Goal: Information Seeking & Learning: Learn about a topic

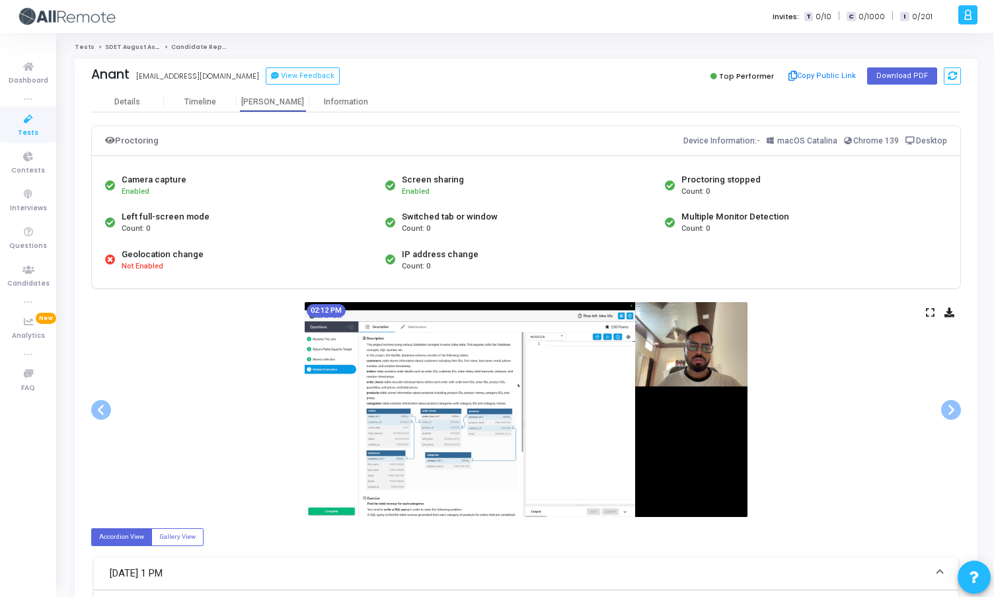
scroll to position [72, 0]
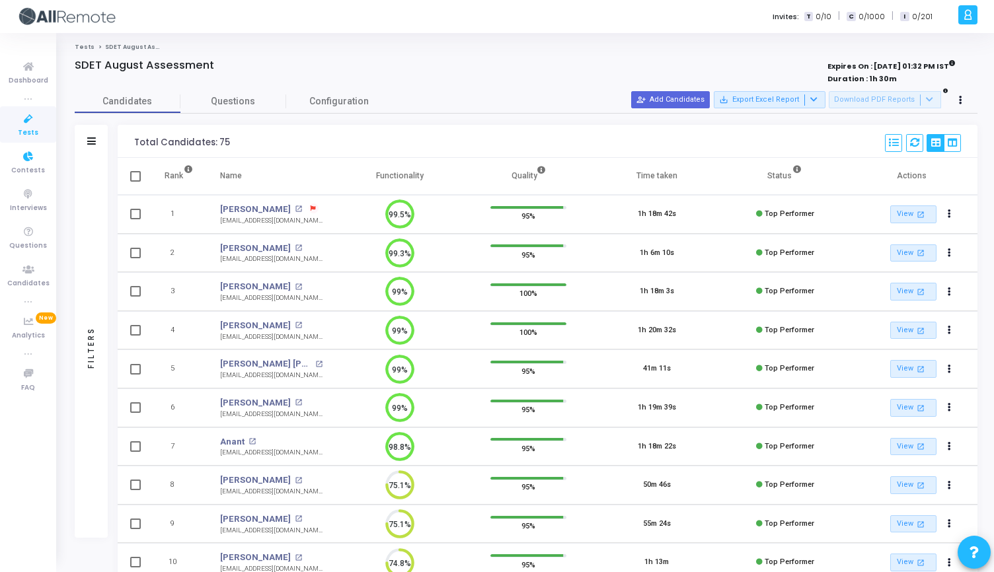
click at [25, 132] on span "Tests" at bounding box center [28, 133] width 20 height 11
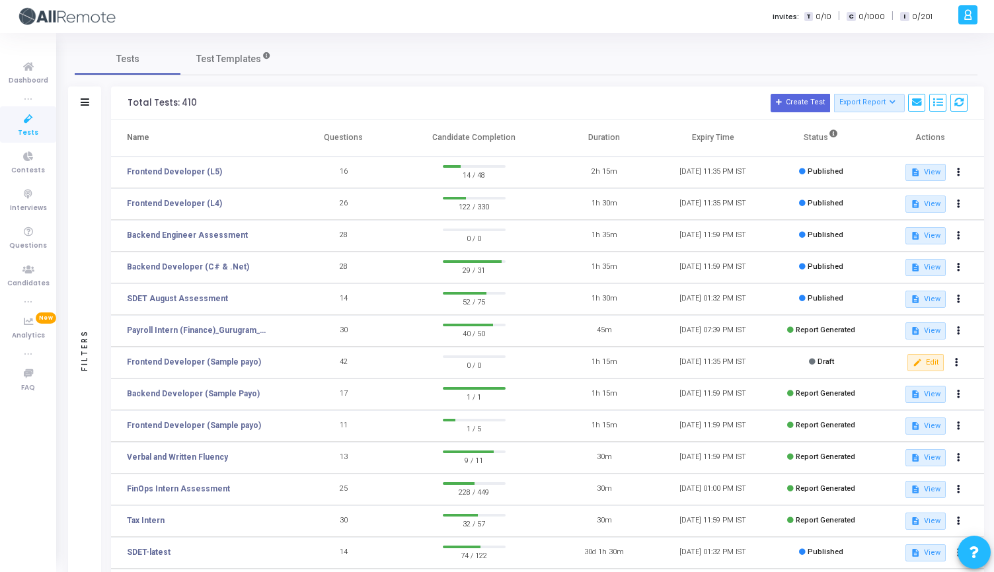
drag, startPoint x: 324, startPoint y: 138, endPoint x: 555, endPoint y: 148, distance: 230.8
click at [555, 148] on tr "Name Questions Candidate Completion Duration Expiry Time Status Actions" at bounding box center [547, 138] width 873 height 37
click at [624, 137] on th "Duration" at bounding box center [604, 138] width 108 height 37
drag, startPoint x: 624, startPoint y: 137, endPoint x: 270, endPoint y: 137, distance: 353.5
click at [271, 138] on tr "Name Questions Candidate Completion Duration Expiry Time Status Actions" at bounding box center [547, 138] width 873 height 37
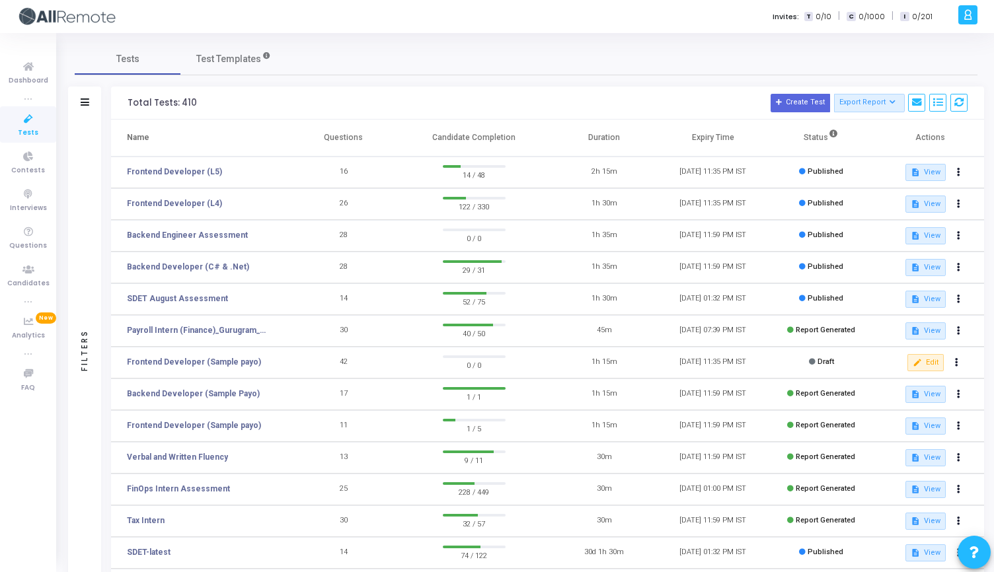
drag, startPoint x: 127, startPoint y: 135, endPoint x: 590, endPoint y: 145, distance: 463.3
click at [590, 145] on tr "Name Questions Candidate Completion Duration Expiry Time Status Actions" at bounding box center [547, 138] width 873 height 37
click at [595, 144] on th "Duration" at bounding box center [604, 138] width 108 height 37
click at [181, 200] on link "Frontend Developer (L4)" at bounding box center [174, 204] width 95 height 12
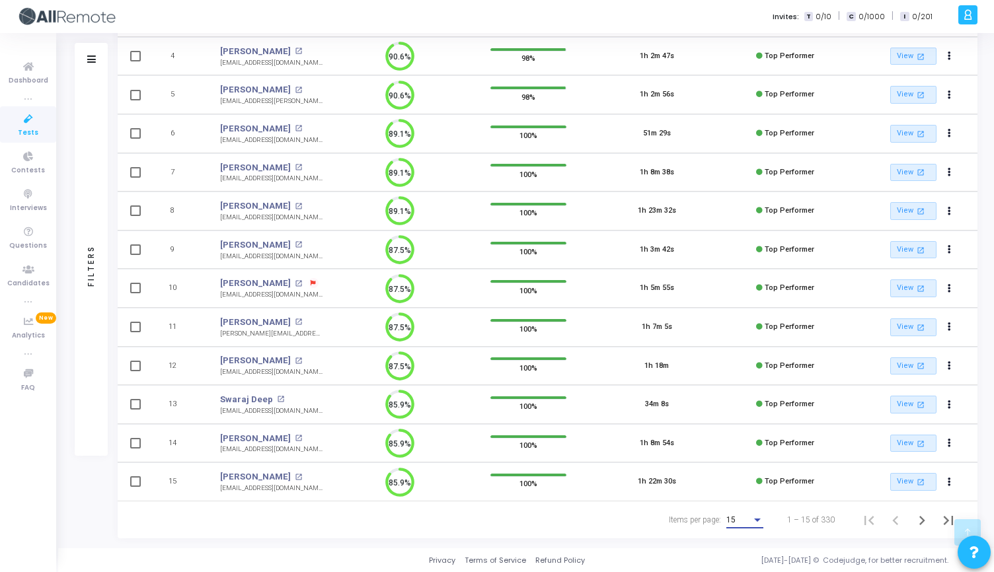
click at [757, 517] on div "Items per page:" at bounding box center [757, 520] width 12 height 11
click at [747, 510] on span "50" at bounding box center [745, 513] width 37 height 24
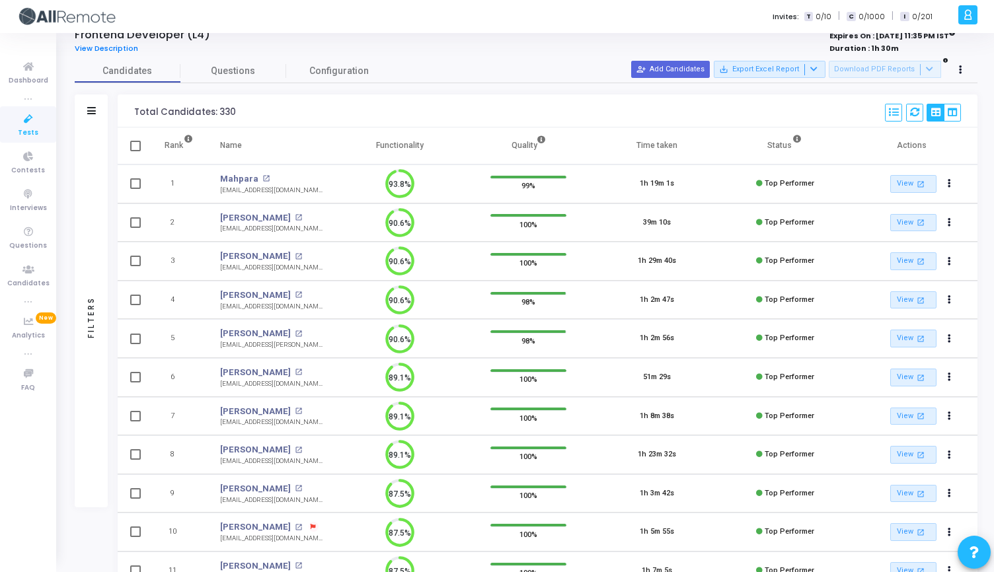
drag, startPoint x: 133, startPoint y: 114, endPoint x: 231, endPoint y: 110, distance: 97.9
click at [231, 110] on div "Total Candidates: 330 Select S No Name Questions Functionality Quality Time Tak…" at bounding box center [548, 110] width 860 height 33
drag, startPoint x: 231, startPoint y: 110, endPoint x: 138, endPoint y: 108, distance: 92.5
click at [138, 108] on div "Total Candidates: 330 Select S No Name Questions Functionality Quality Time Tak…" at bounding box center [548, 110] width 860 height 33
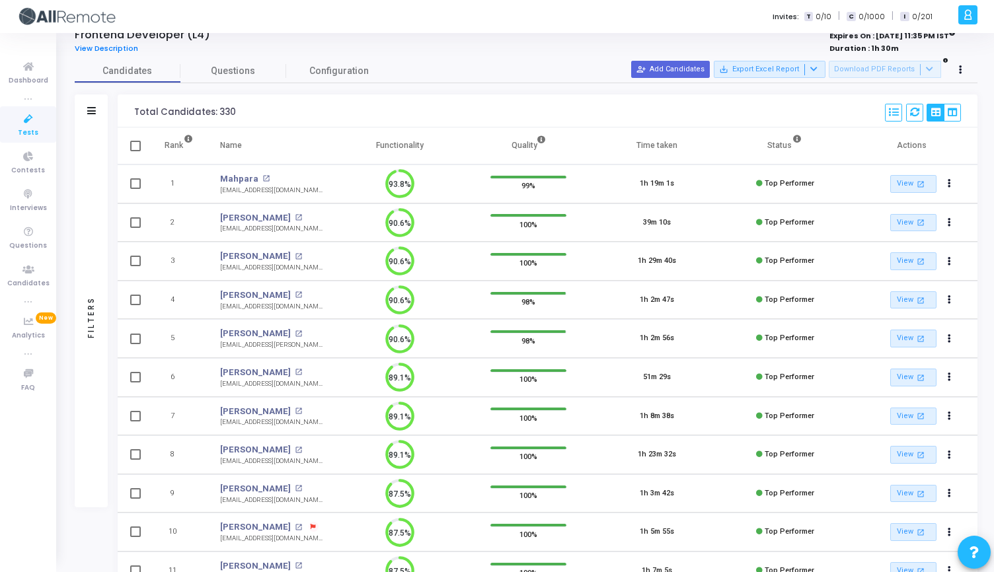
click at [138, 108] on div "Total Candidates: 330" at bounding box center [185, 112] width 102 height 11
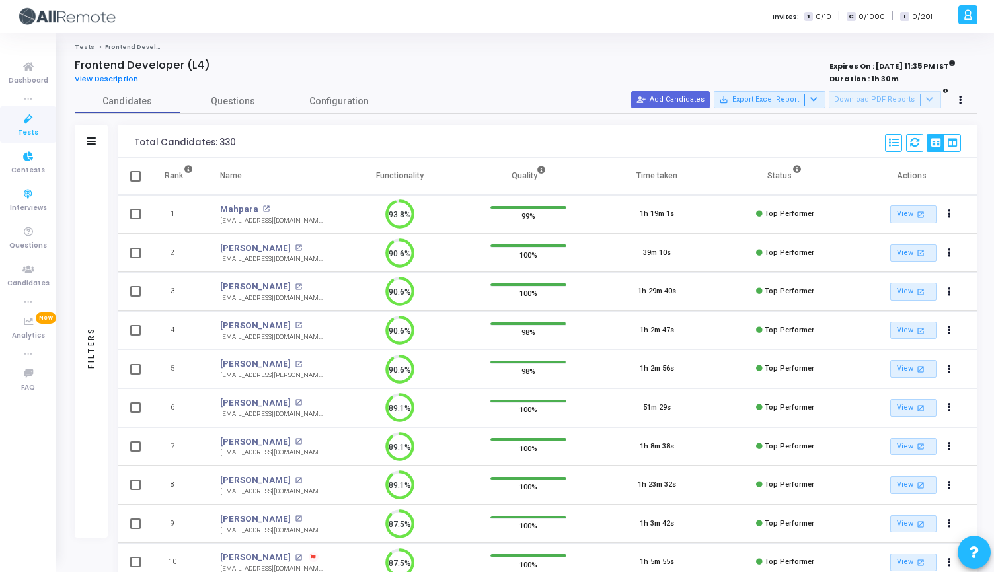
click at [24, 120] on icon at bounding box center [29, 119] width 28 height 17
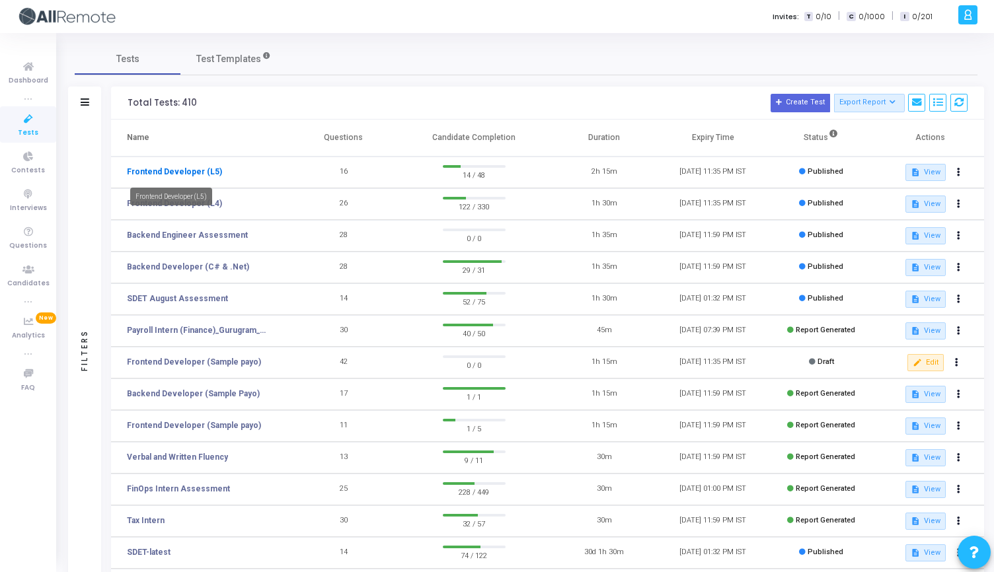
click at [185, 173] on link "Frontend Developer (L5)" at bounding box center [174, 172] width 95 height 12
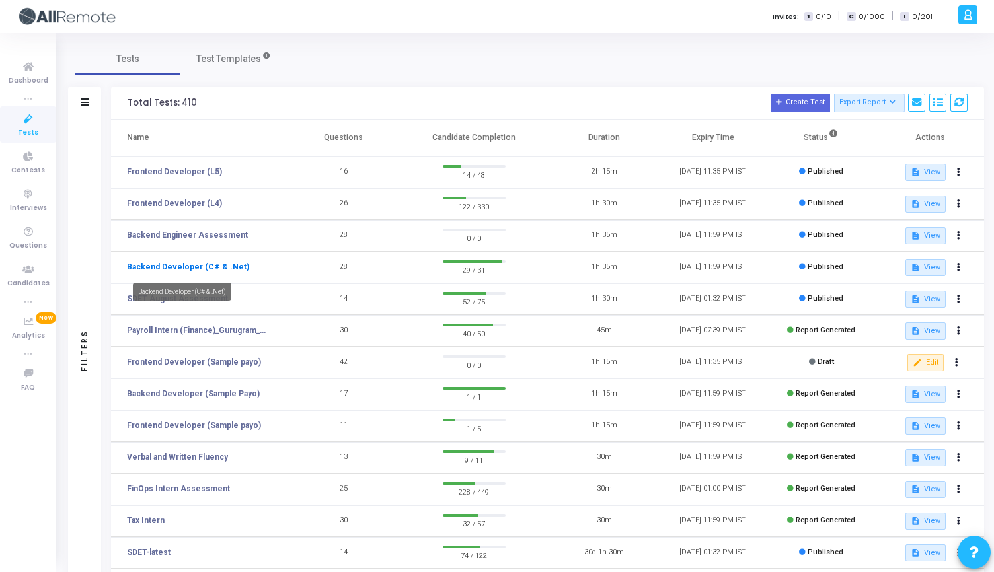
click at [222, 262] on link "Backend Developer (C# & .Net)" at bounding box center [188, 267] width 122 height 12
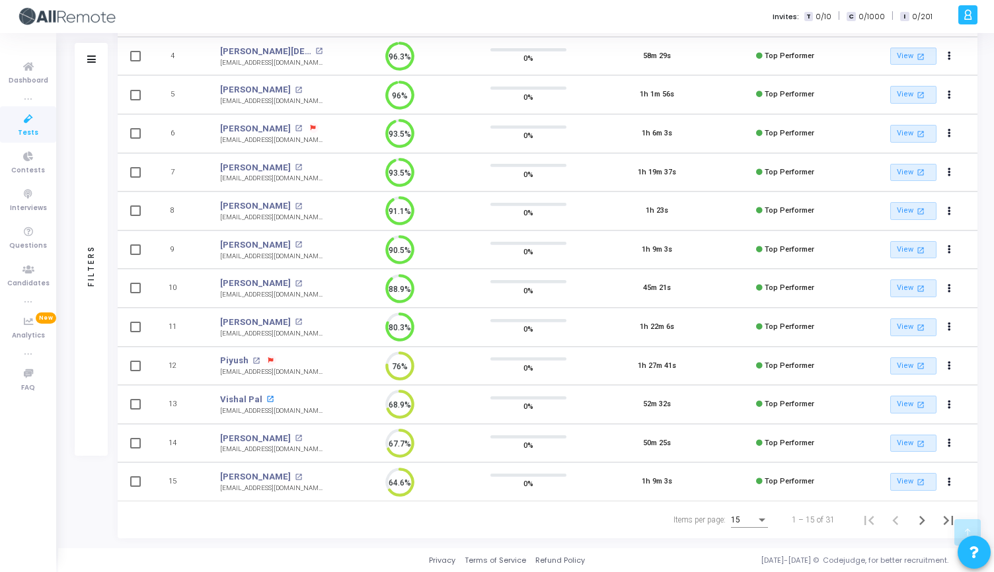
click at [266, 398] on mat-icon "open_in_new" at bounding box center [269, 399] width 7 height 7
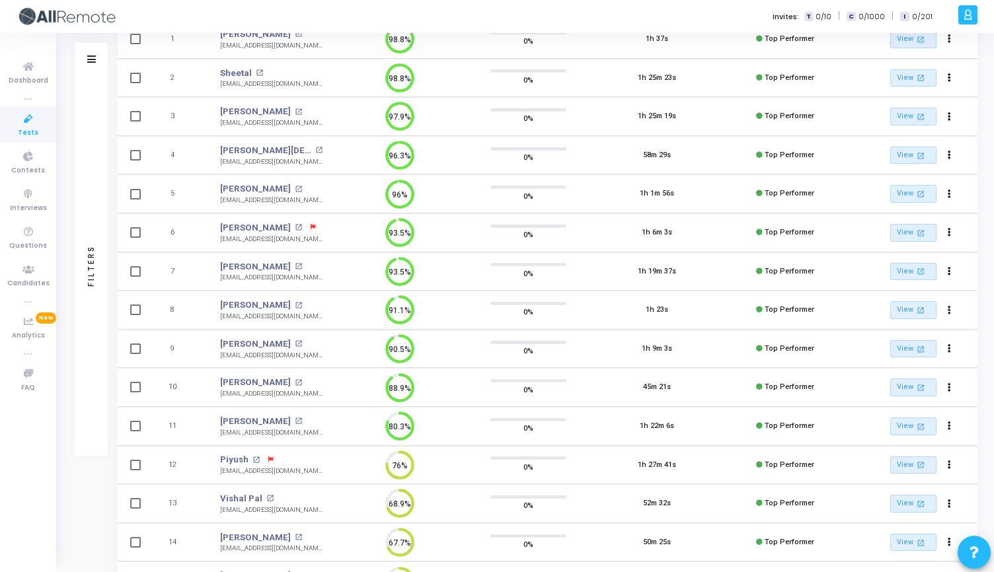
scroll to position [274, 0]
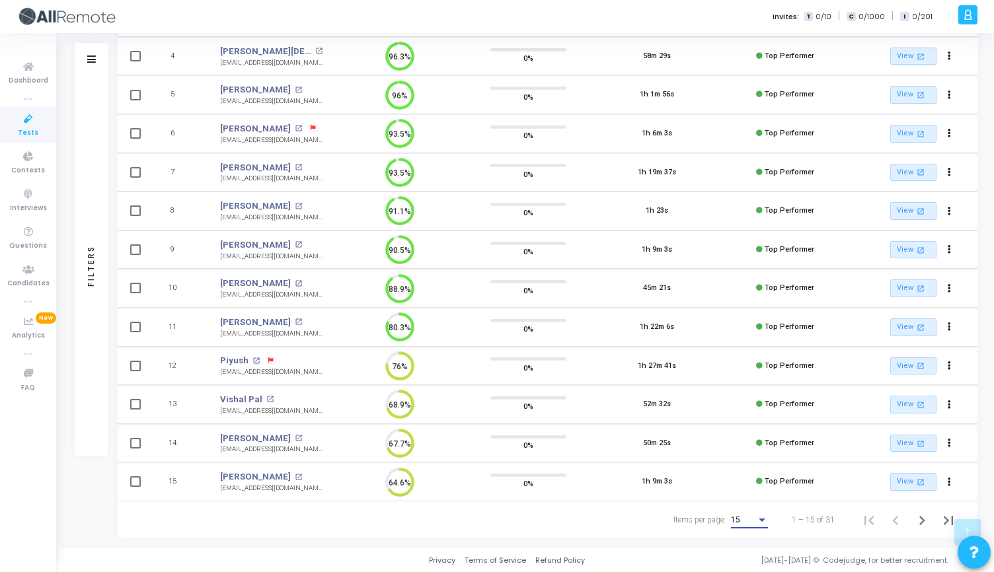
click at [750, 521] on div "15" at bounding box center [743, 520] width 25 height 9
click at [748, 516] on span "50" at bounding box center [749, 513] width 37 height 24
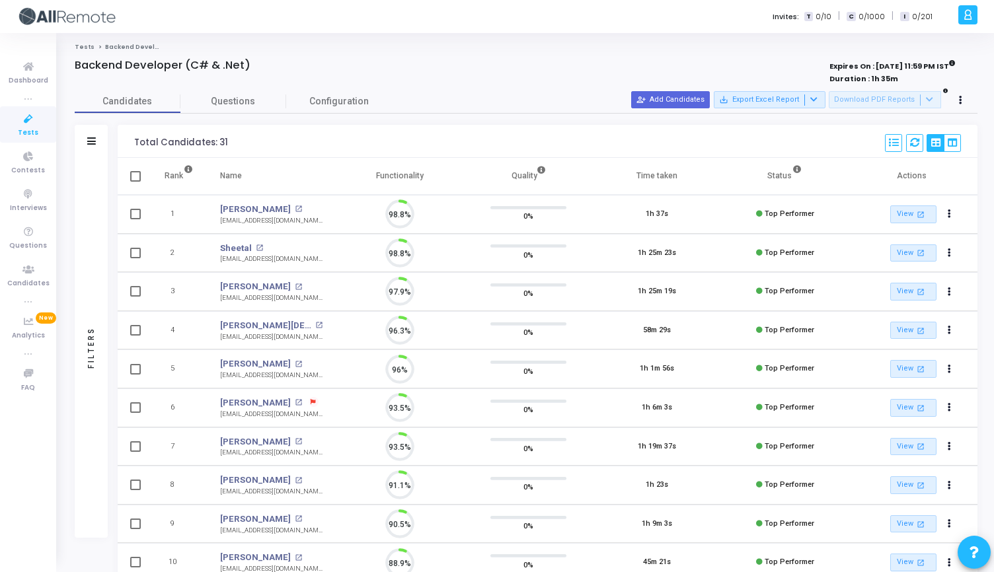
scroll to position [28, 34]
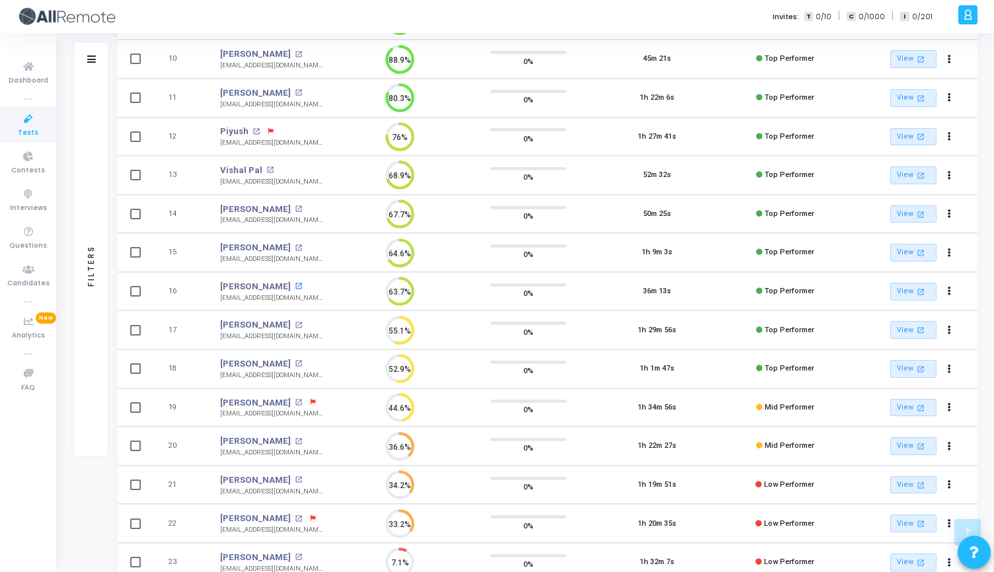
click at [295, 285] on mat-icon "open_in_new" at bounding box center [298, 286] width 7 height 7
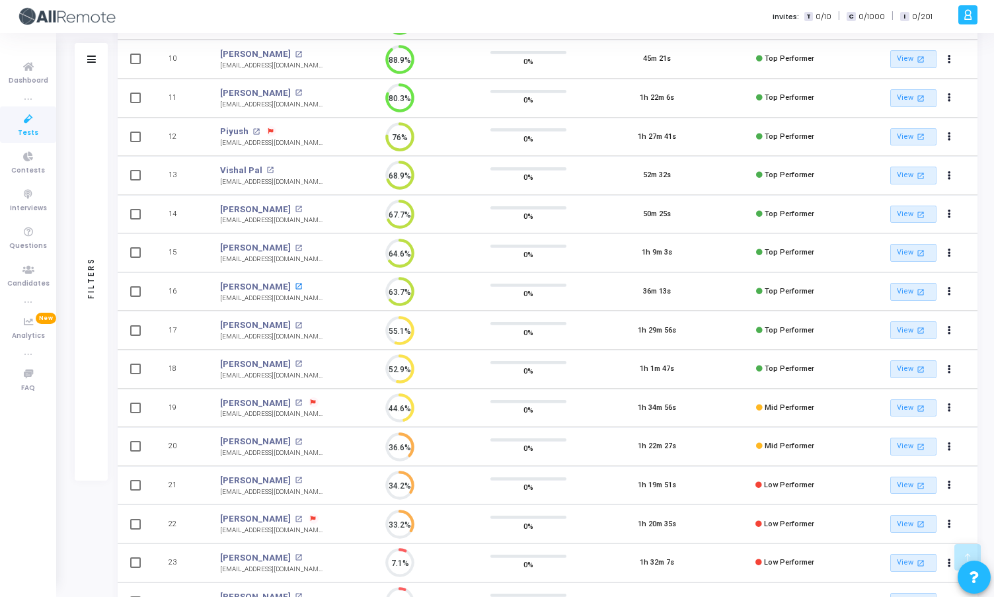
scroll to position [6, 6]
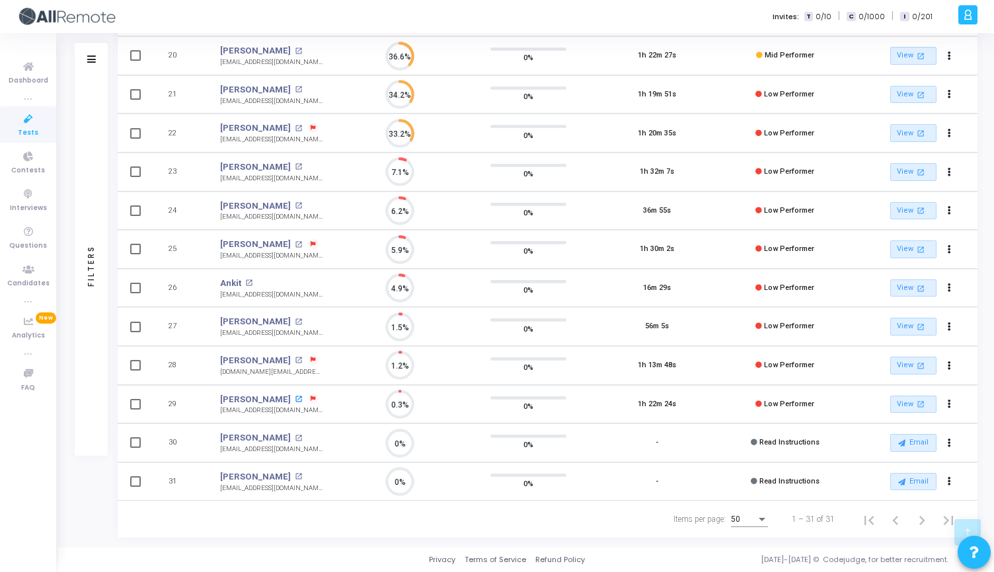
click at [295, 400] on mat-icon "open_in_new" at bounding box center [298, 399] width 7 height 7
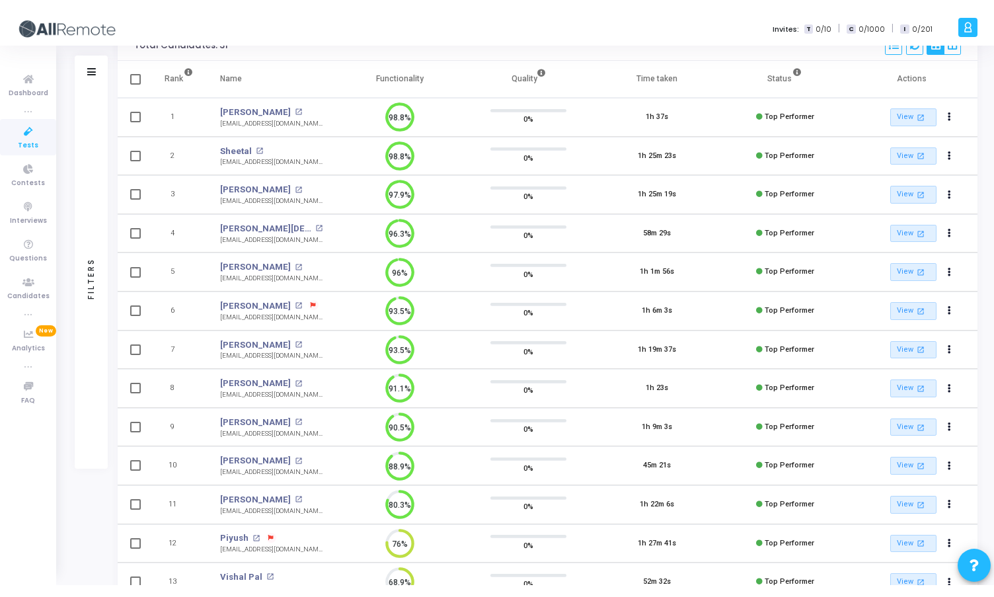
scroll to position [109, 0]
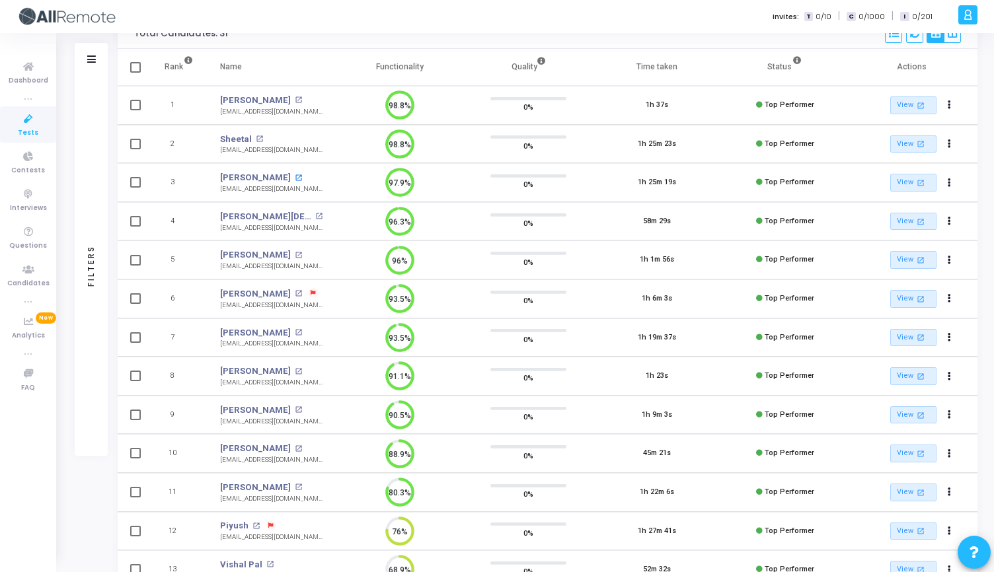
click at [295, 176] on mat-icon "open_in_new" at bounding box center [298, 177] width 7 height 7
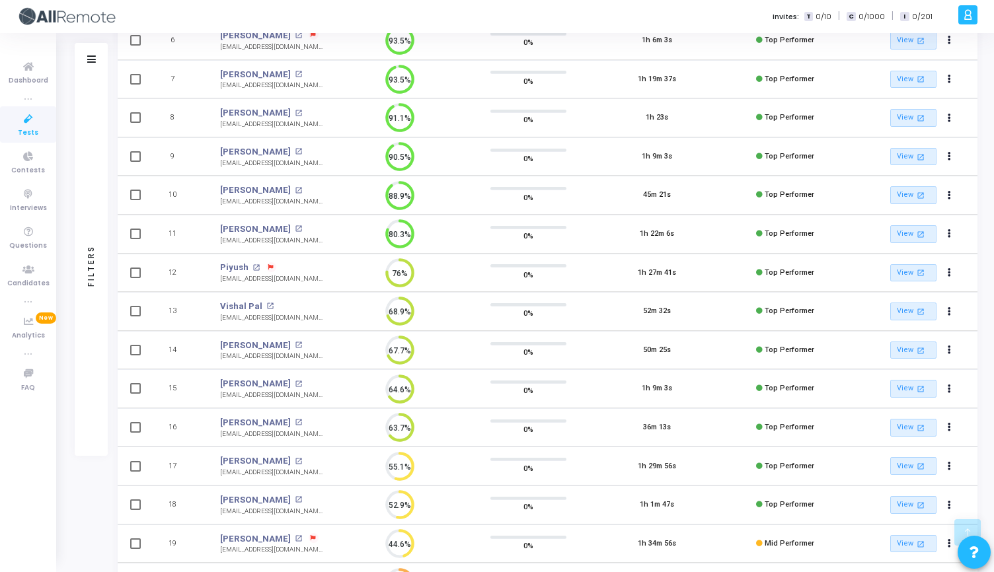
scroll to position [378, 0]
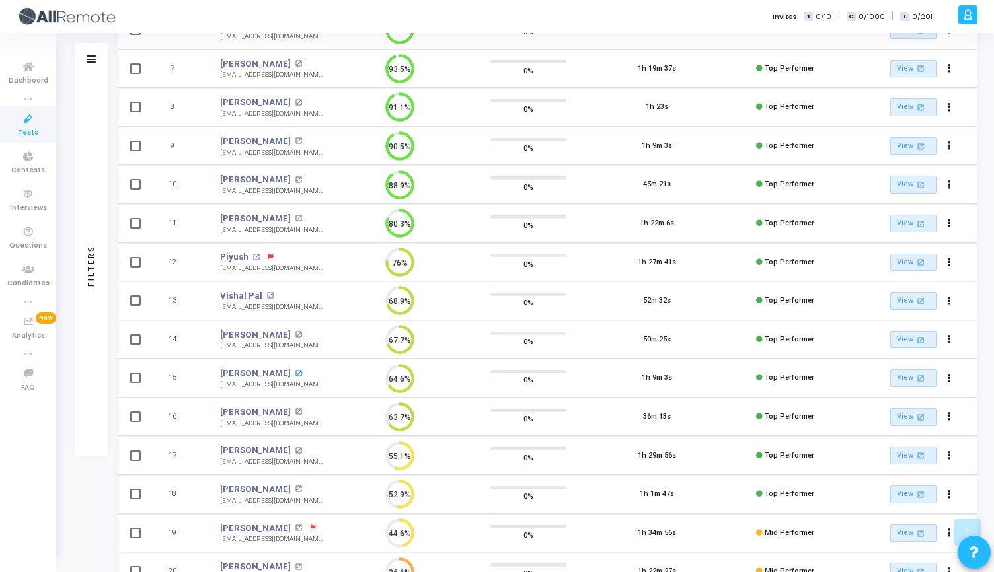
click at [295, 374] on mat-icon "open_in_new" at bounding box center [298, 373] width 7 height 7
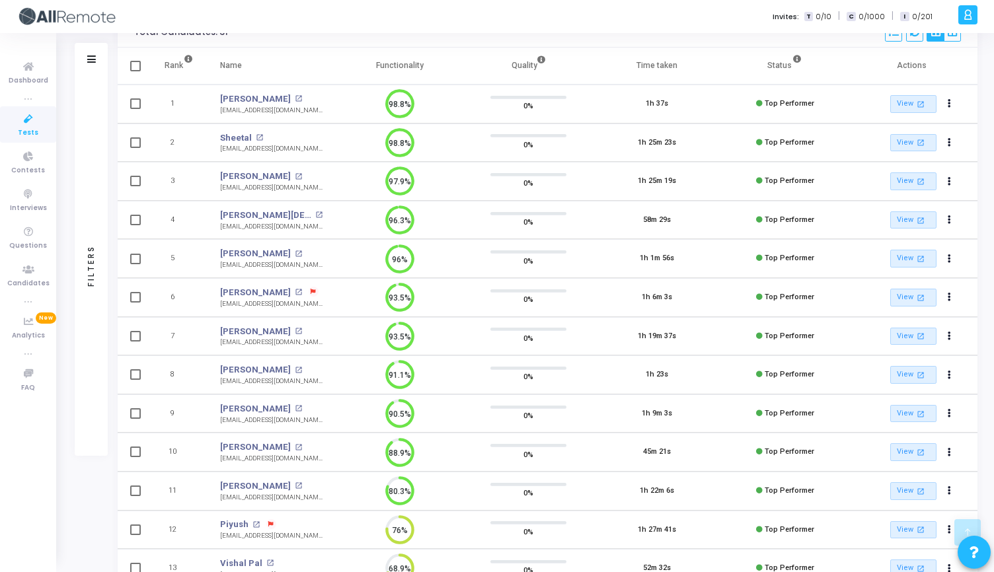
scroll to position [0, 0]
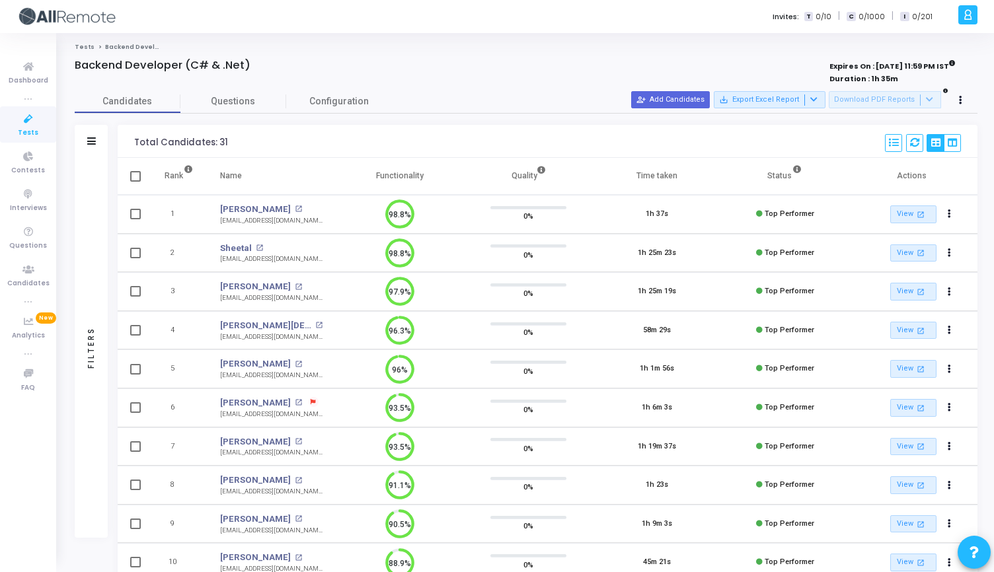
drag, startPoint x: 77, startPoint y: 65, endPoint x: 272, endPoint y: 77, distance: 196.0
click at [272, 77] on div "Backend Developer (C# & .Net)" at bounding box center [339, 73] width 529 height 28
click at [272, 77] on div at bounding box center [339, 79] width 529 height 15
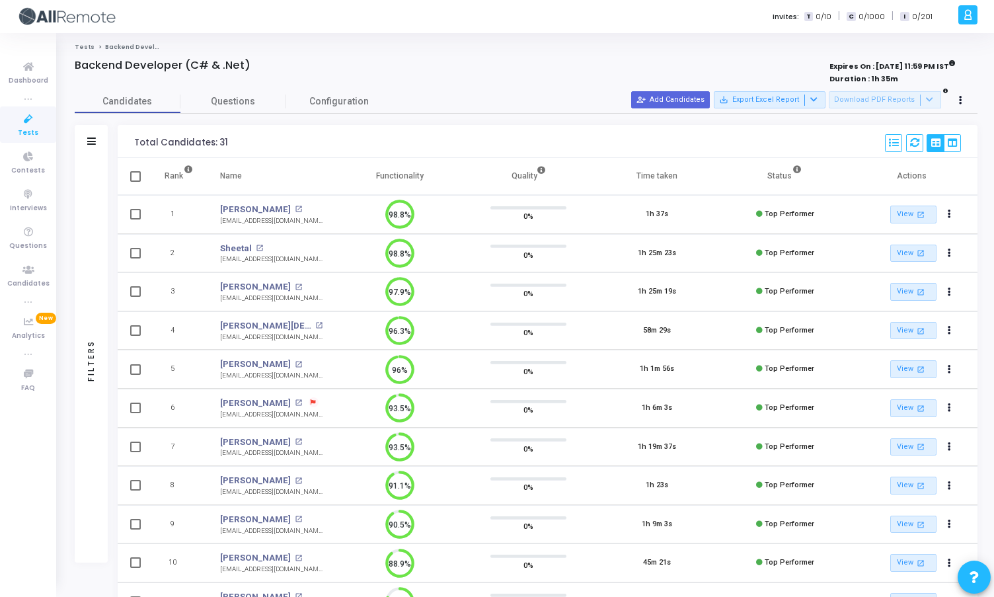
scroll to position [6, 6]
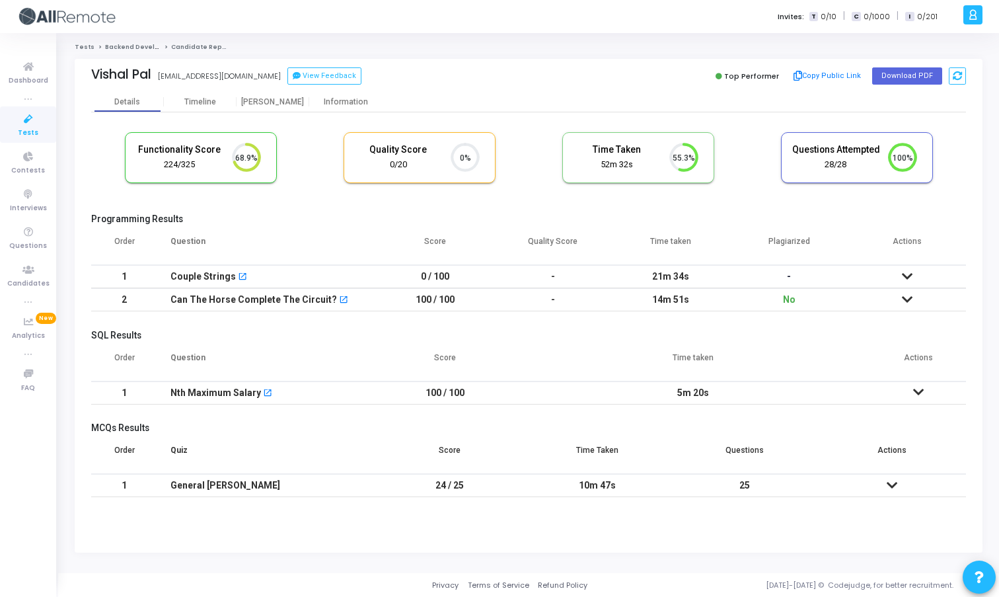
scroll to position [6, 6]
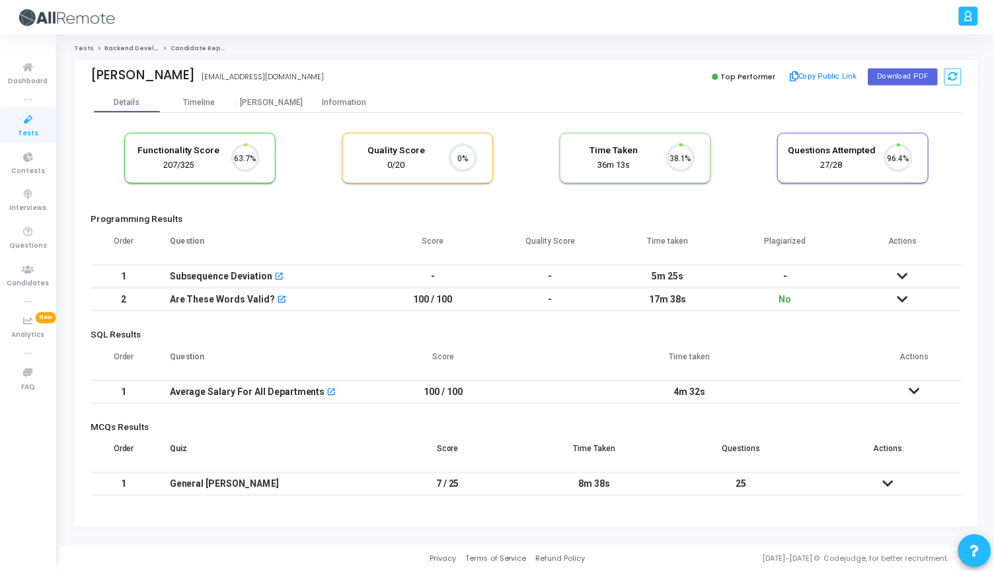
scroll to position [6, 6]
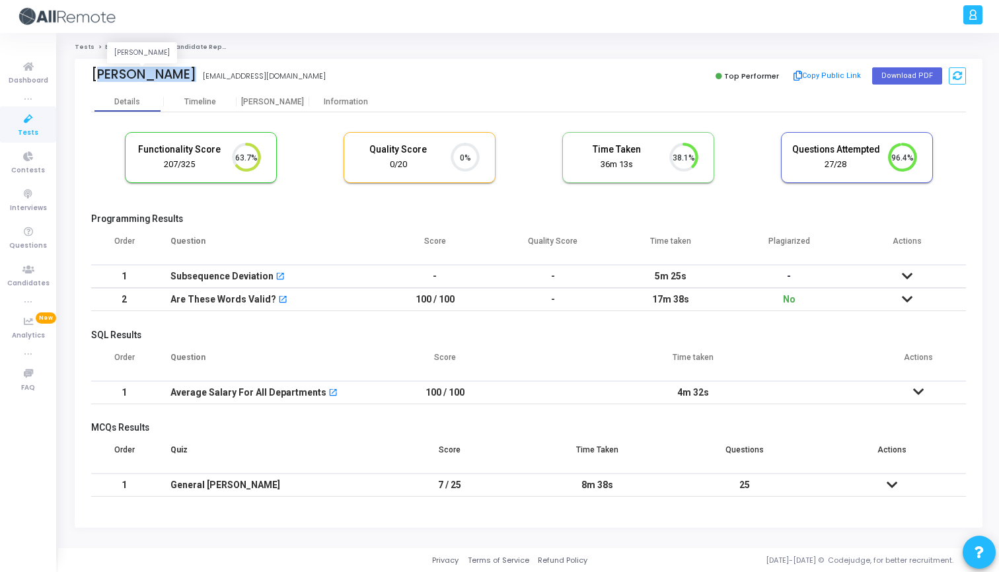
drag, startPoint x: 91, startPoint y: 72, endPoint x: 183, endPoint y: 72, distance: 91.8
click at [183, 73] on div "Vishnu Nagpal" at bounding box center [143, 74] width 105 height 15
copy div "Vishnu Nagpal"
click at [281, 88] on div "Vishnu Nagpal vishnunagpal1998@gmail.com Top Performer Copy Public Link Downloa…" at bounding box center [528, 75] width 875 height 33
click at [280, 100] on div "[PERSON_NAME]" at bounding box center [273, 102] width 73 height 10
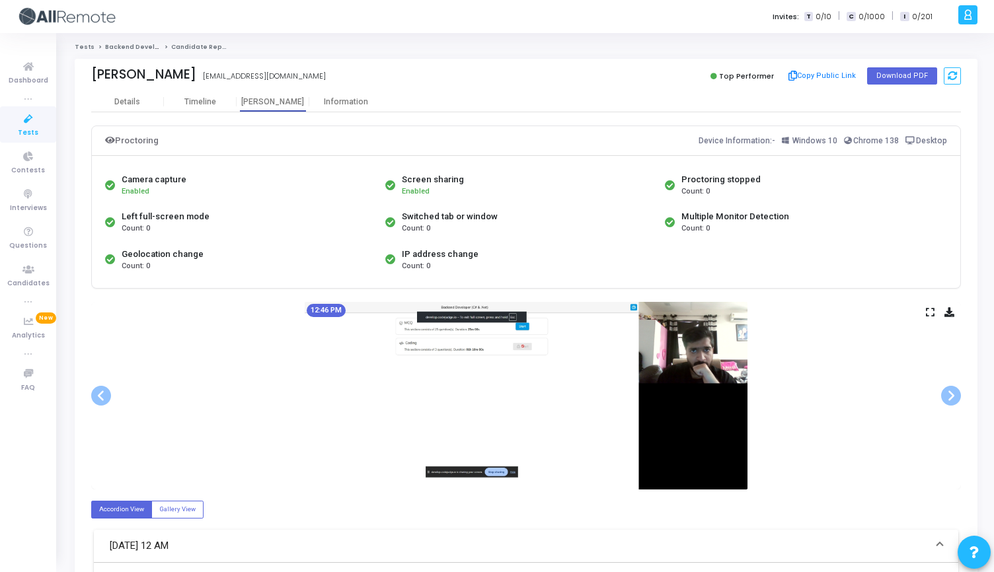
click at [931, 313] on icon at bounding box center [930, 312] width 9 height 7
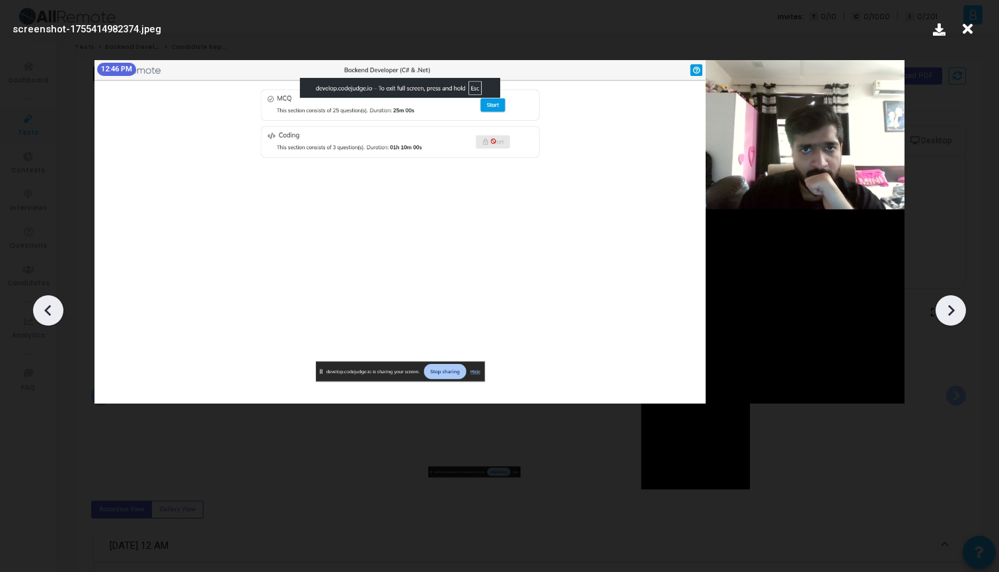
click at [955, 303] on icon at bounding box center [951, 311] width 20 height 20
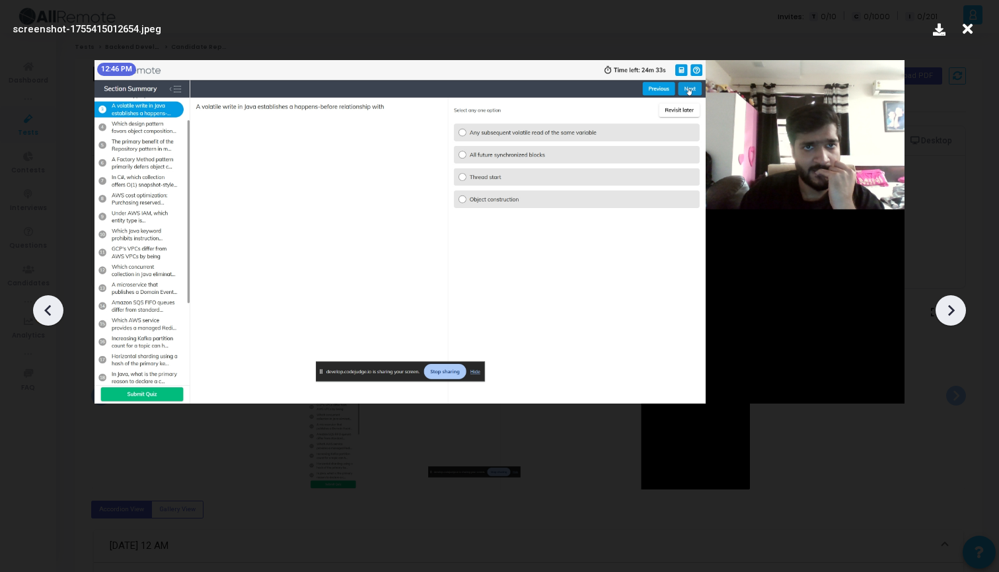
click at [955, 303] on icon at bounding box center [951, 311] width 20 height 20
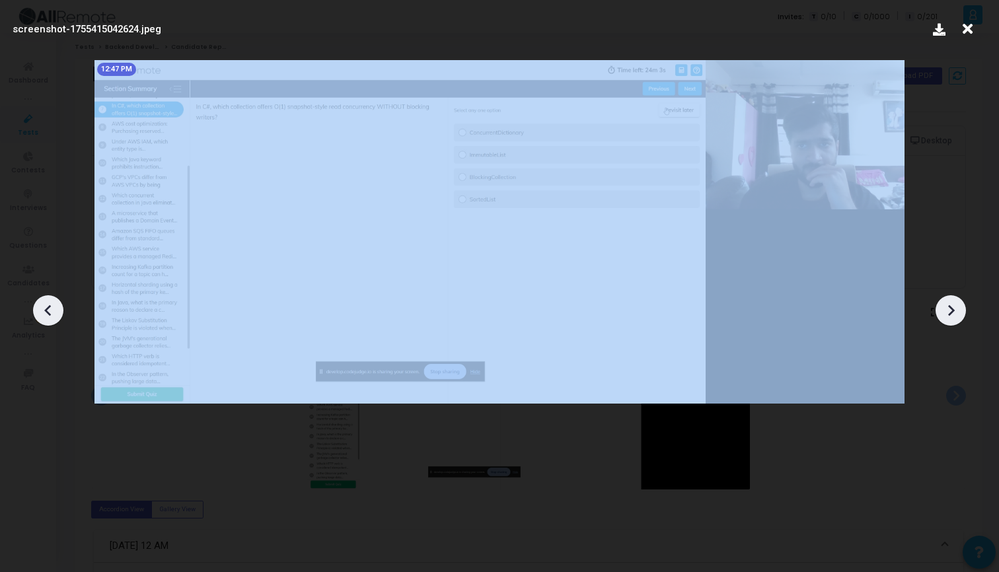
click at [955, 303] on icon at bounding box center [951, 311] width 20 height 20
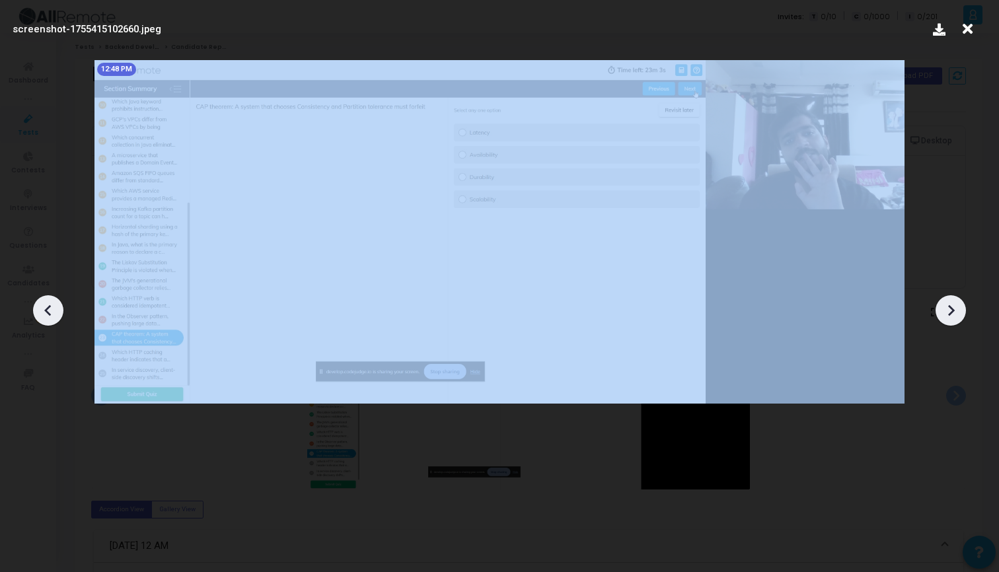
click at [955, 303] on icon at bounding box center [951, 311] width 20 height 20
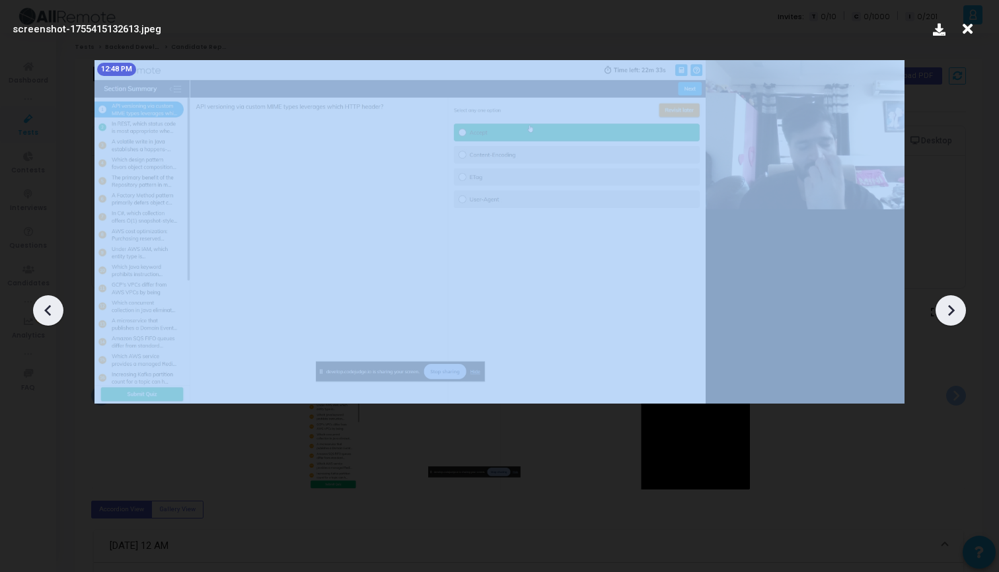
click at [955, 303] on icon at bounding box center [951, 311] width 20 height 20
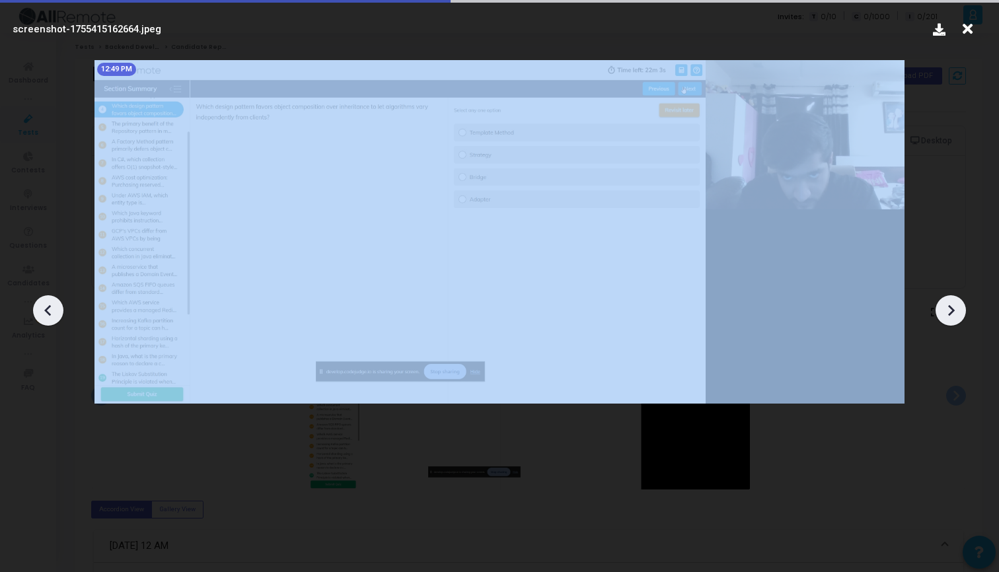
click at [955, 303] on icon at bounding box center [951, 311] width 20 height 20
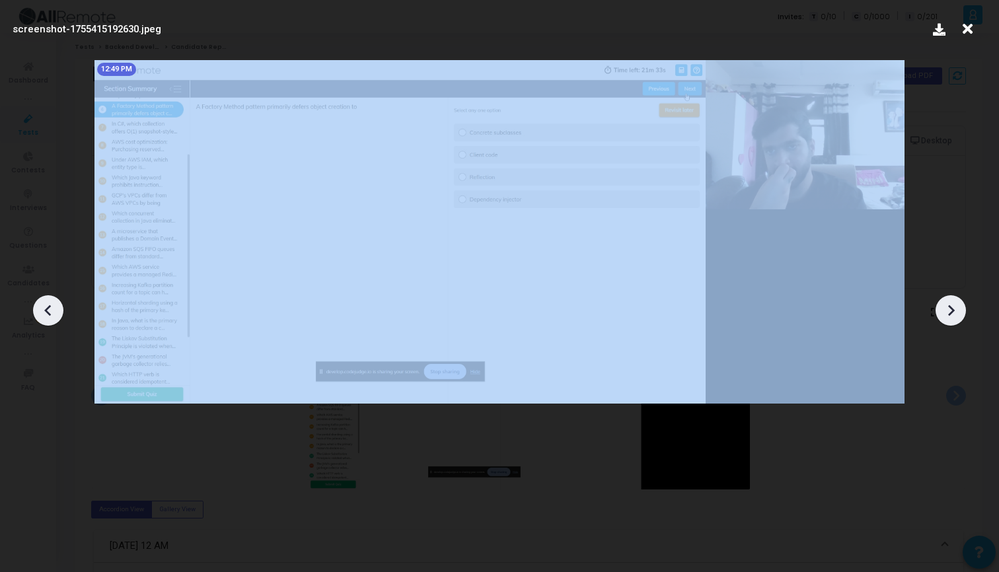
click at [955, 303] on icon at bounding box center [951, 311] width 20 height 20
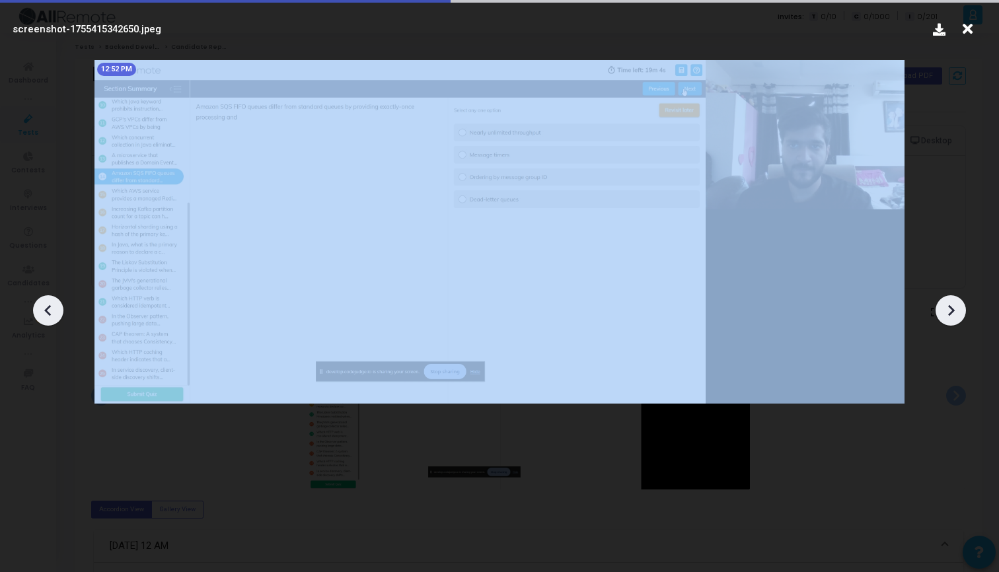
click at [955, 303] on icon at bounding box center [951, 311] width 20 height 20
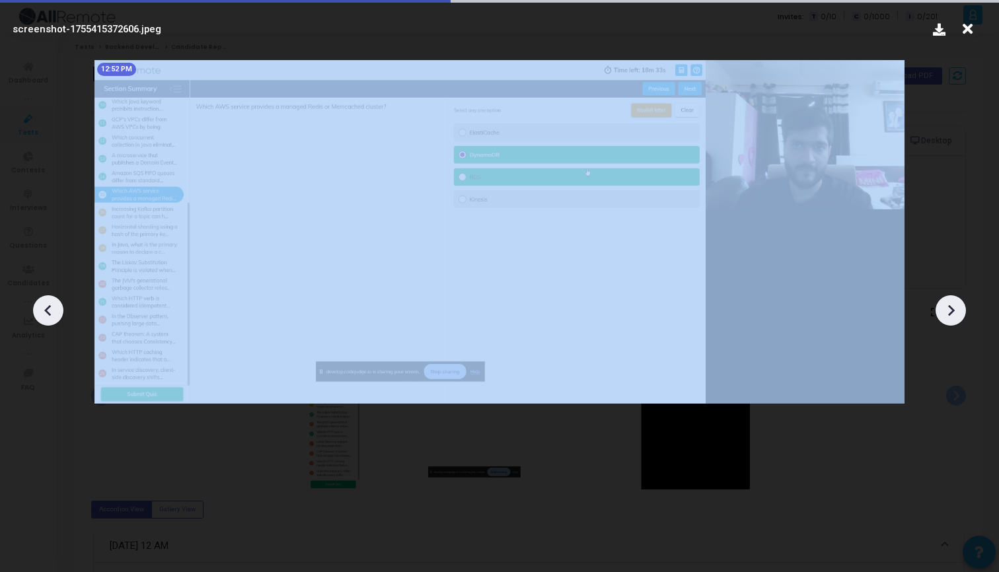
click at [955, 303] on icon at bounding box center [951, 311] width 20 height 20
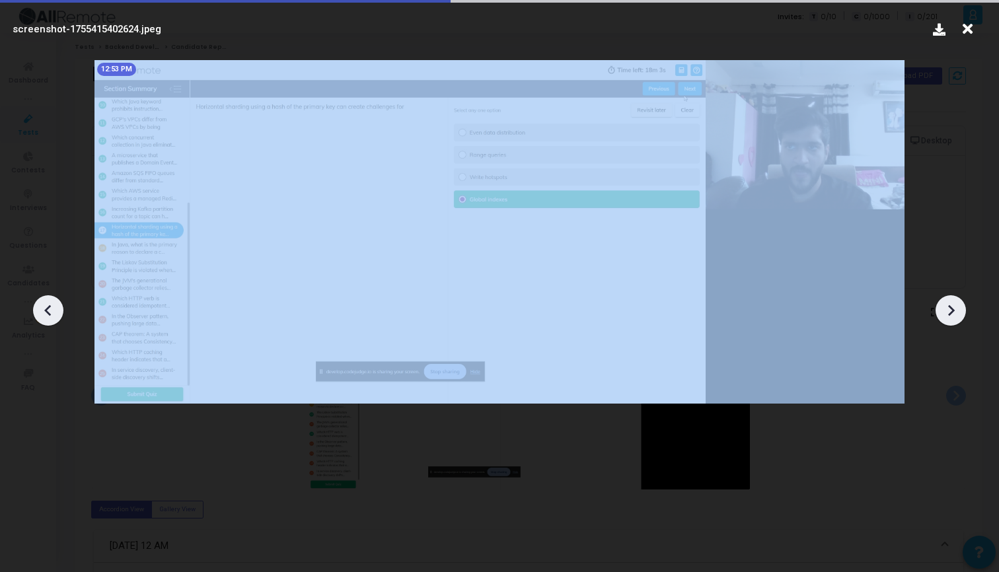
click at [955, 303] on icon at bounding box center [951, 311] width 20 height 20
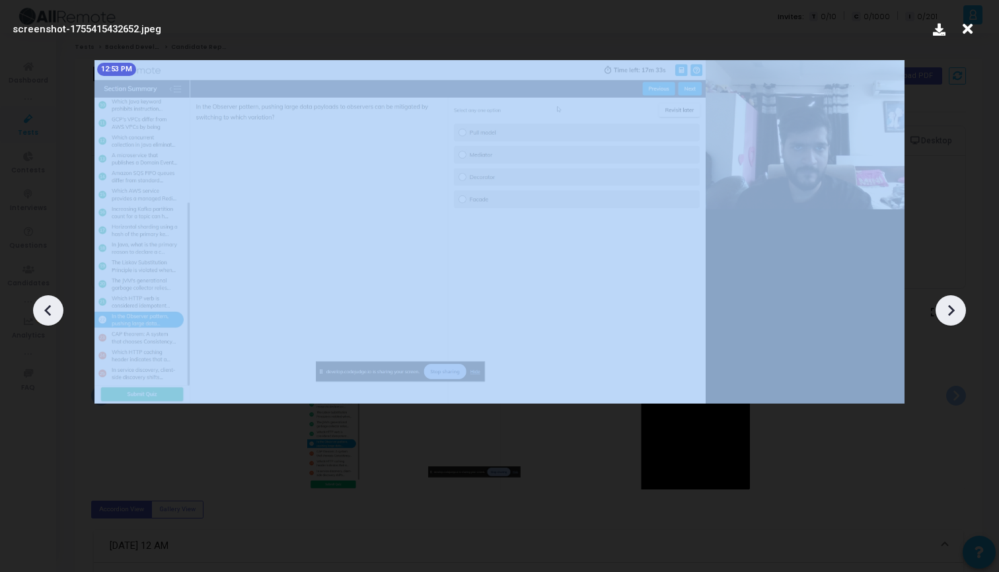
click at [955, 303] on icon at bounding box center [951, 311] width 20 height 20
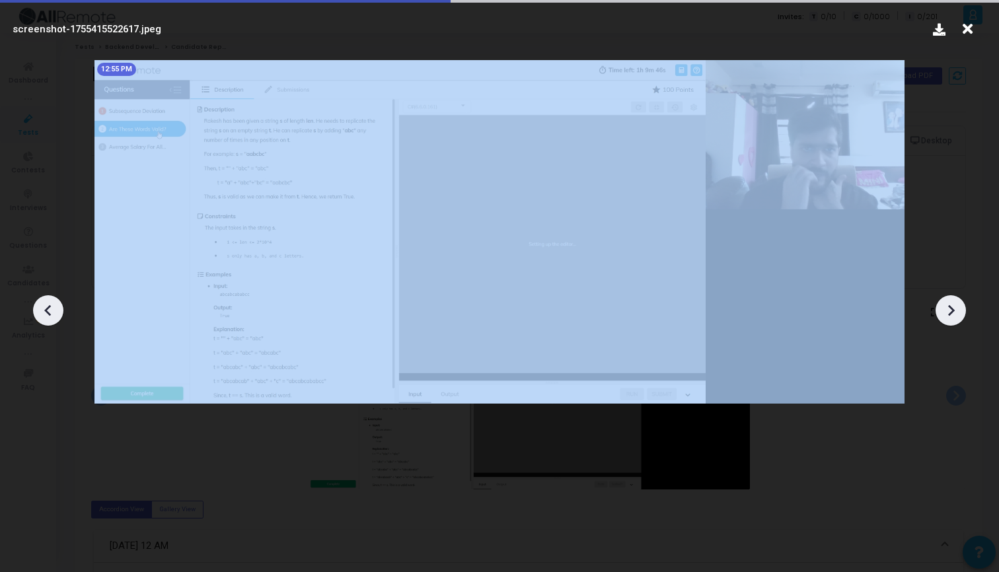
click at [955, 303] on icon at bounding box center [951, 311] width 20 height 20
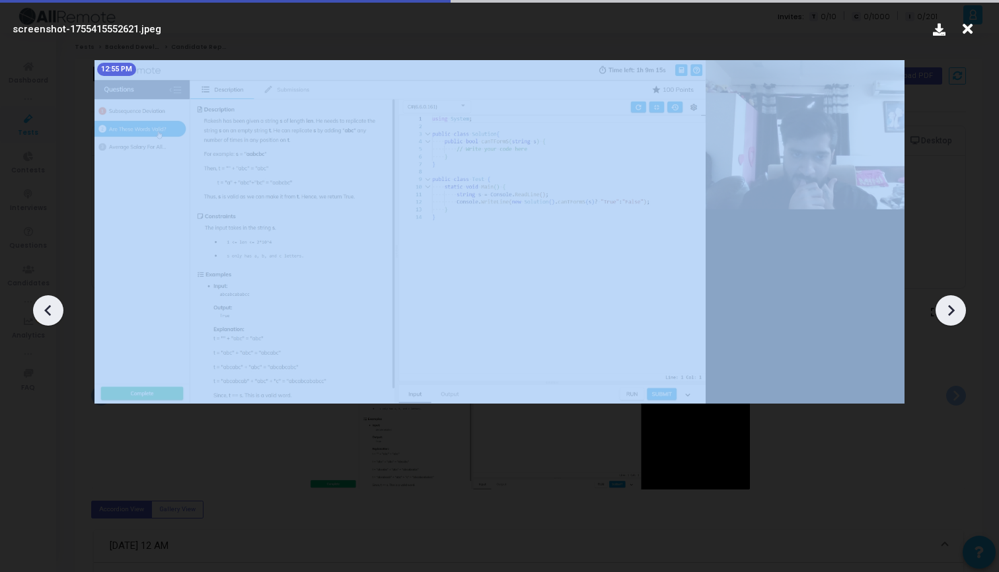
click at [955, 303] on icon at bounding box center [951, 311] width 20 height 20
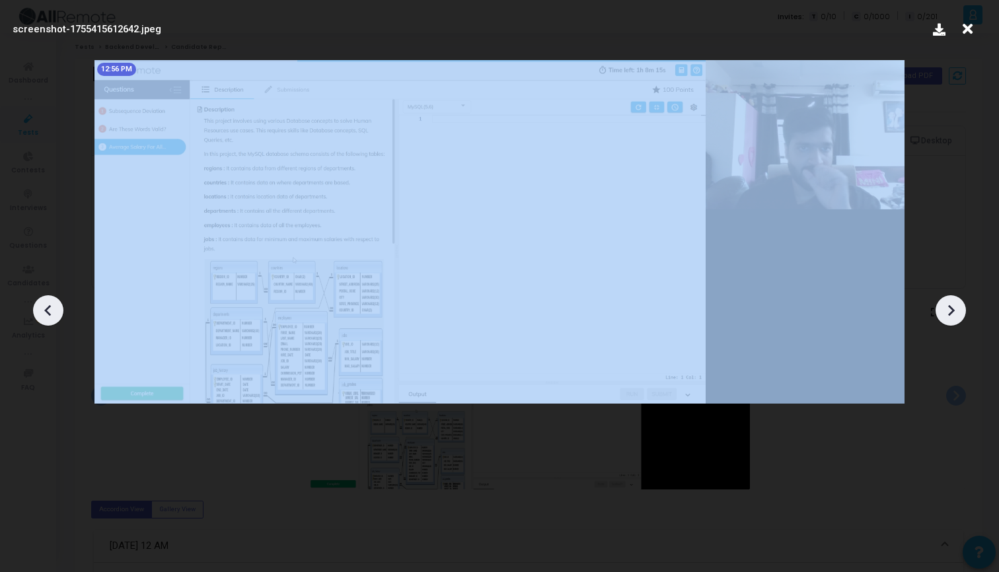
click at [955, 303] on icon at bounding box center [951, 311] width 20 height 20
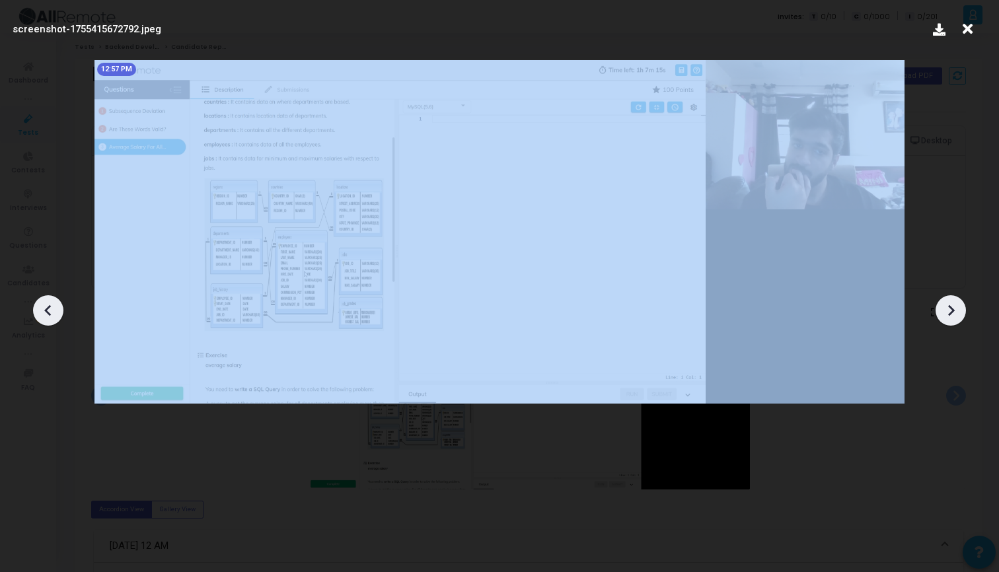
click at [955, 303] on icon at bounding box center [951, 311] width 20 height 20
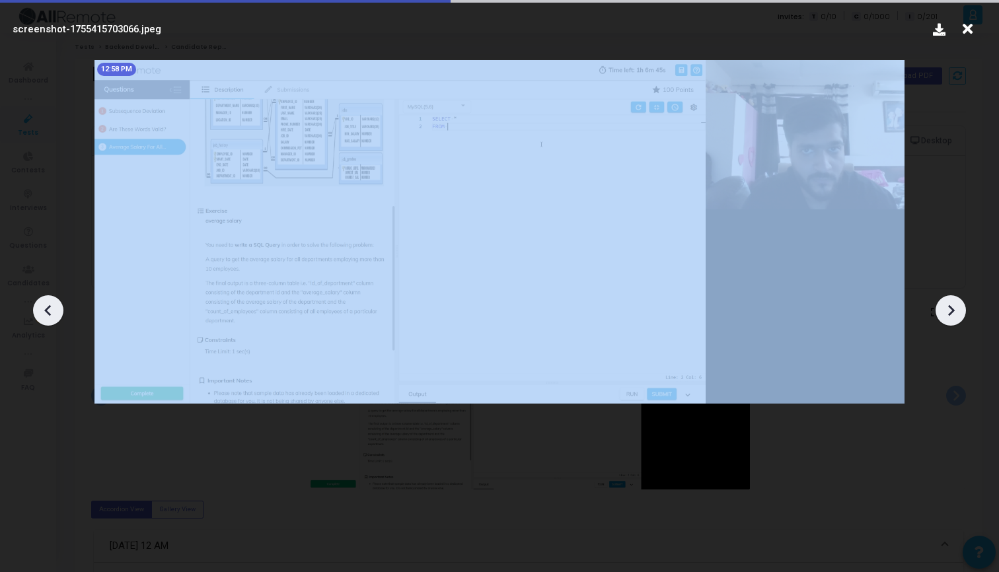
click at [955, 303] on icon at bounding box center [951, 311] width 20 height 20
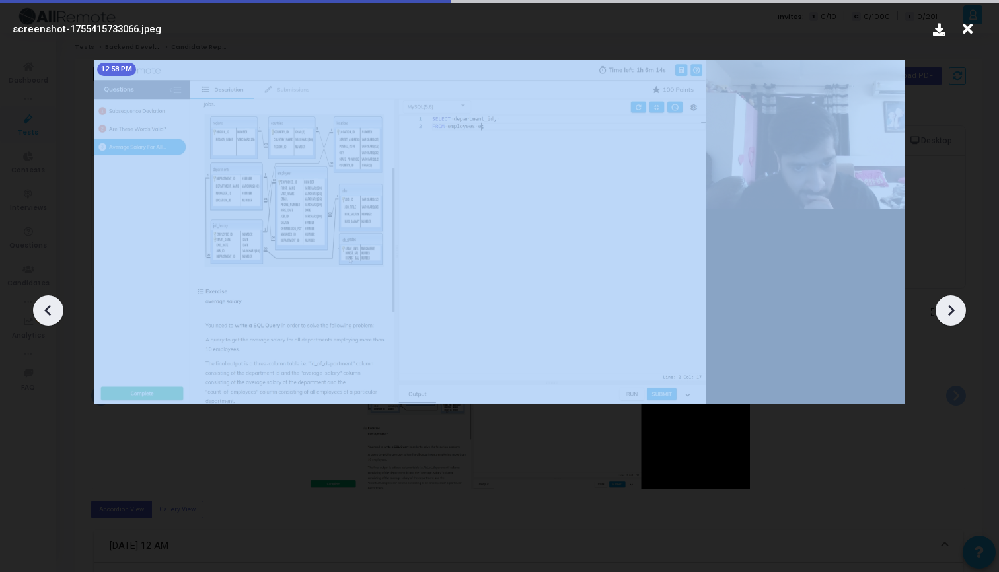
click at [955, 303] on icon at bounding box center [951, 311] width 20 height 20
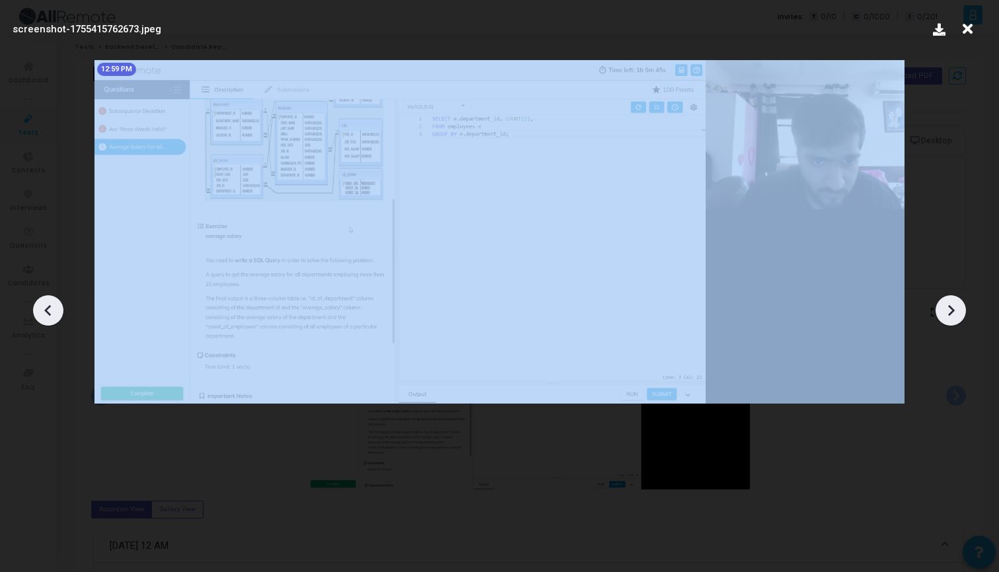
click at [955, 303] on icon at bounding box center [951, 311] width 20 height 20
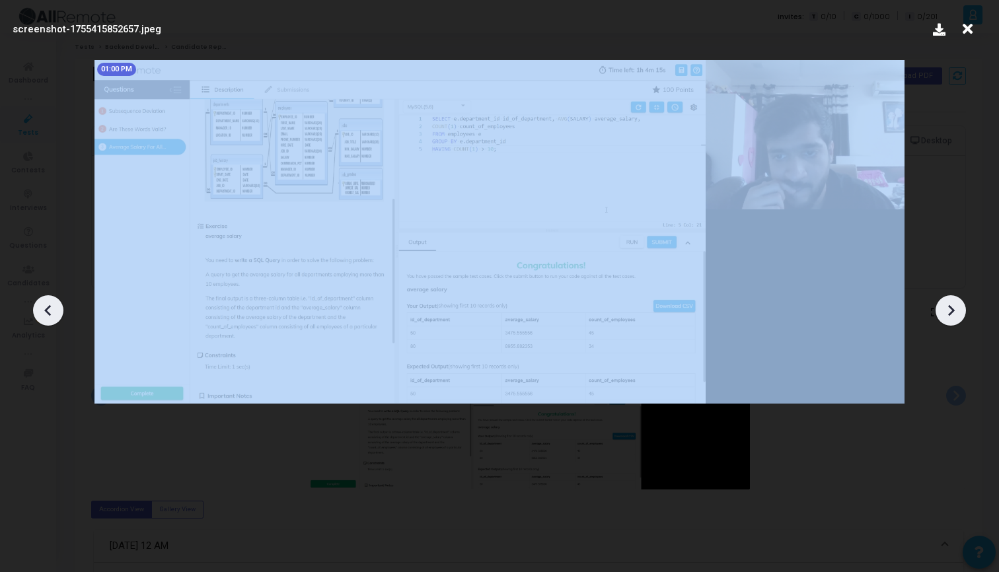
click at [955, 303] on icon at bounding box center [951, 311] width 20 height 20
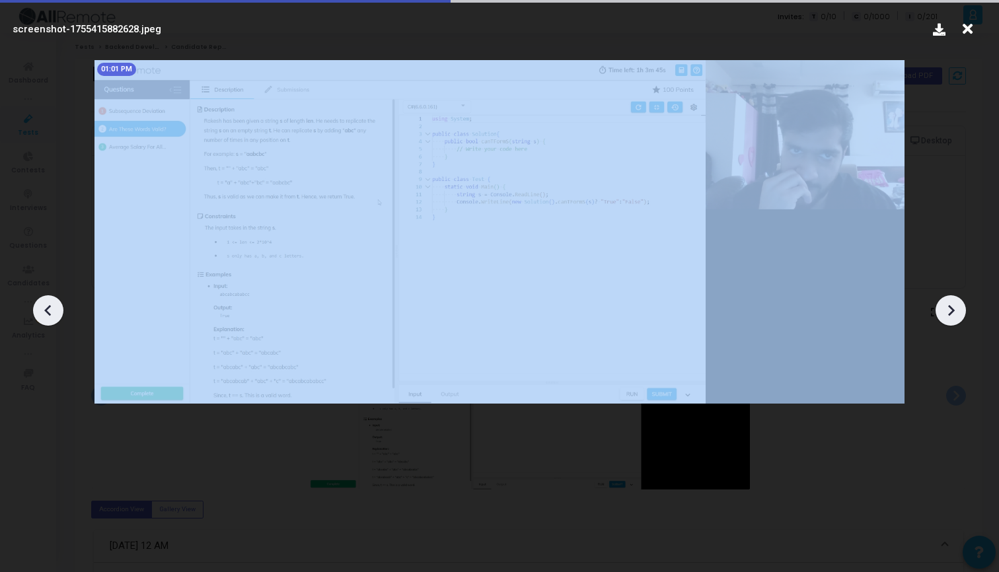
click at [955, 303] on icon at bounding box center [951, 311] width 20 height 20
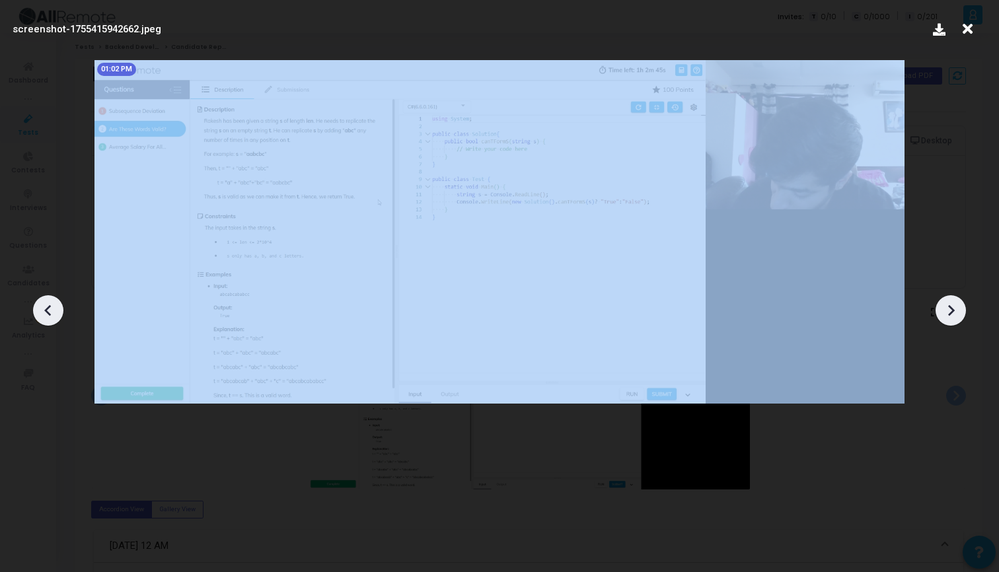
click at [955, 303] on icon at bounding box center [951, 311] width 20 height 20
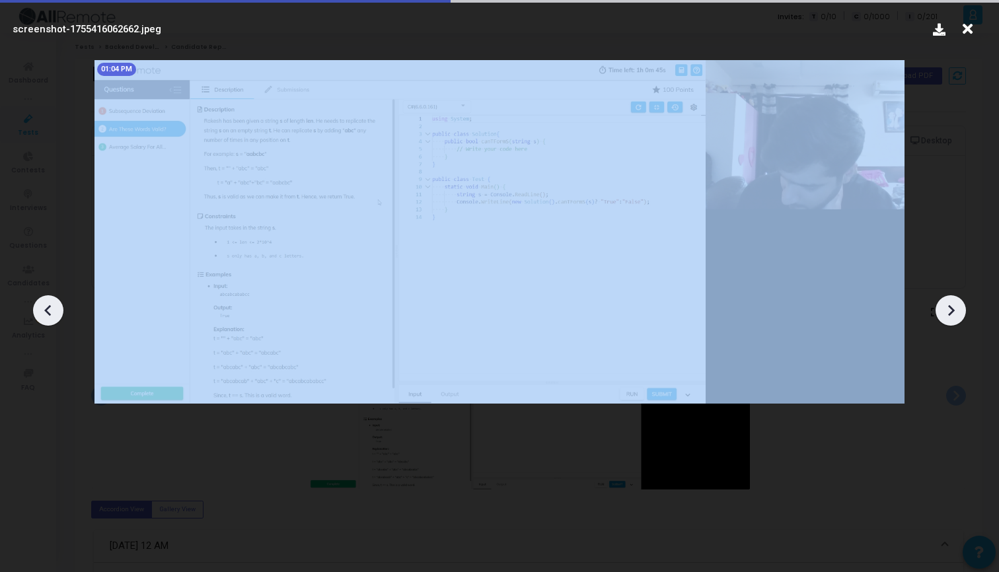
click at [955, 303] on icon at bounding box center [951, 311] width 20 height 20
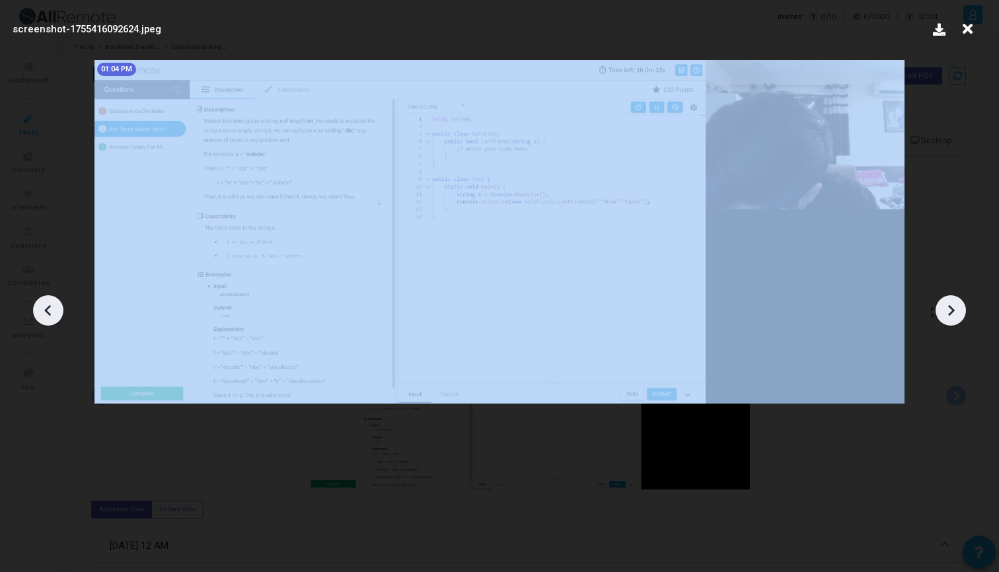
click at [955, 303] on icon at bounding box center [951, 311] width 20 height 20
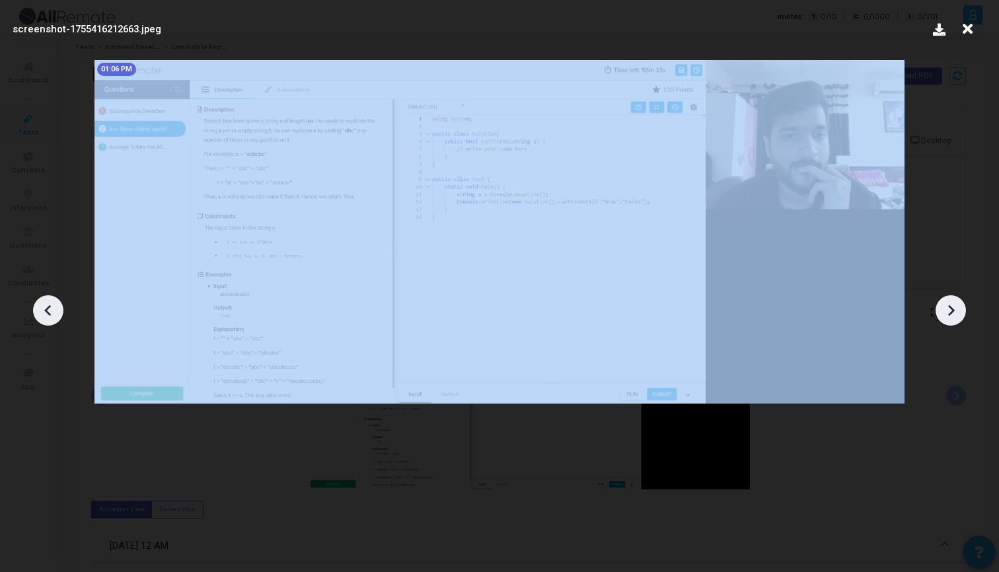
click at [955, 303] on icon at bounding box center [951, 311] width 20 height 20
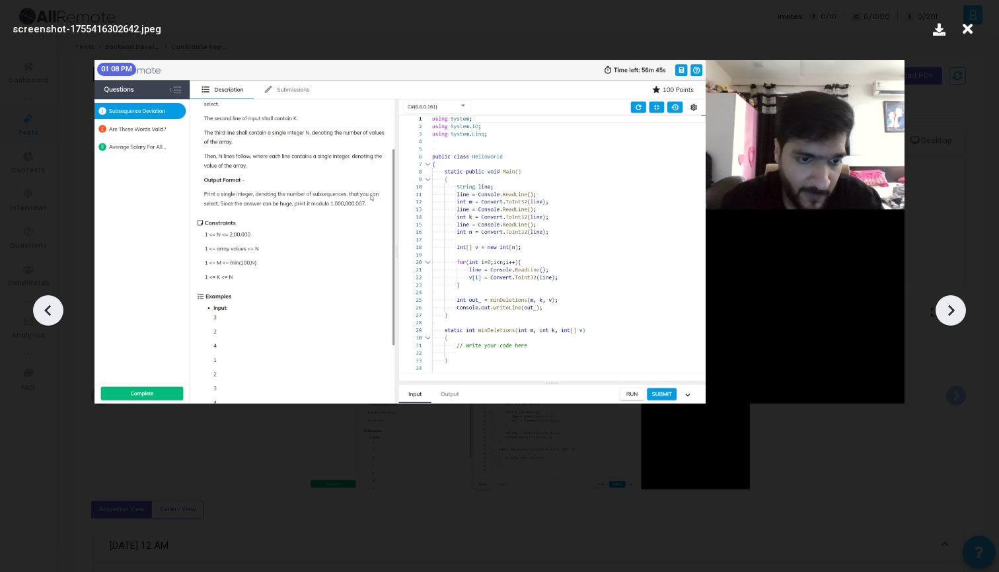
click at [46, 324] on div at bounding box center [48, 310] width 30 height 30
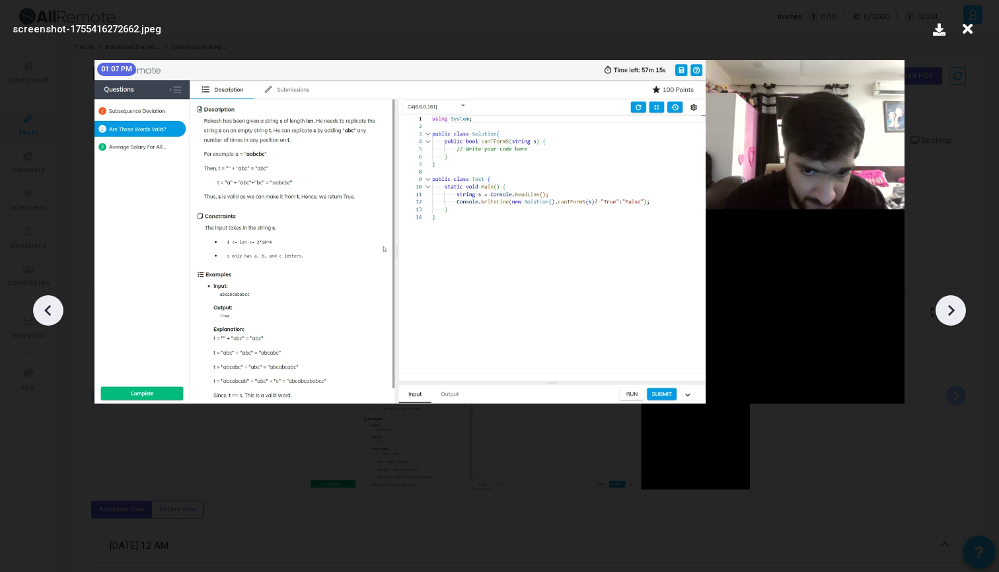
click at [948, 311] on icon at bounding box center [951, 311] width 20 height 20
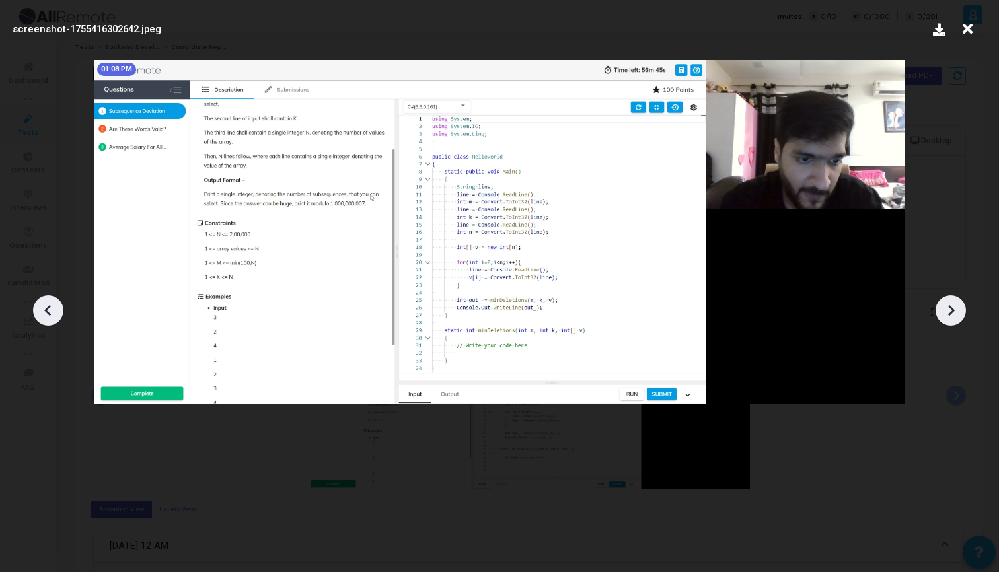
click at [948, 311] on icon at bounding box center [951, 311] width 20 height 20
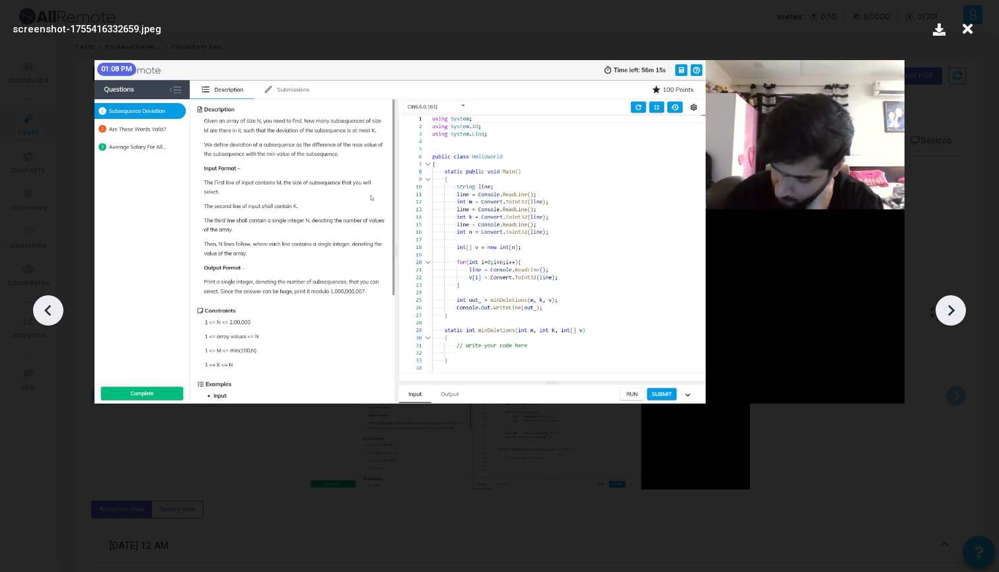
click at [948, 311] on icon at bounding box center [951, 311] width 20 height 20
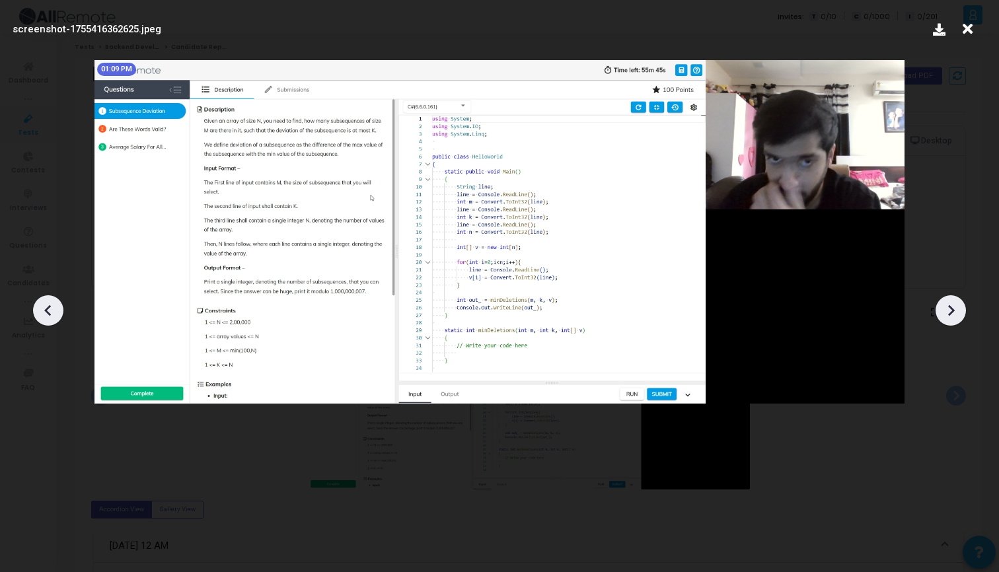
click at [948, 311] on icon at bounding box center [951, 311] width 20 height 20
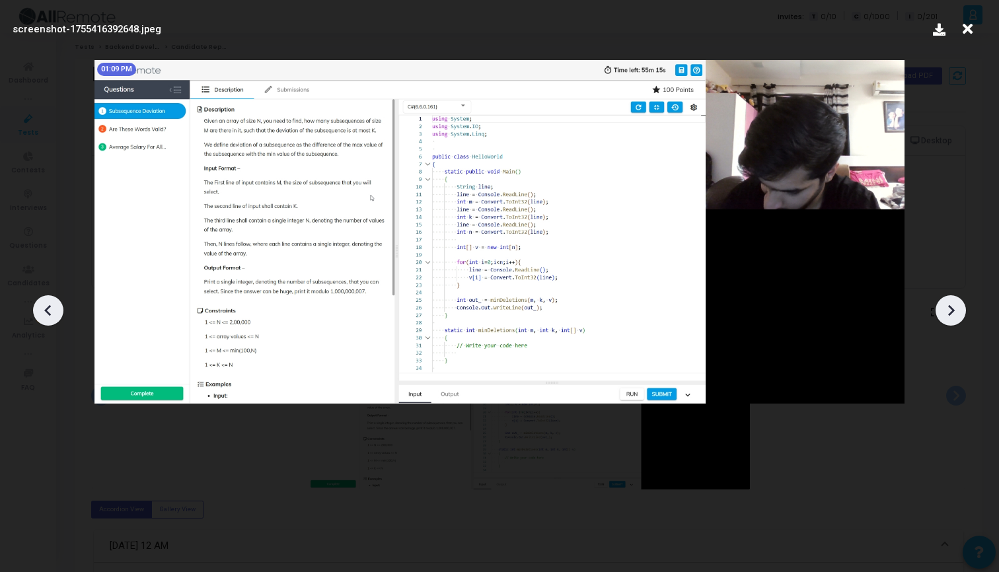
click at [948, 311] on icon at bounding box center [951, 311] width 20 height 20
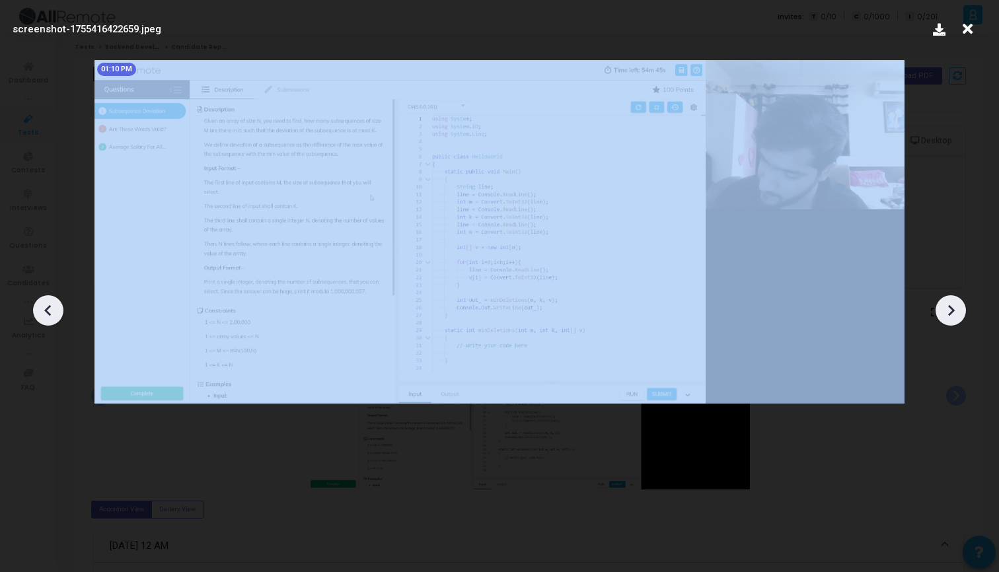
click at [948, 311] on icon at bounding box center [951, 311] width 20 height 20
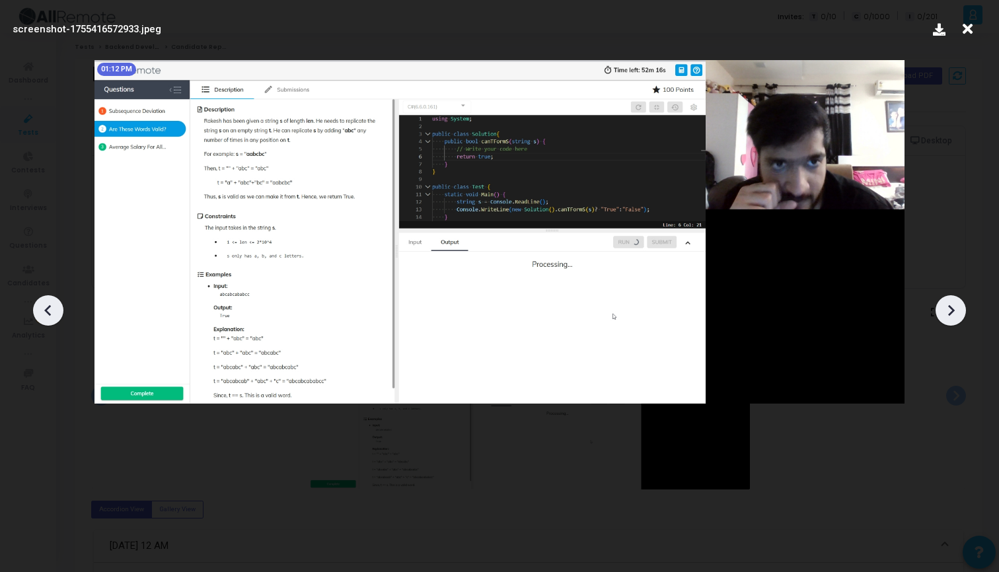
click at [948, 311] on icon at bounding box center [951, 311] width 20 height 20
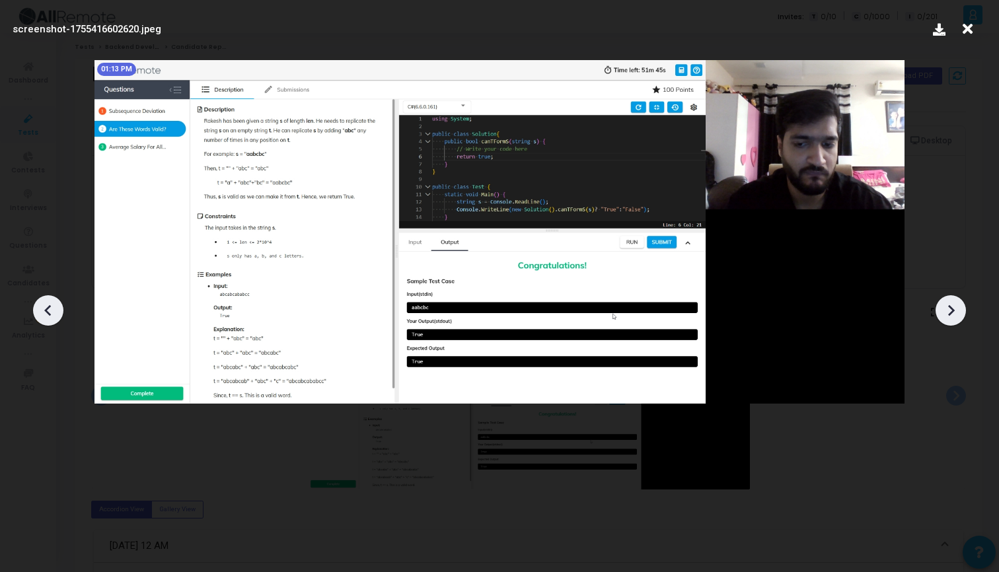
click at [948, 311] on icon at bounding box center [951, 311] width 20 height 20
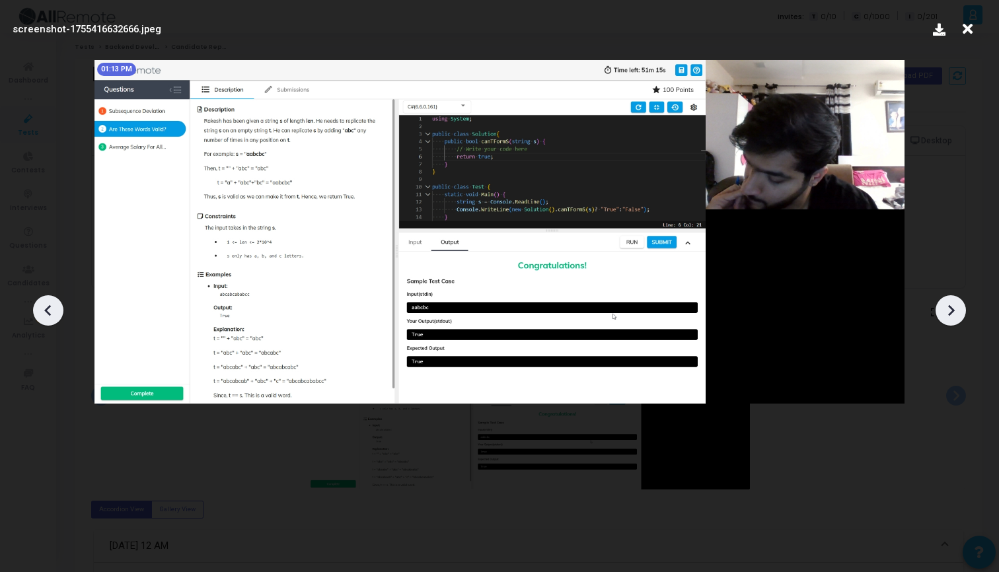
click at [948, 311] on icon at bounding box center [951, 311] width 20 height 20
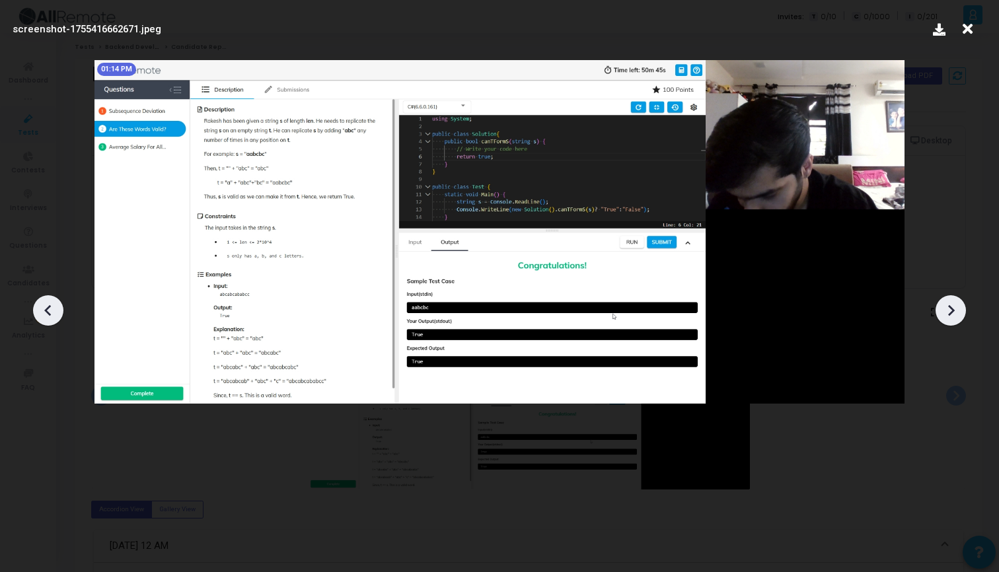
click at [948, 312] on icon at bounding box center [951, 311] width 20 height 20
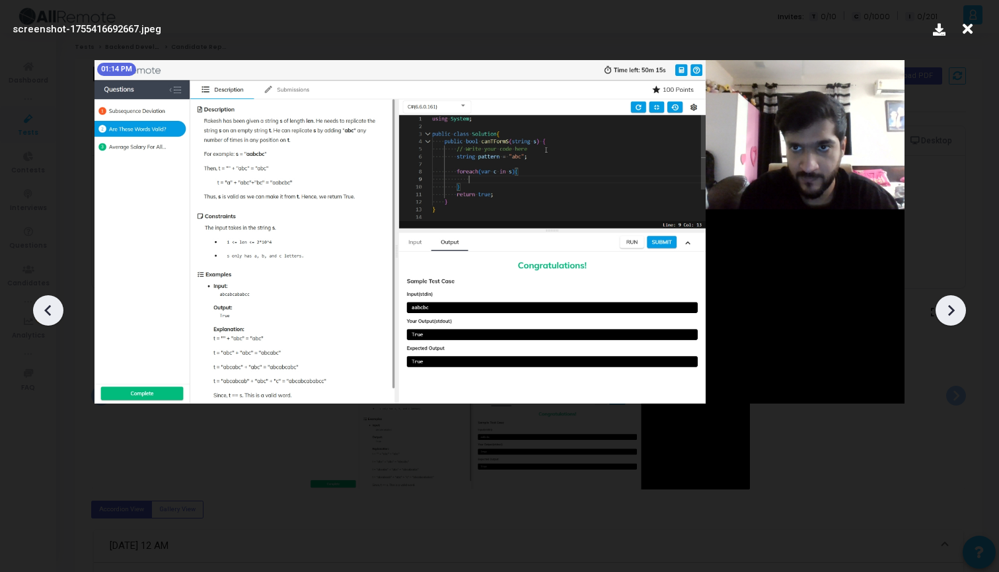
click at [948, 312] on icon at bounding box center [951, 311] width 20 height 20
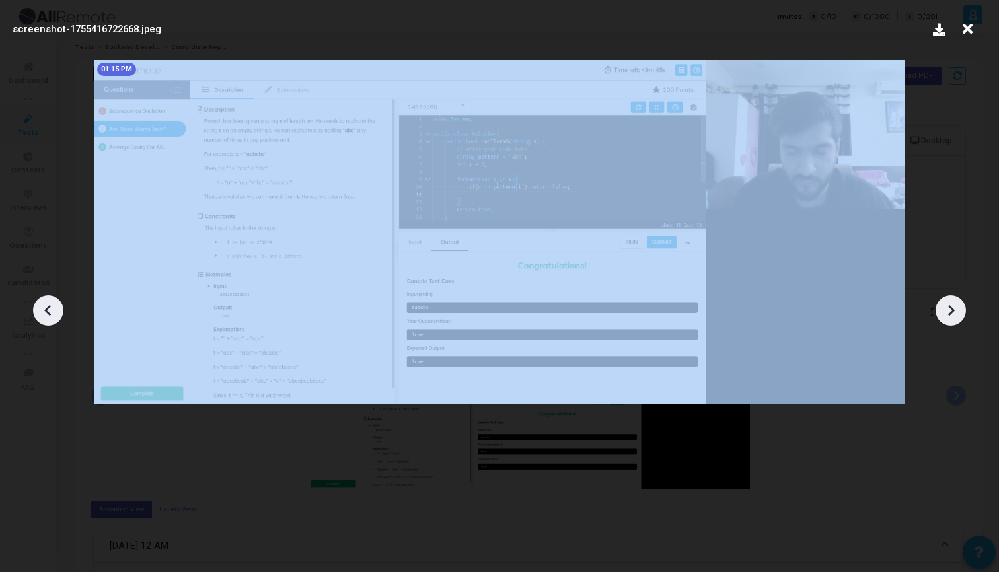
click at [948, 312] on icon at bounding box center [951, 311] width 20 height 20
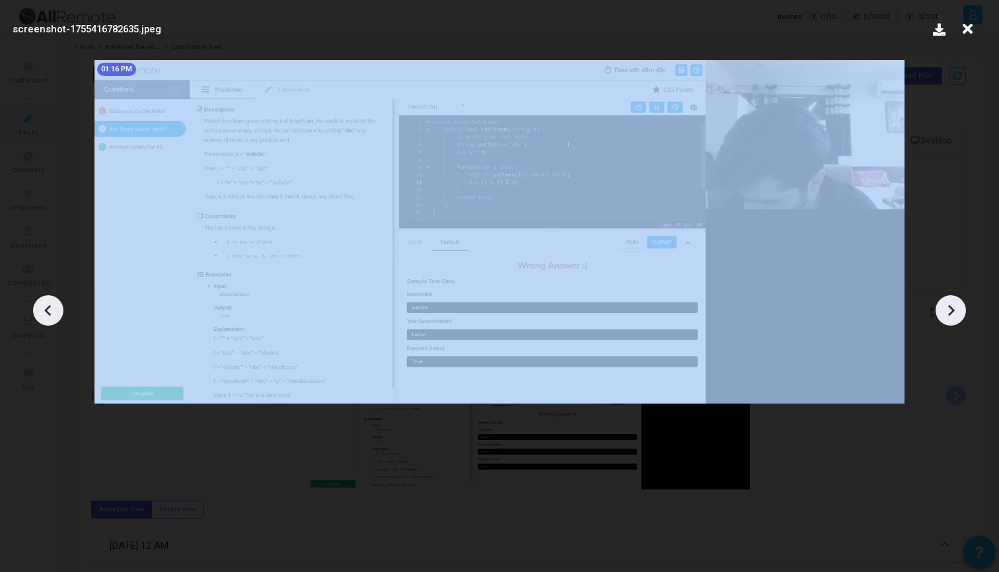
click at [948, 312] on icon at bounding box center [951, 311] width 20 height 20
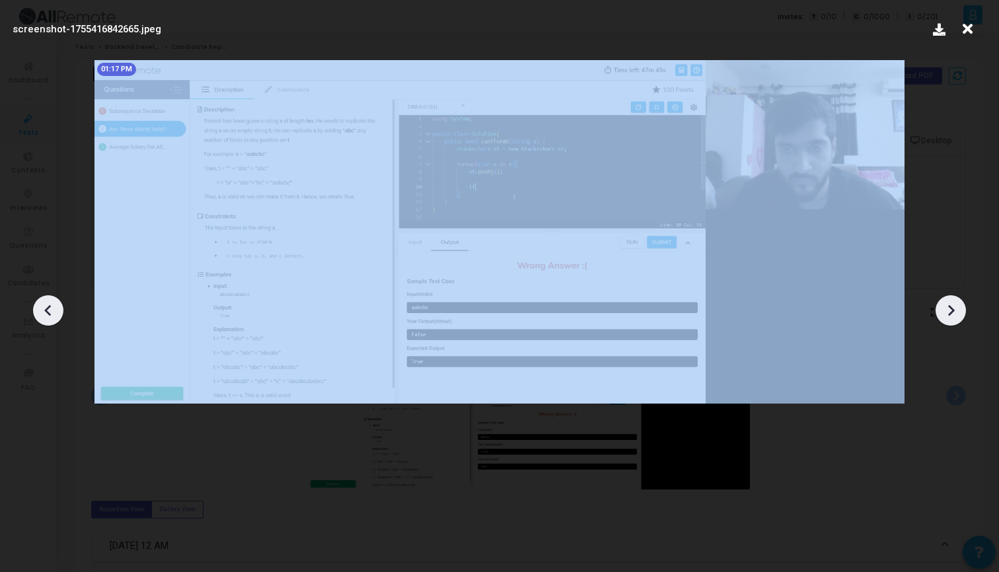
click at [948, 312] on icon at bounding box center [951, 311] width 20 height 20
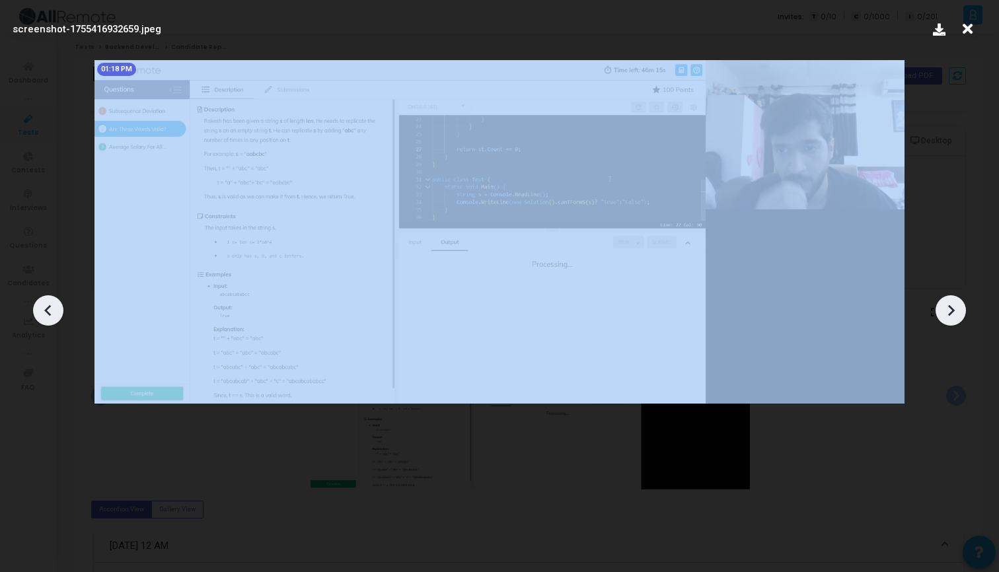
click at [948, 312] on icon at bounding box center [951, 311] width 20 height 20
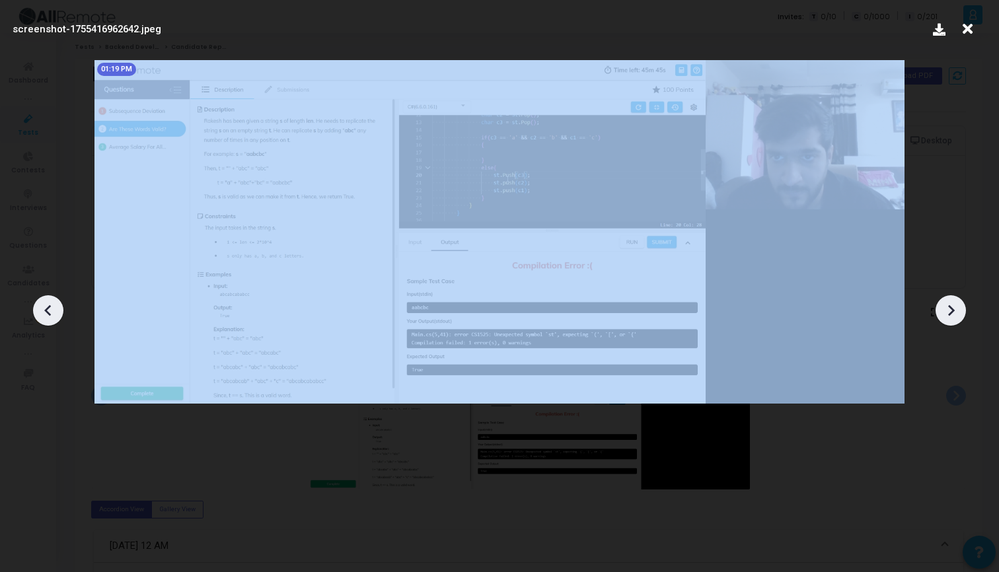
click at [948, 312] on icon at bounding box center [951, 311] width 20 height 20
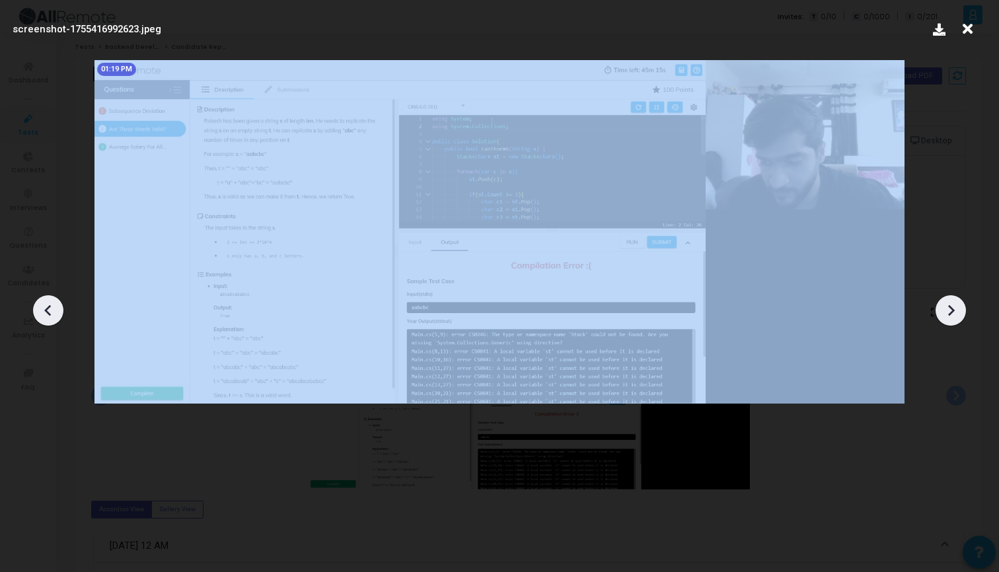
click at [948, 312] on icon at bounding box center [951, 311] width 20 height 20
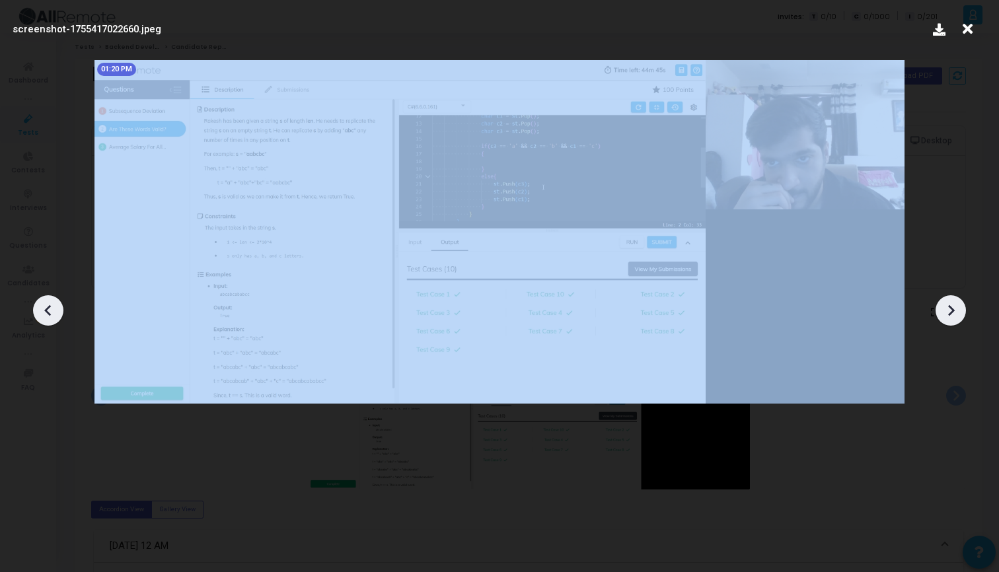
click at [948, 312] on icon at bounding box center [951, 311] width 20 height 20
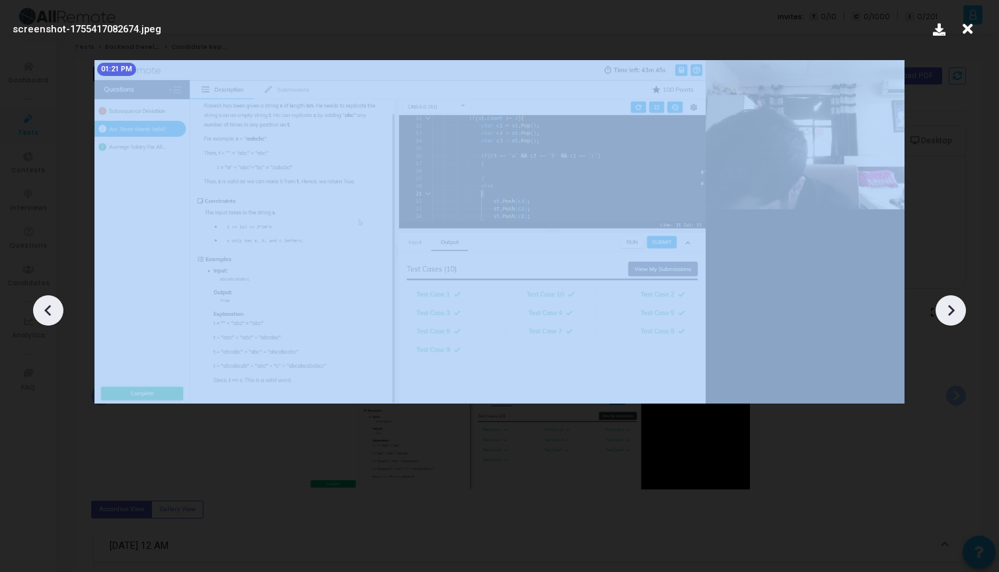
click at [948, 312] on icon at bounding box center [951, 311] width 20 height 20
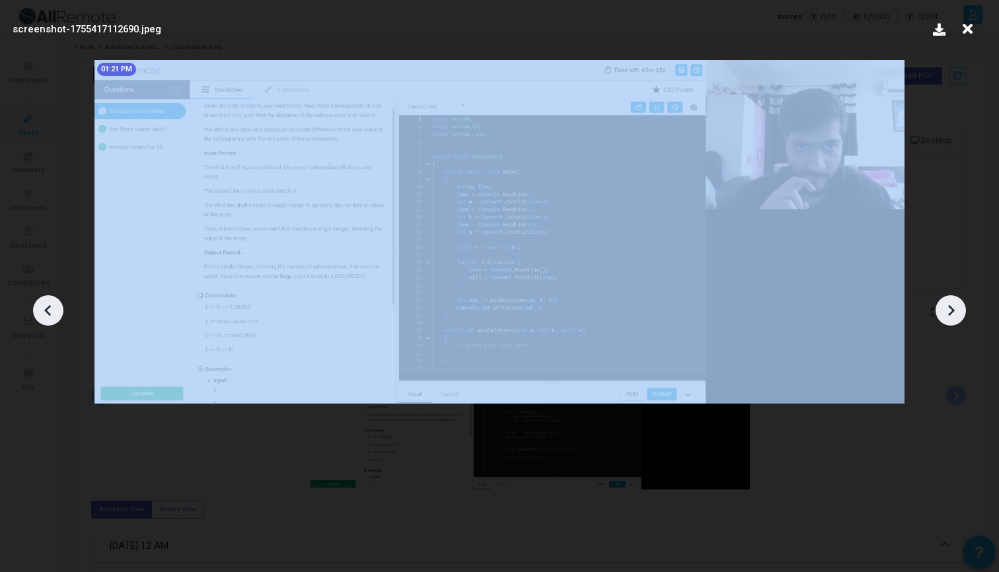
click at [948, 312] on icon at bounding box center [951, 311] width 20 height 20
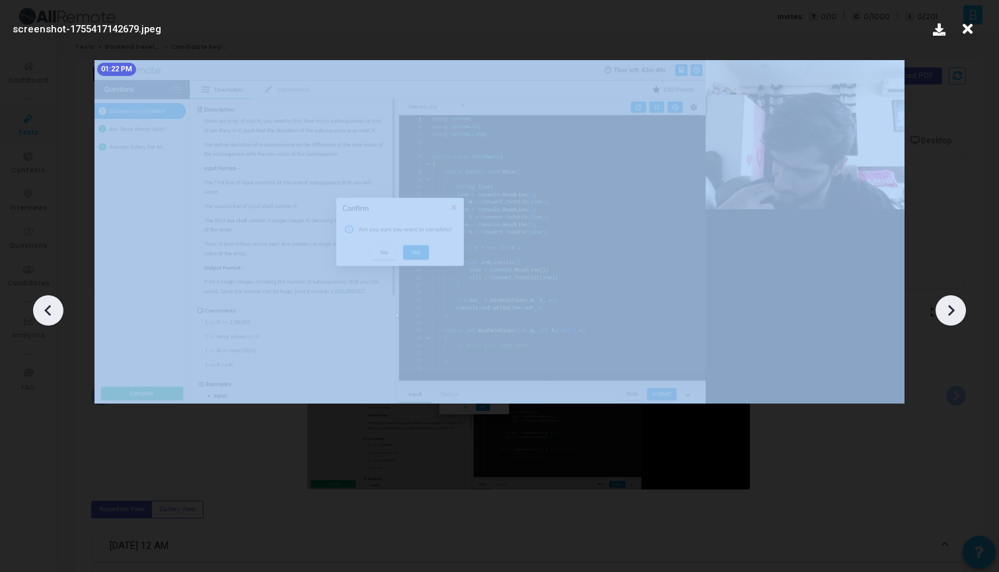
click at [948, 312] on icon at bounding box center [951, 311] width 20 height 20
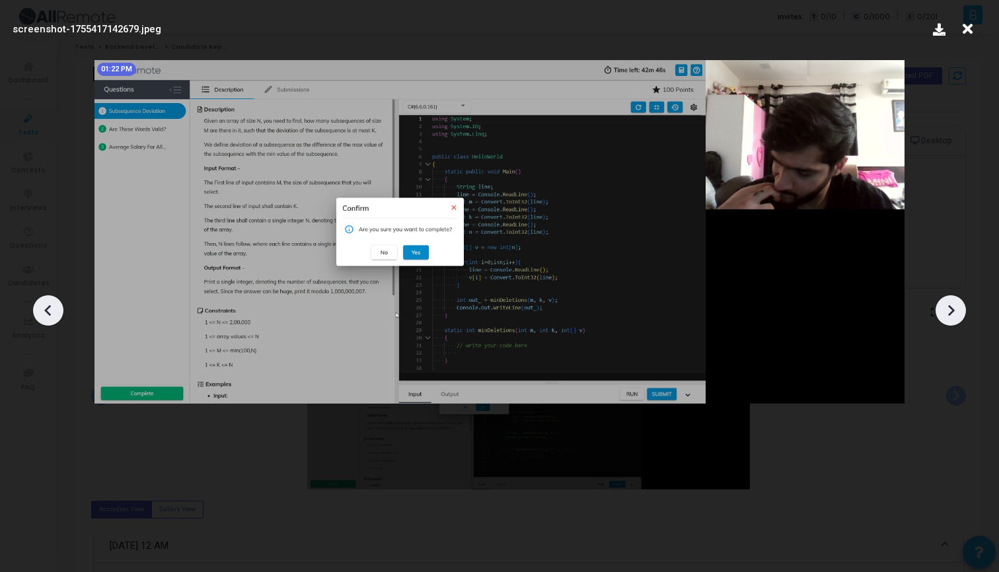
click at [968, 32] on icon at bounding box center [967, 29] width 20 height 25
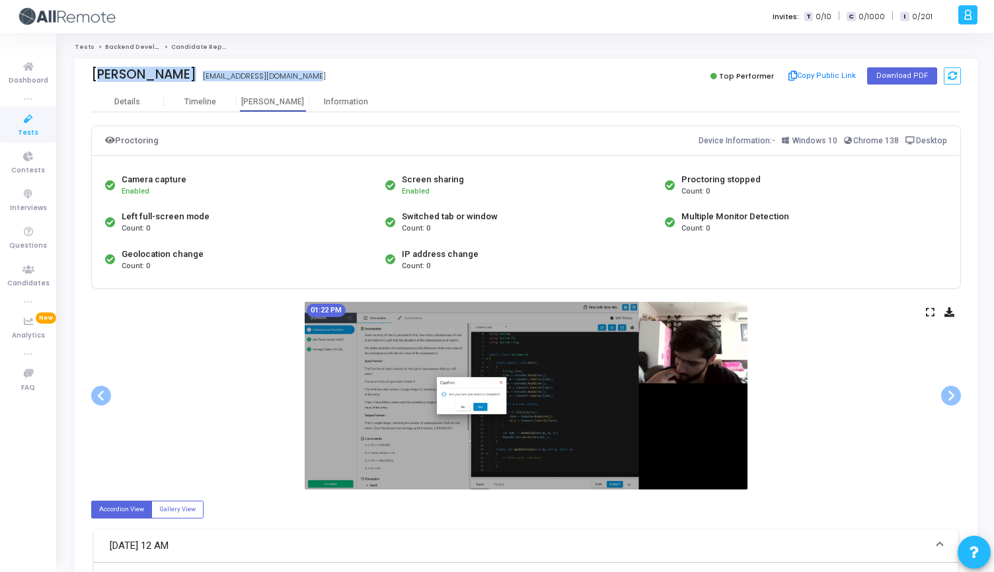
drag, startPoint x: 93, startPoint y: 77, endPoint x: 311, endPoint y: 75, distance: 218.7
click at [311, 75] on div "Vishnu Nagpal vishnunagpal1998@gmail.com vishnunagpal1998@gmail.com" at bounding box center [305, 76] width 428 height 19
click at [311, 75] on div "Vishnu Nagpal vishnunagpal1998@gmail.com" at bounding box center [305, 76] width 428 height 19
drag, startPoint x: 315, startPoint y: 74, endPoint x: 193, endPoint y: 74, distance: 122.2
click at [193, 74] on div "Vishnu Nagpal vishnunagpal1998@gmail.com vishnunagpal1998@gmail.com" at bounding box center [305, 76] width 428 height 19
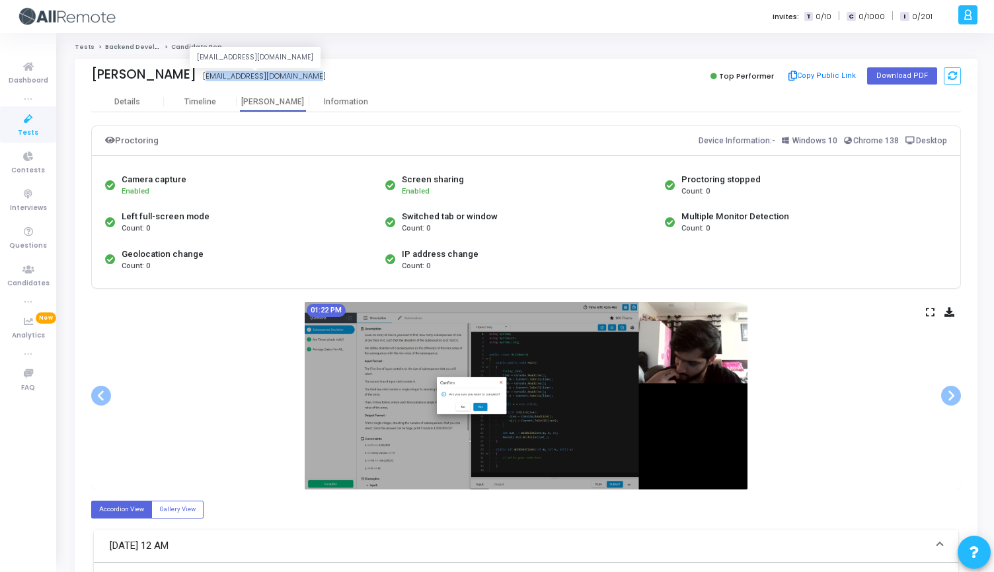
copy div "vishnunagpal1998@gmail.com"
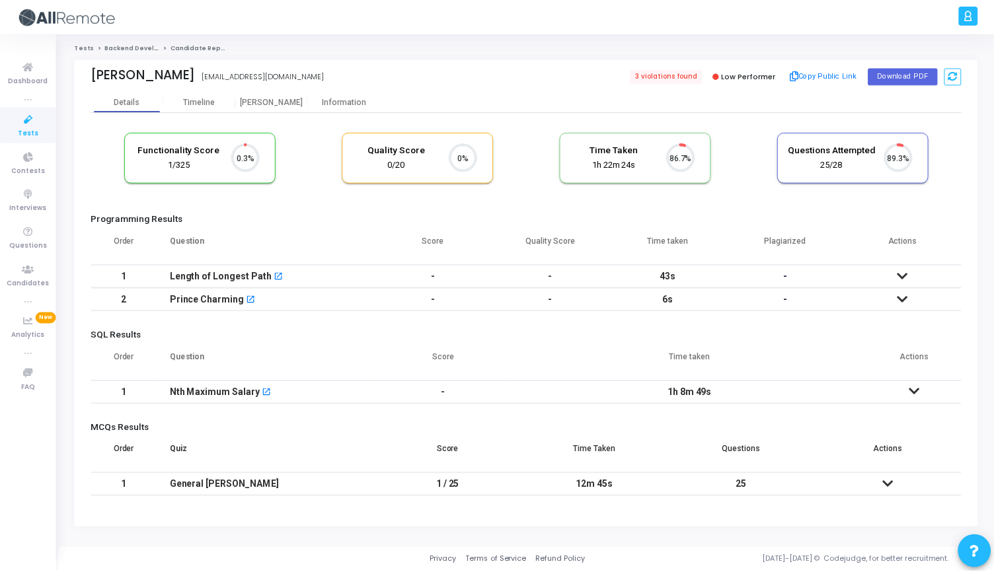
scroll to position [6, 6]
click at [272, 106] on div "[PERSON_NAME]" at bounding box center [273, 102] width 73 height 10
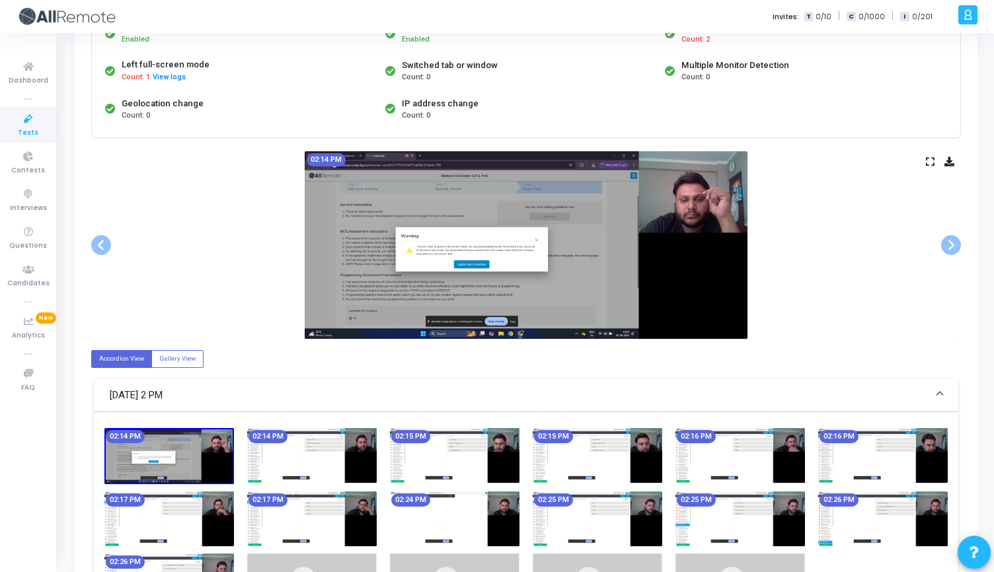
scroll to position [141, 0]
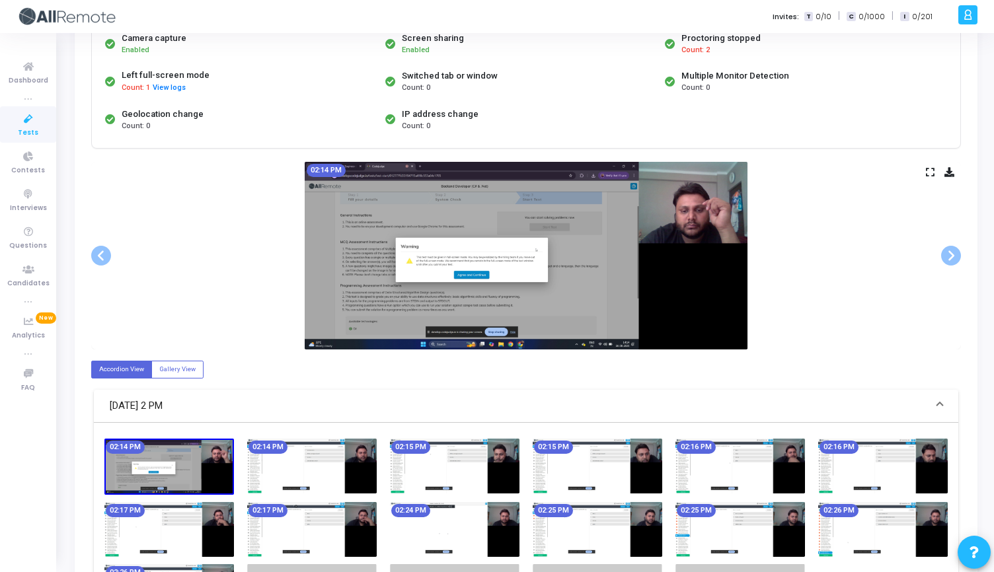
click at [934, 169] on icon at bounding box center [930, 171] width 9 height 7
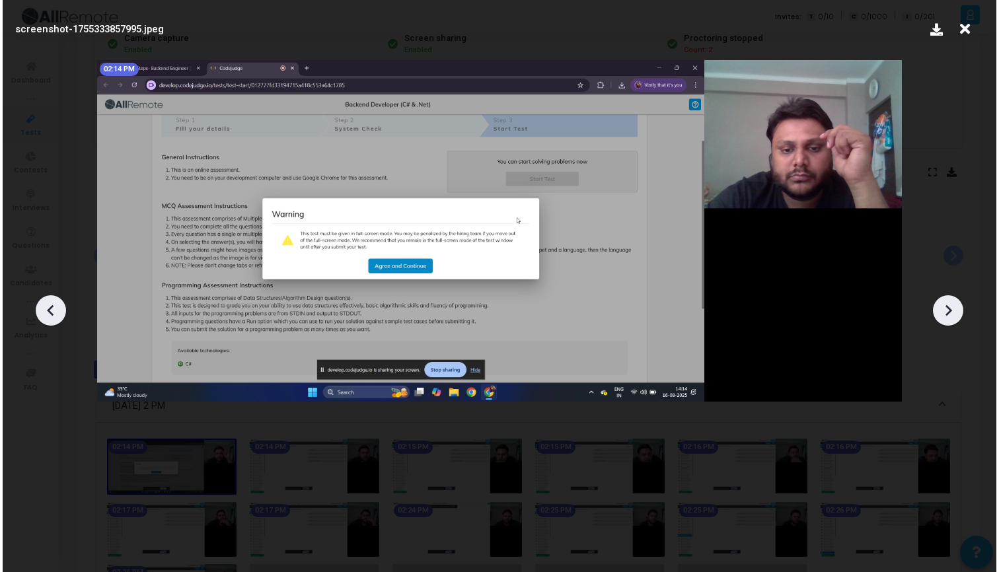
scroll to position [0, 0]
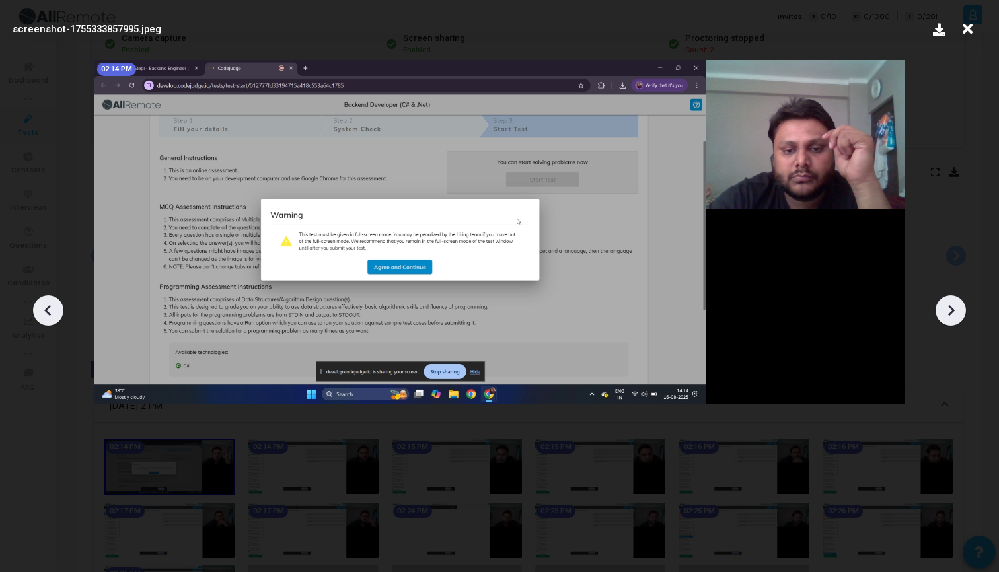
click at [949, 306] on icon at bounding box center [951, 310] width 7 height 11
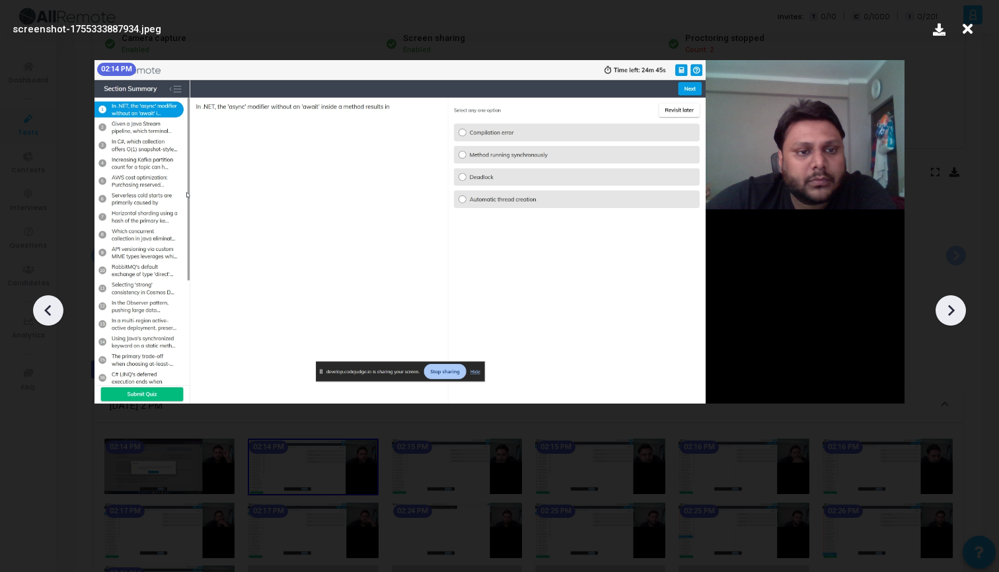
click at [949, 306] on icon at bounding box center [951, 310] width 7 height 11
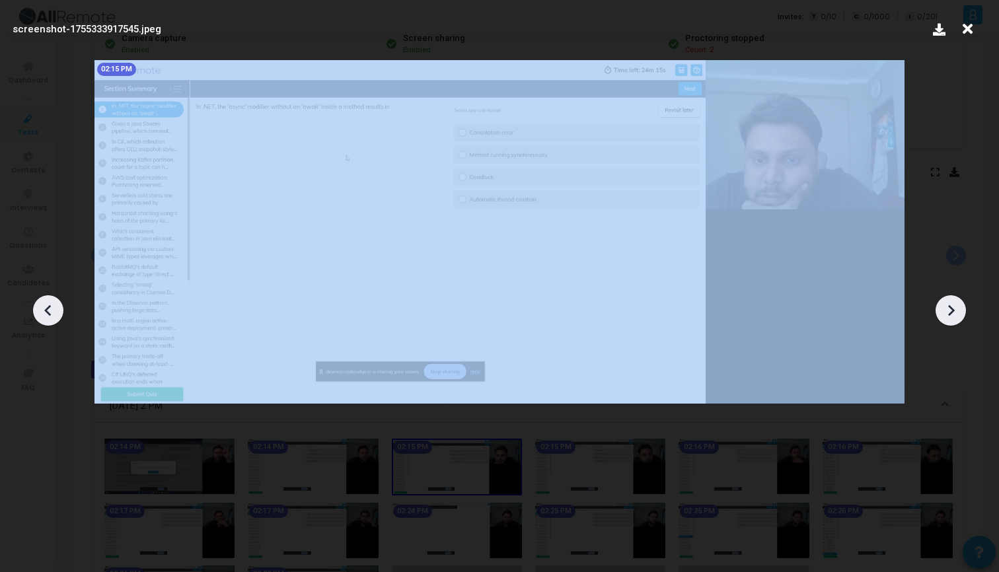
click at [949, 306] on icon at bounding box center [951, 310] width 7 height 11
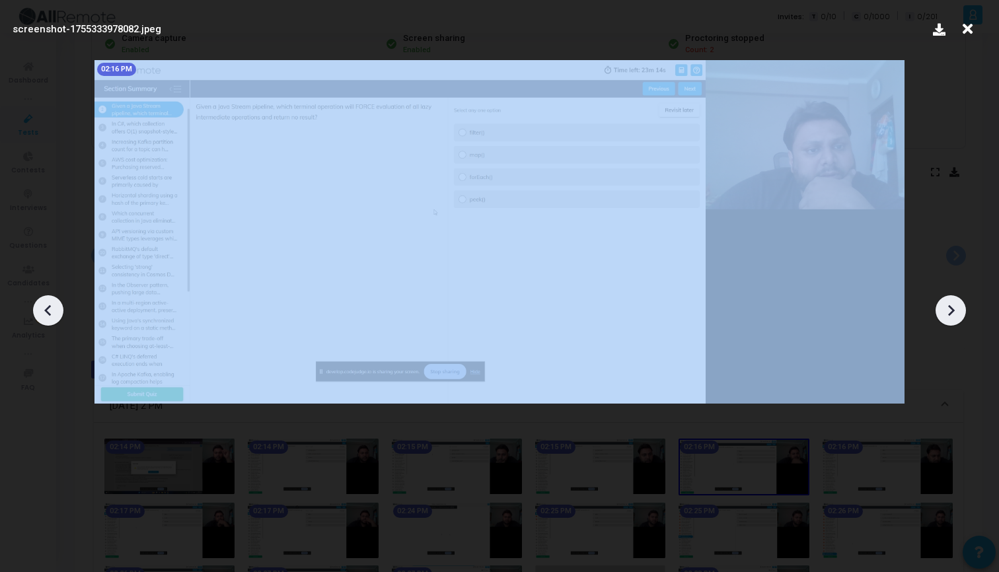
click at [949, 306] on icon at bounding box center [951, 310] width 7 height 11
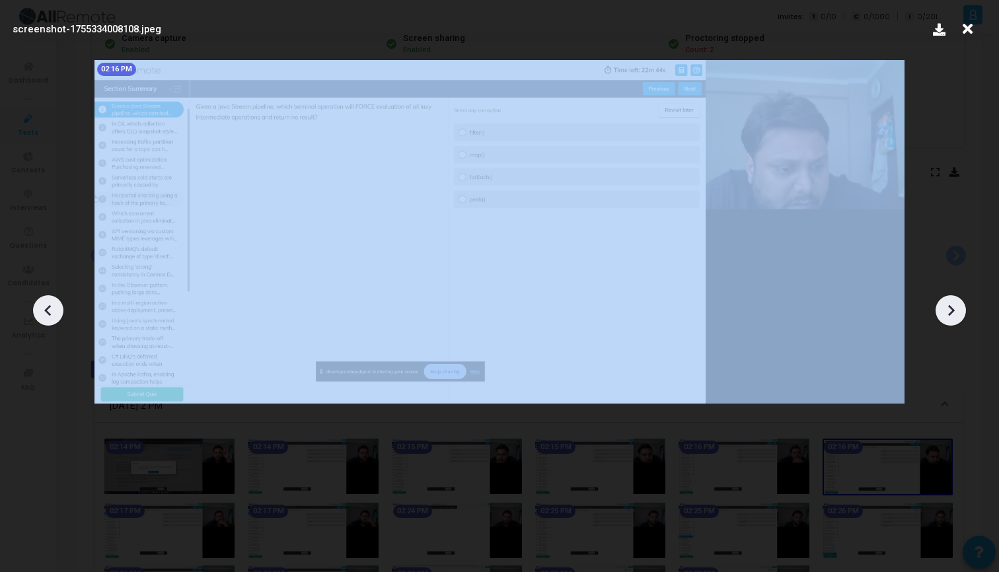
click at [949, 306] on icon at bounding box center [951, 310] width 7 height 11
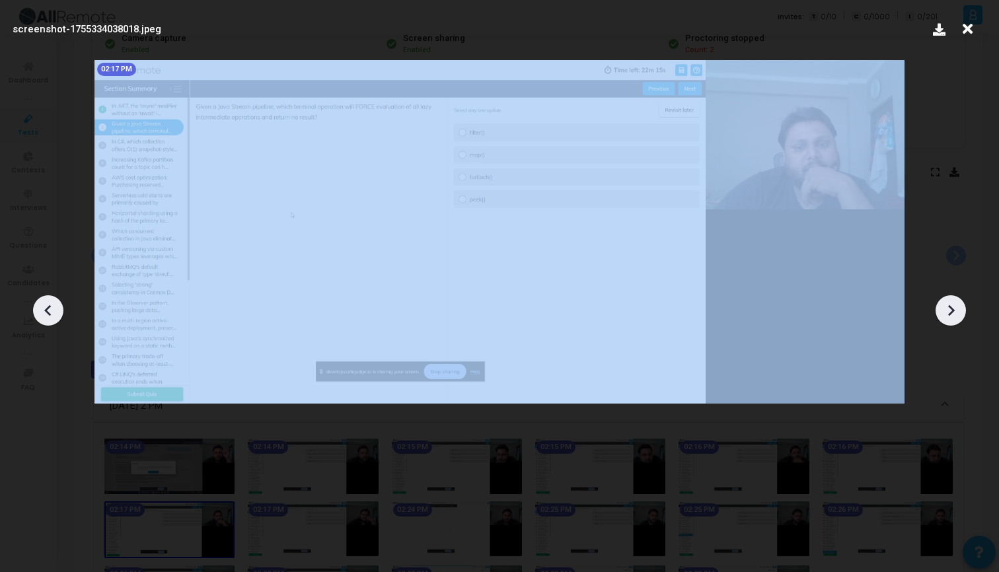
click at [949, 306] on icon at bounding box center [951, 310] width 7 height 11
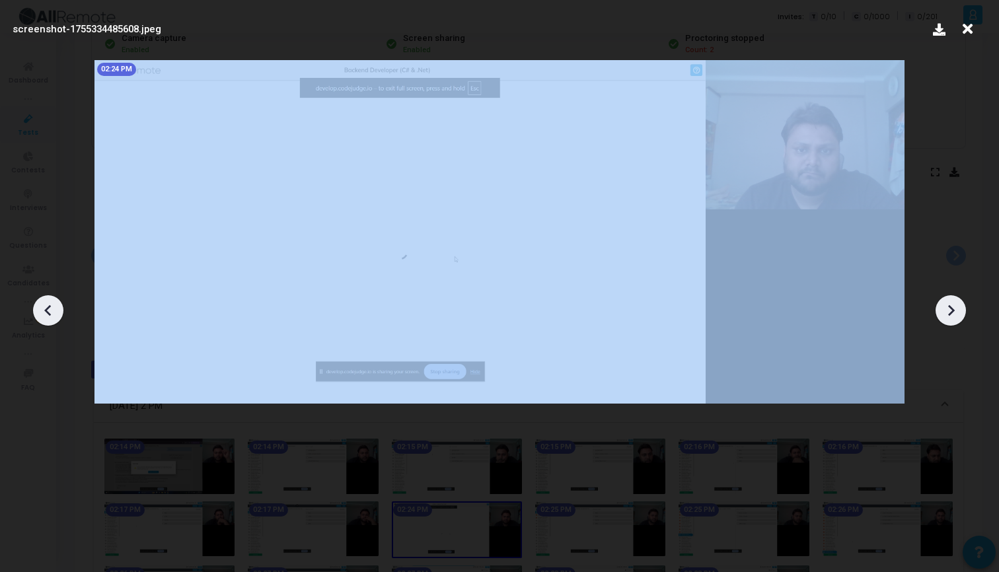
click at [949, 306] on icon at bounding box center [951, 310] width 7 height 11
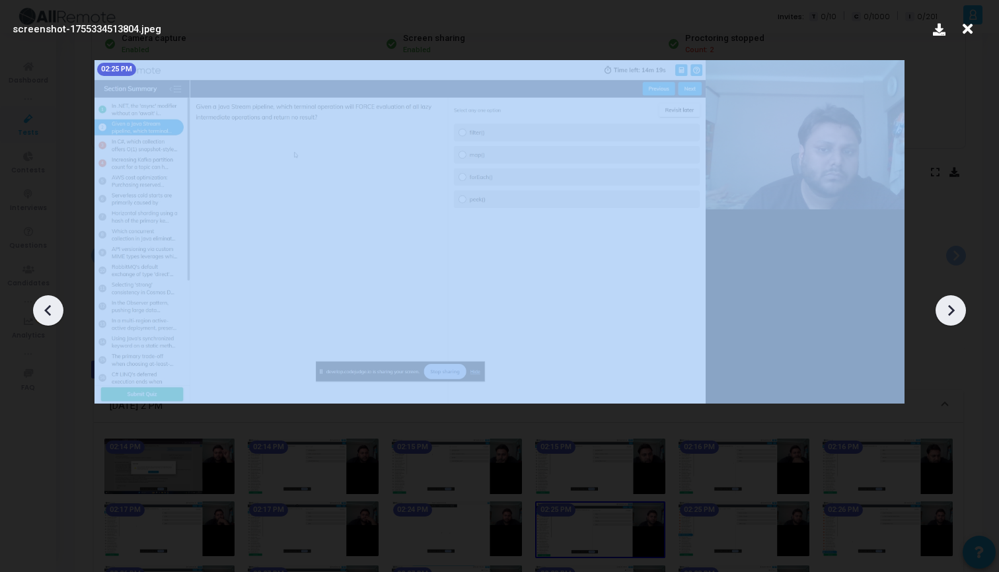
click at [949, 306] on icon at bounding box center [951, 310] width 7 height 11
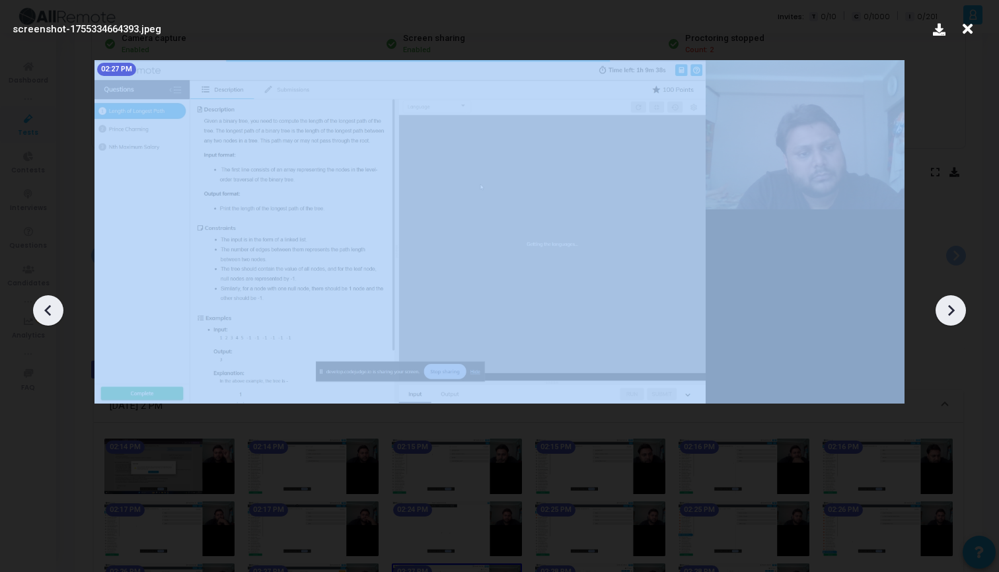
click at [949, 306] on icon at bounding box center [951, 310] width 7 height 11
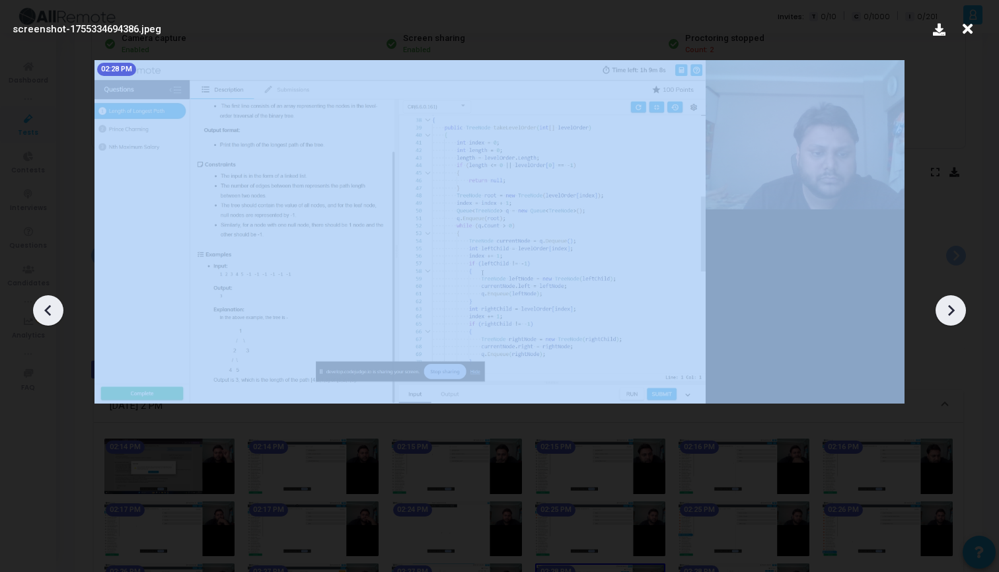
click at [949, 306] on icon at bounding box center [951, 310] width 7 height 11
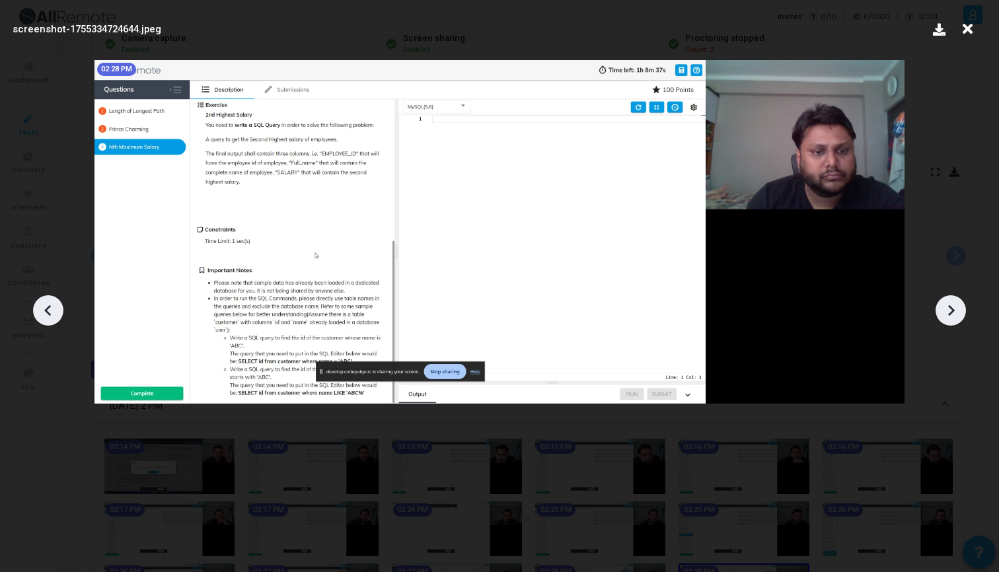
click at [949, 306] on icon at bounding box center [951, 310] width 7 height 11
click at [953, 320] on icon at bounding box center [951, 311] width 20 height 20
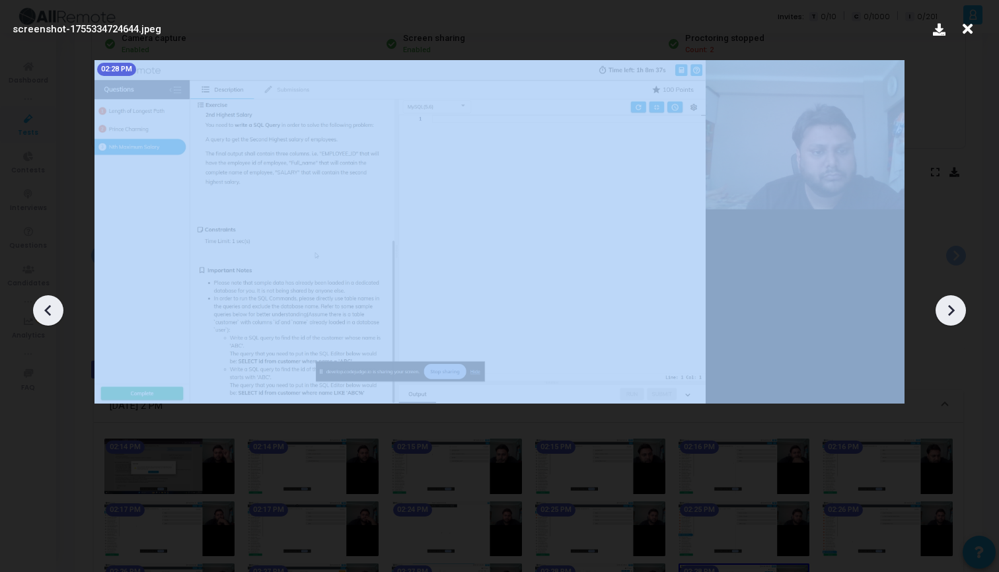
click at [953, 320] on icon at bounding box center [951, 311] width 20 height 20
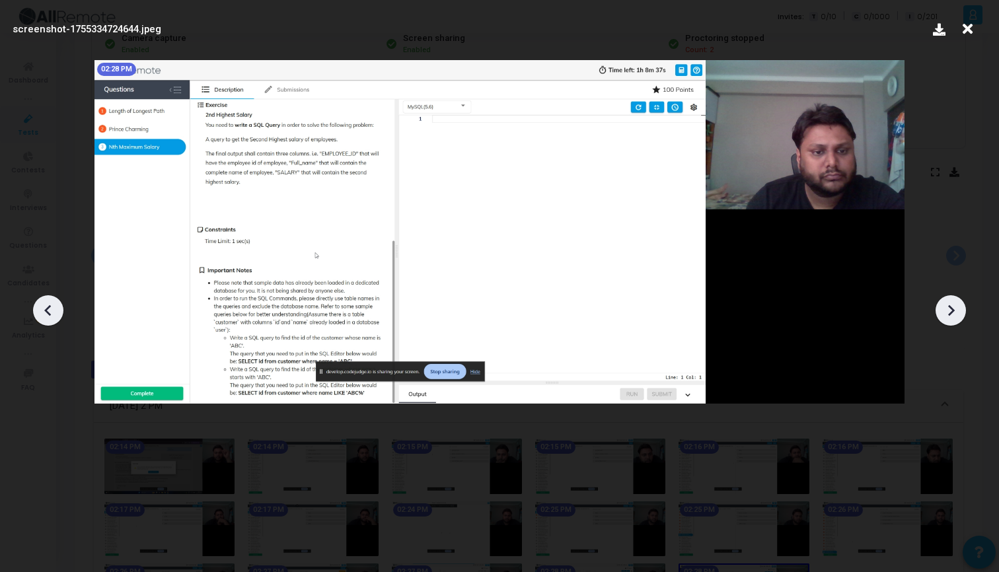
click at [967, 28] on icon at bounding box center [967, 29] width 20 height 25
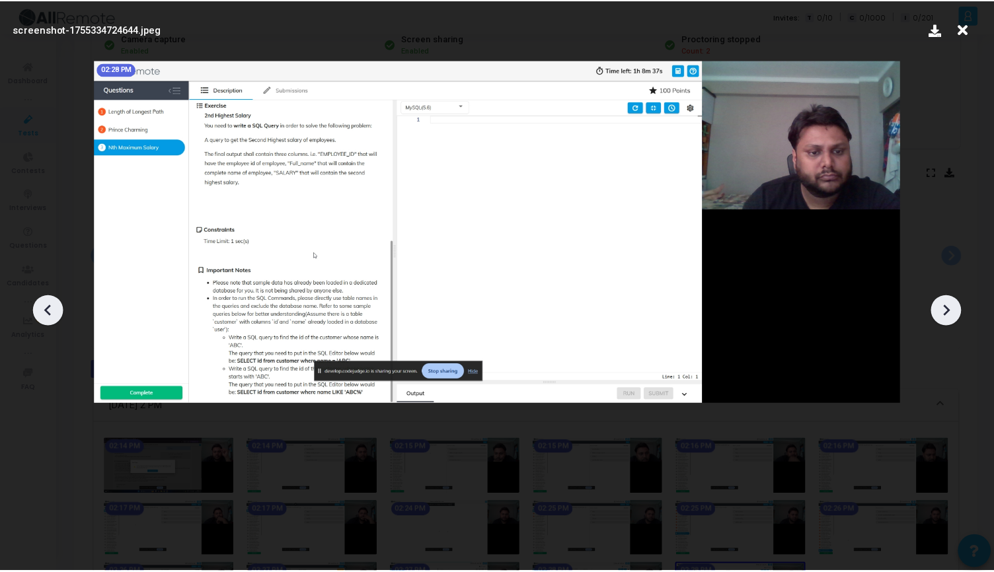
scroll to position [141, 0]
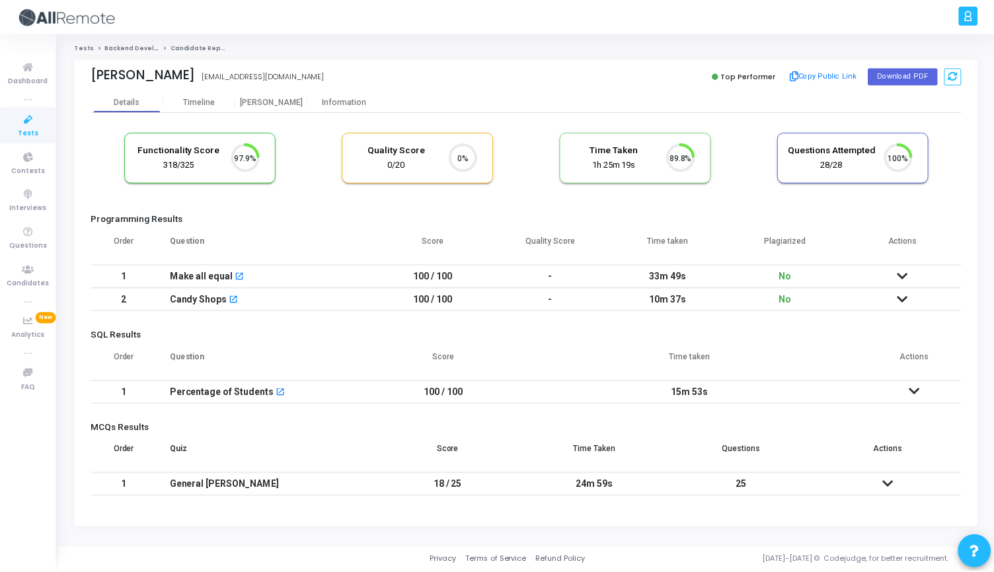
scroll to position [6, 6]
click at [283, 97] on div "[PERSON_NAME]" at bounding box center [273, 102] width 73 height 10
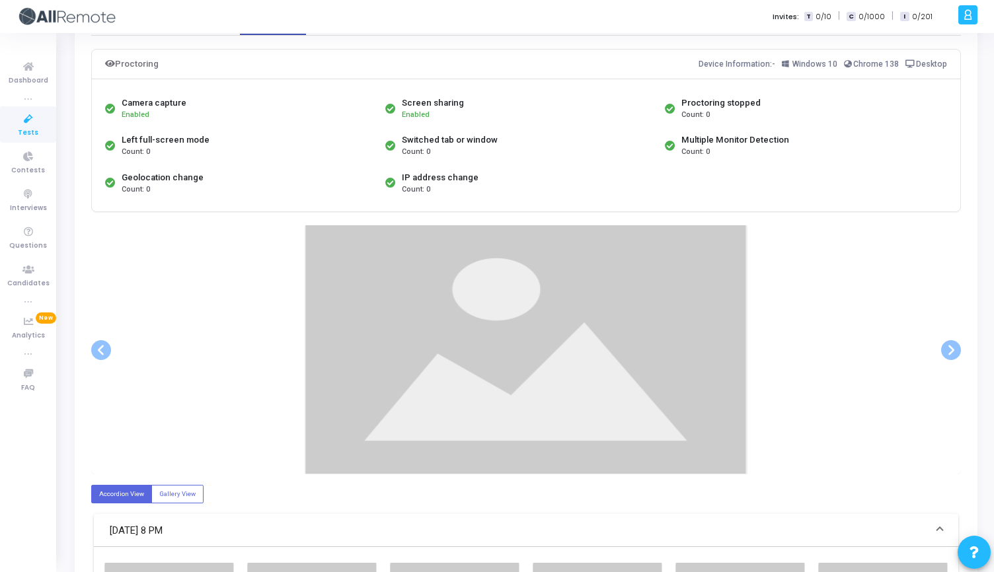
scroll to position [82, 0]
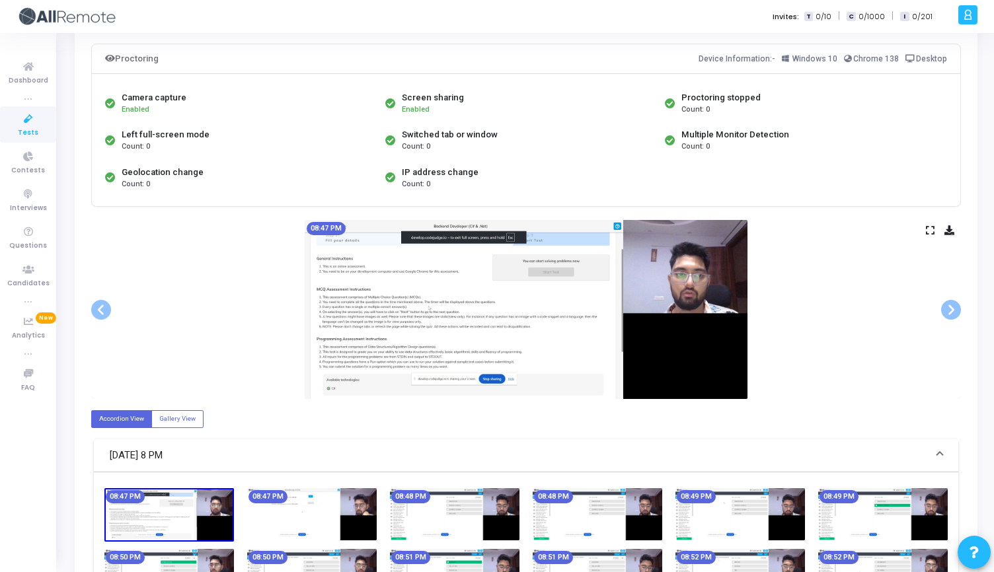
click at [929, 231] on icon at bounding box center [930, 230] width 9 height 7
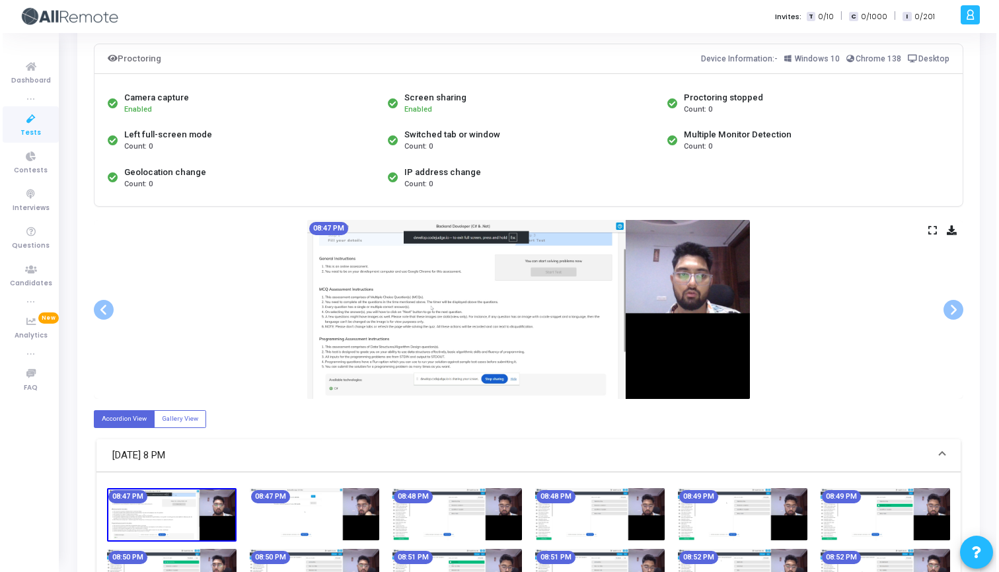
scroll to position [0, 0]
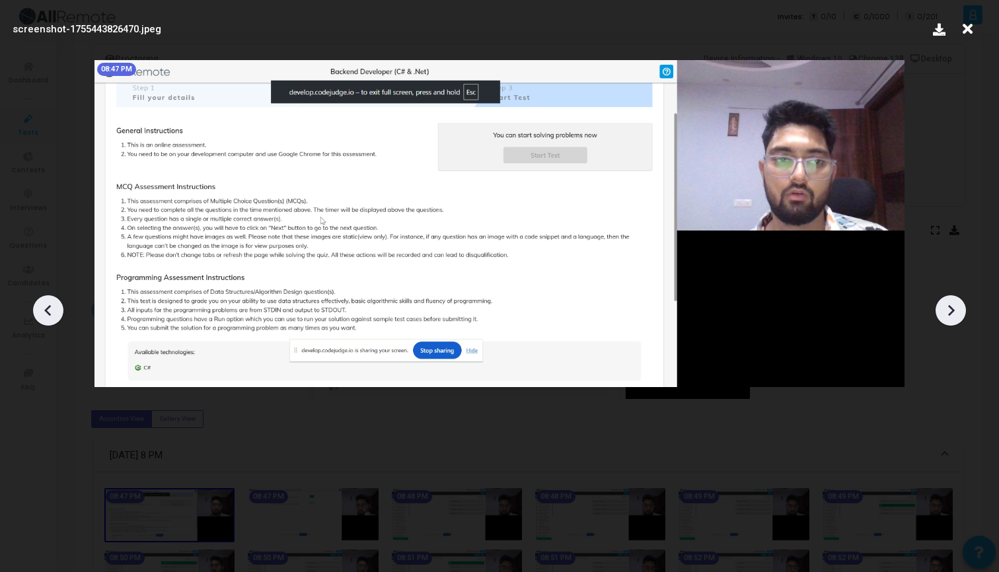
click at [962, 316] on div at bounding box center [951, 310] width 30 height 30
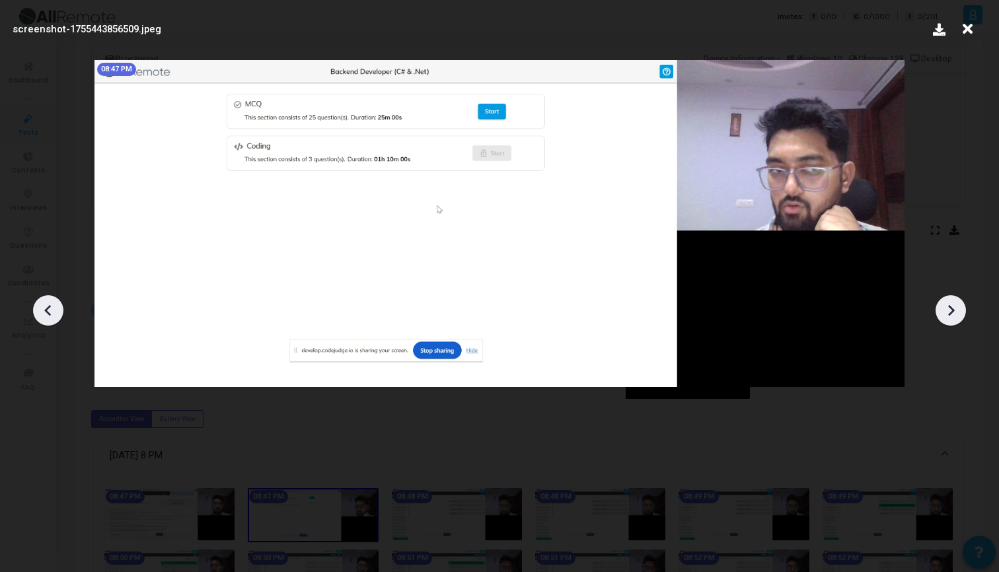
click at [962, 316] on div at bounding box center [951, 310] width 30 height 30
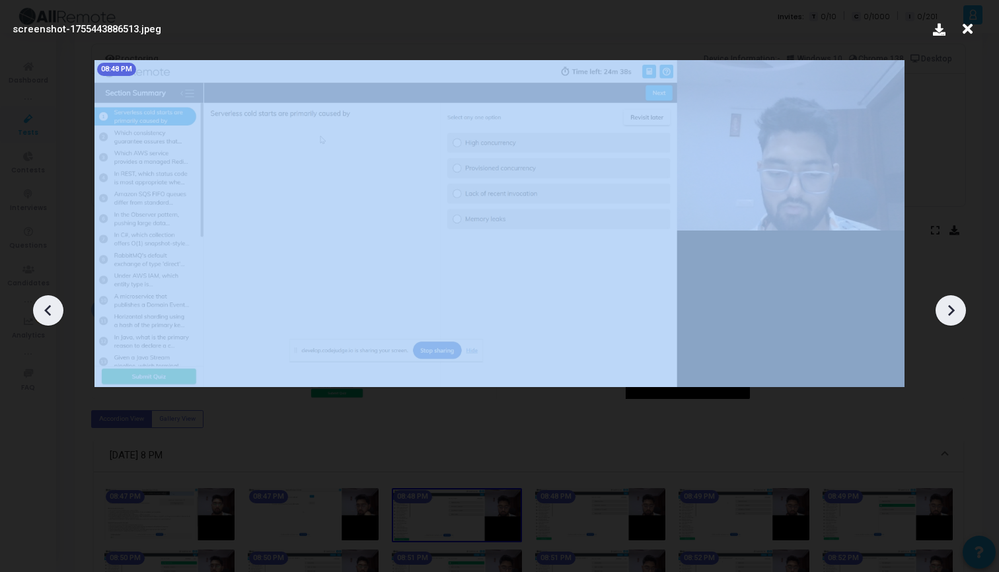
click at [962, 316] on div at bounding box center [951, 310] width 30 height 30
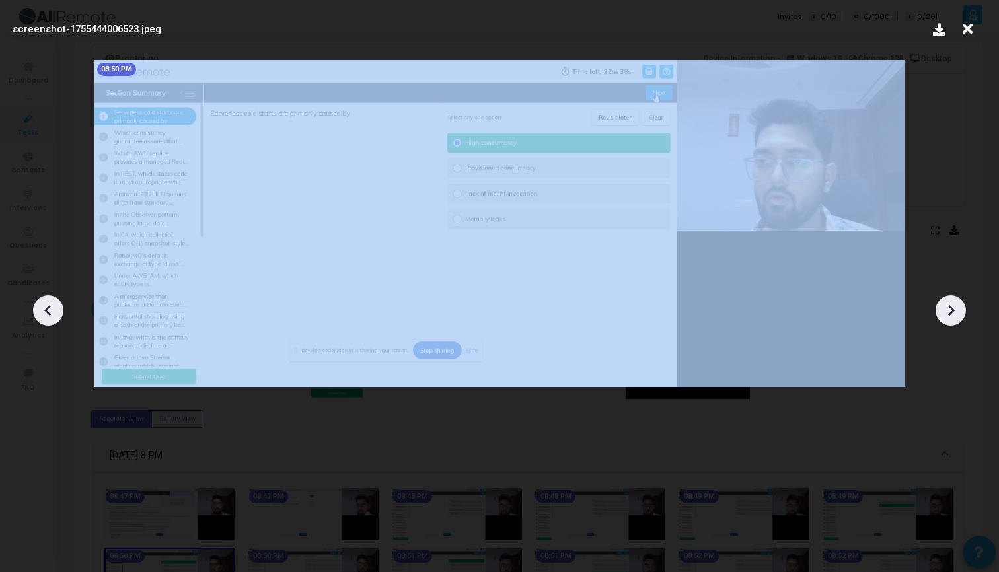
click at [962, 316] on div at bounding box center [951, 310] width 30 height 30
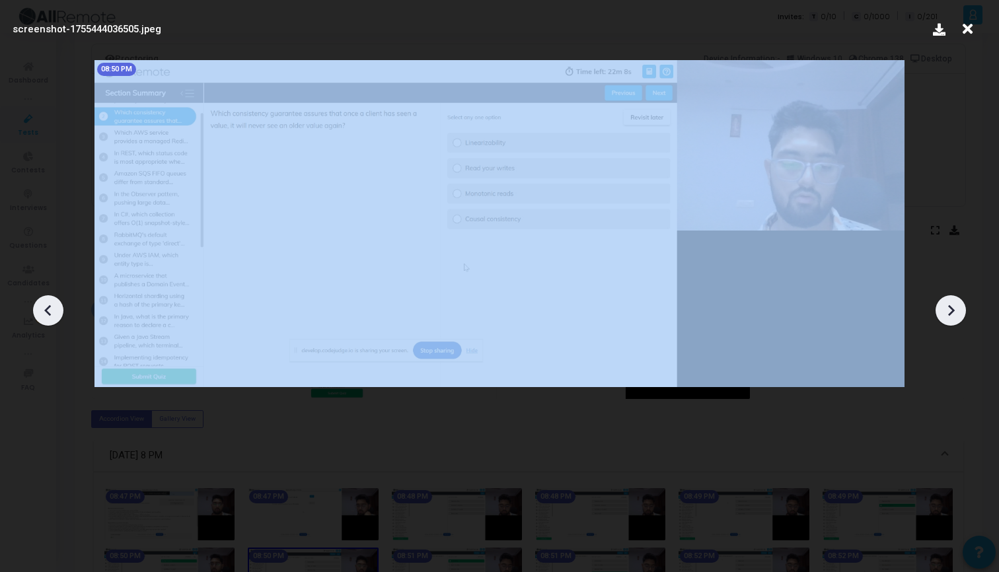
click at [962, 316] on div at bounding box center [951, 310] width 30 height 30
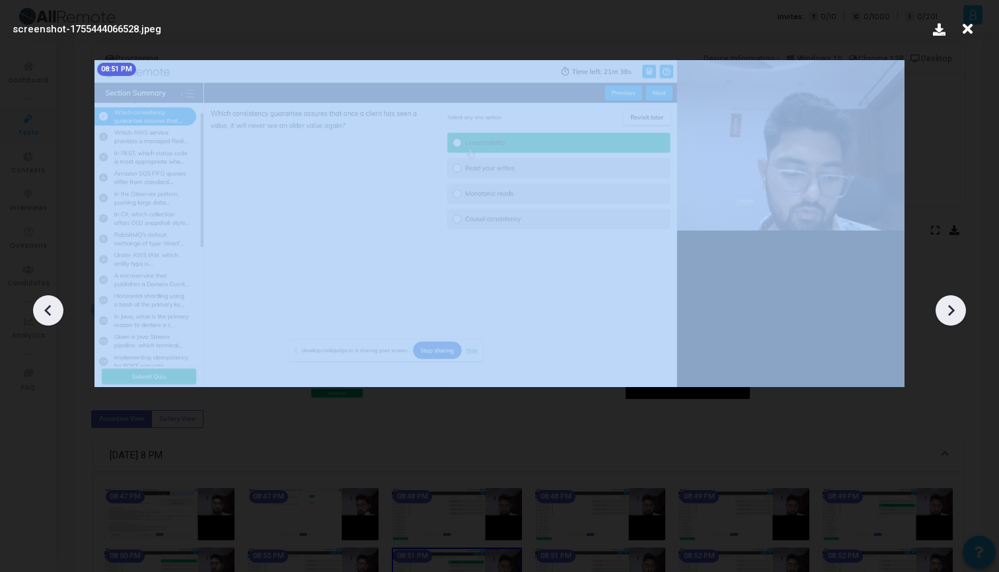
click at [962, 316] on div at bounding box center [951, 310] width 30 height 30
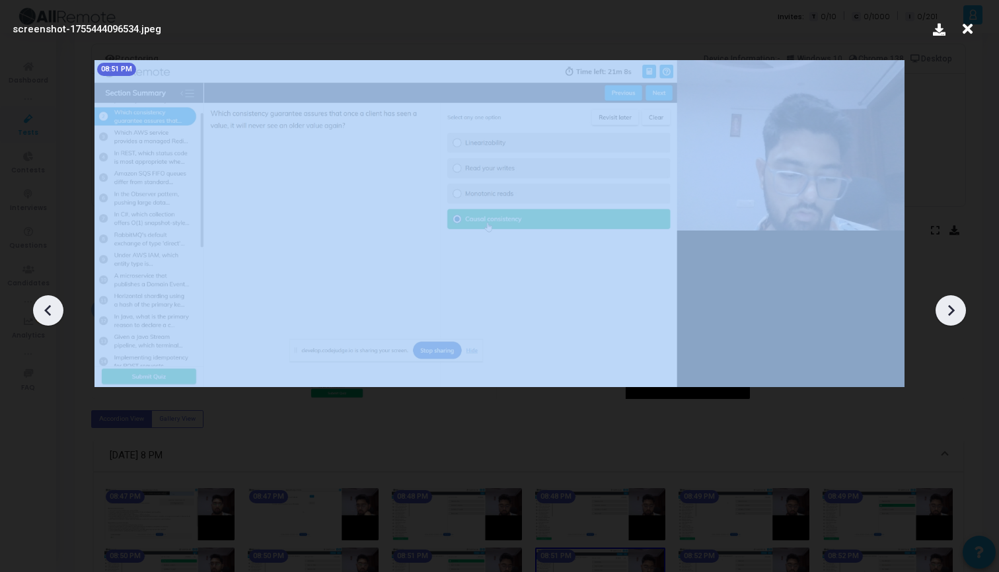
click at [962, 316] on div at bounding box center [951, 310] width 30 height 30
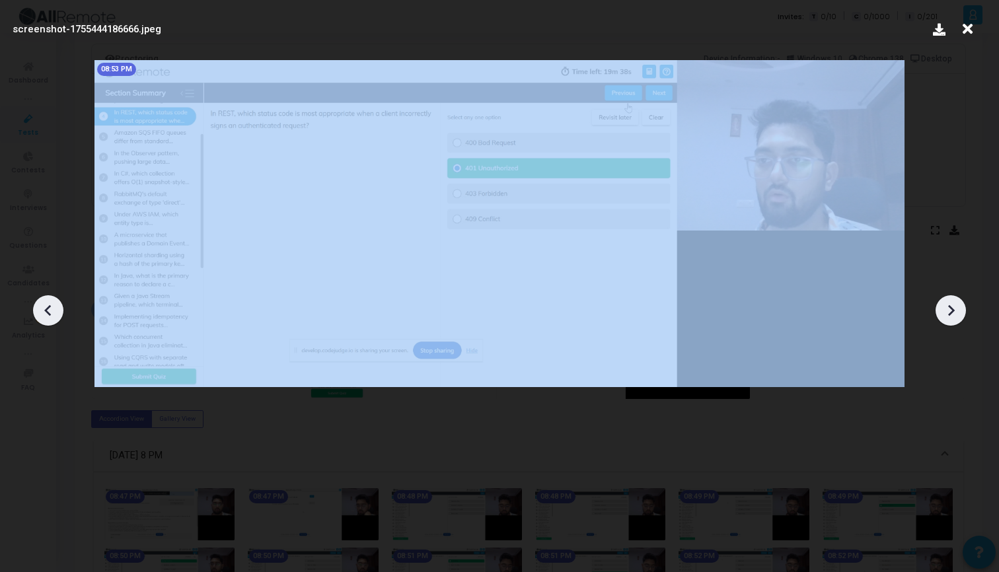
click at [962, 316] on div at bounding box center [951, 310] width 30 height 30
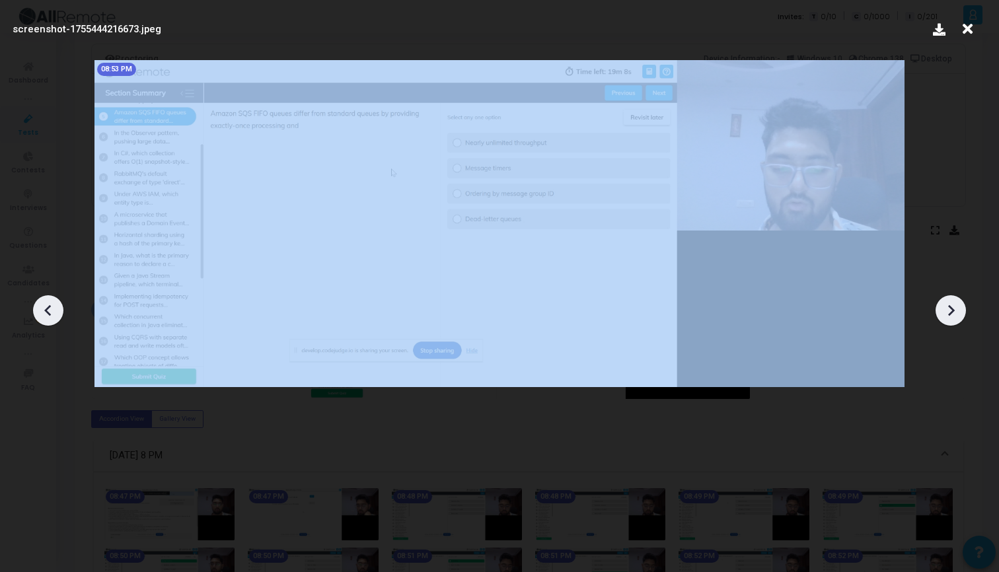
click at [962, 316] on div at bounding box center [951, 310] width 30 height 30
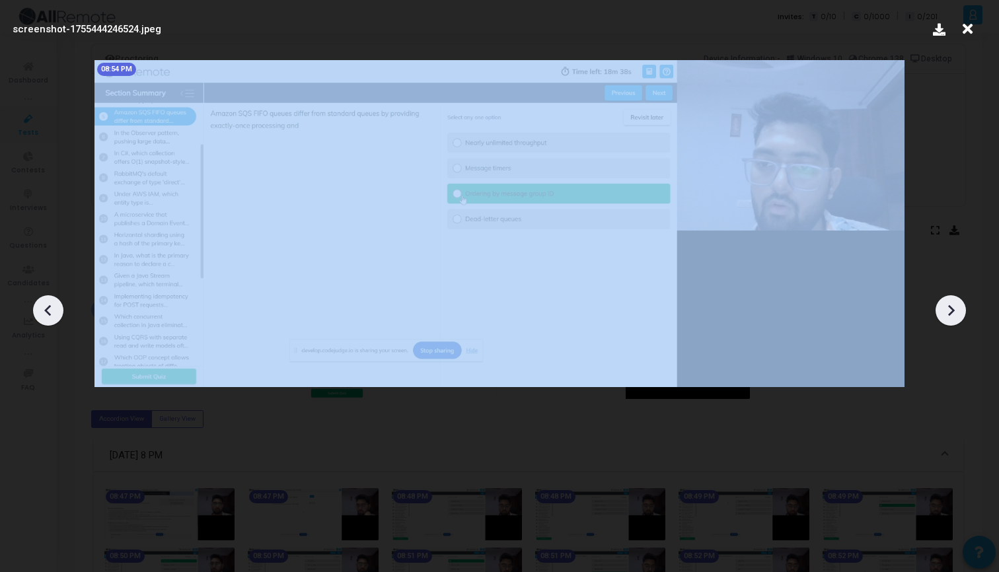
click at [962, 316] on div at bounding box center [951, 310] width 30 height 30
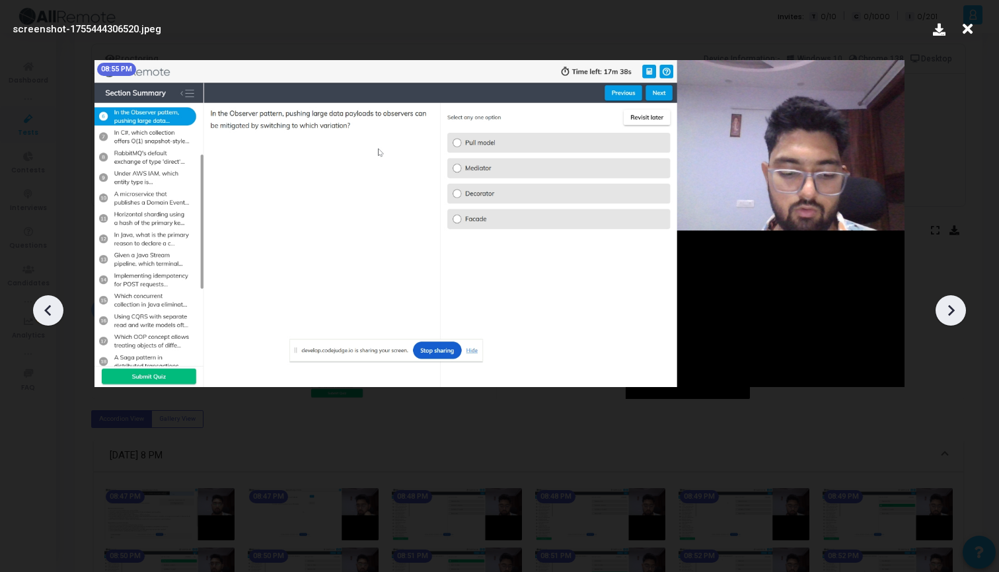
click at [955, 311] on icon at bounding box center [951, 311] width 20 height 20
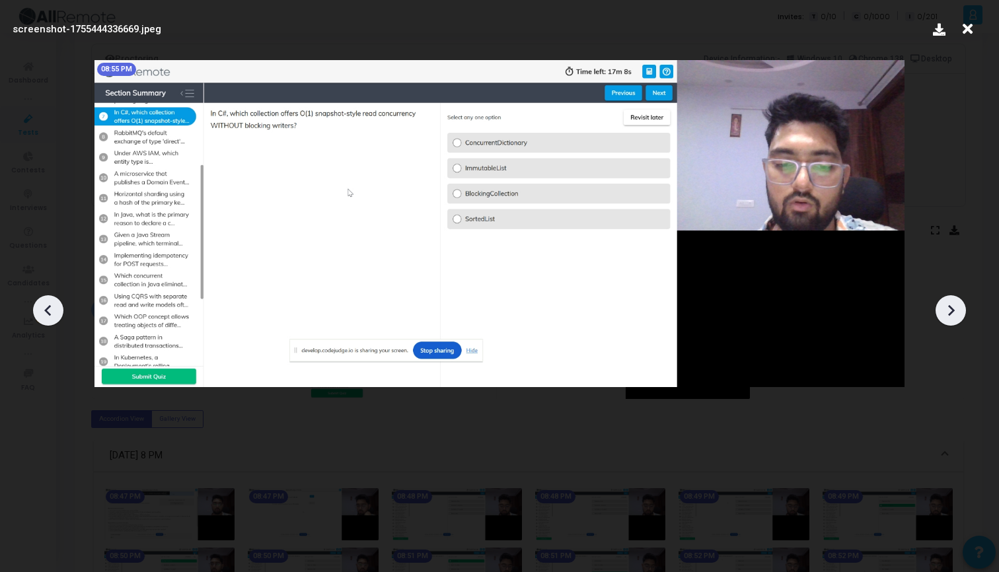
click at [955, 311] on icon at bounding box center [951, 311] width 20 height 20
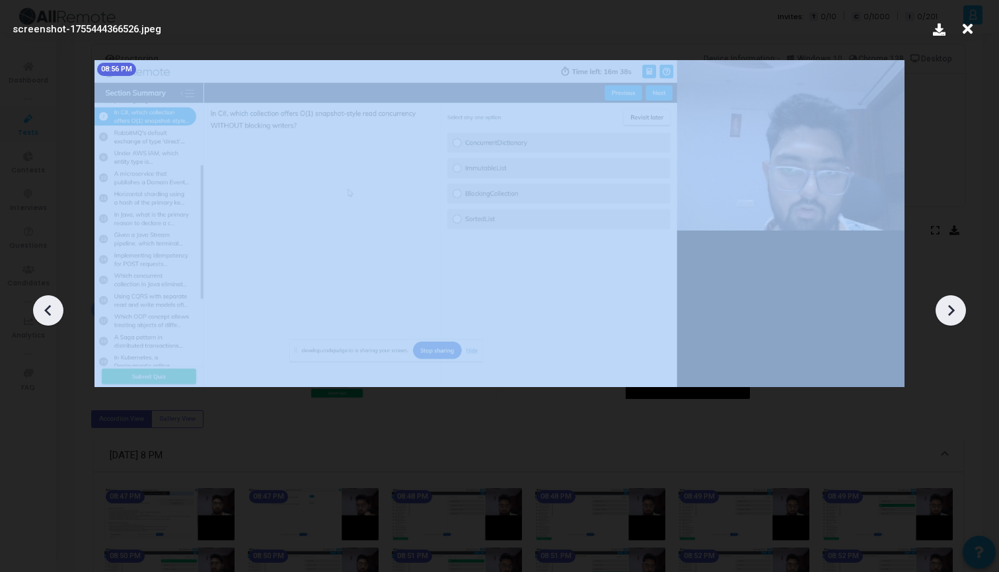
click at [955, 311] on icon at bounding box center [951, 311] width 20 height 20
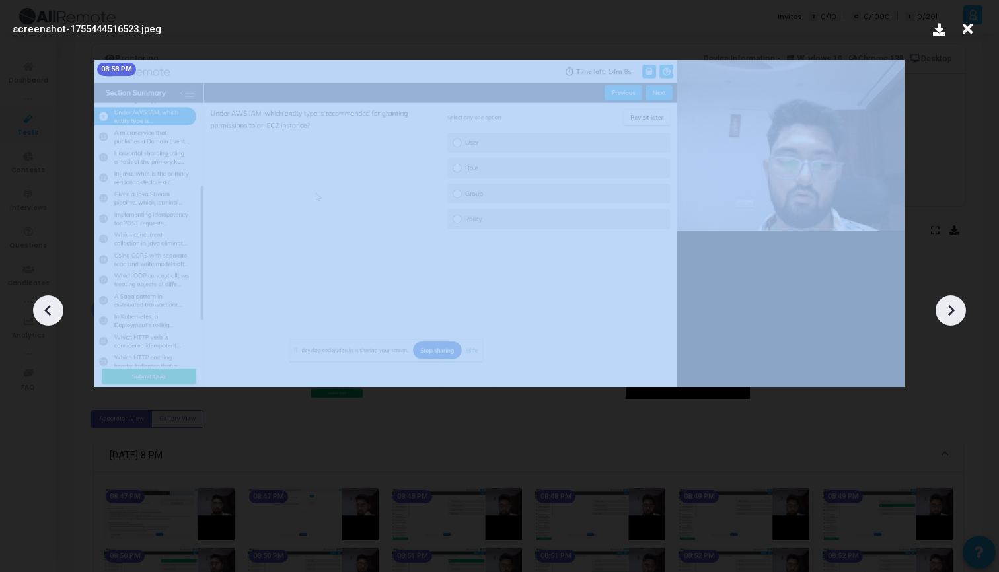
click at [955, 311] on icon at bounding box center [951, 311] width 20 height 20
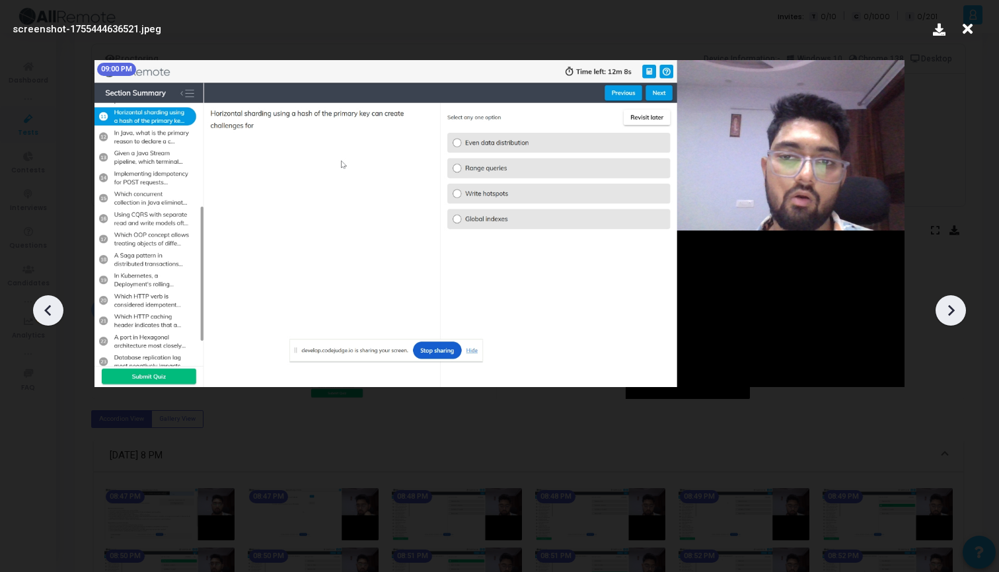
click at [955, 311] on icon at bounding box center [951, 311] width 20 height 20
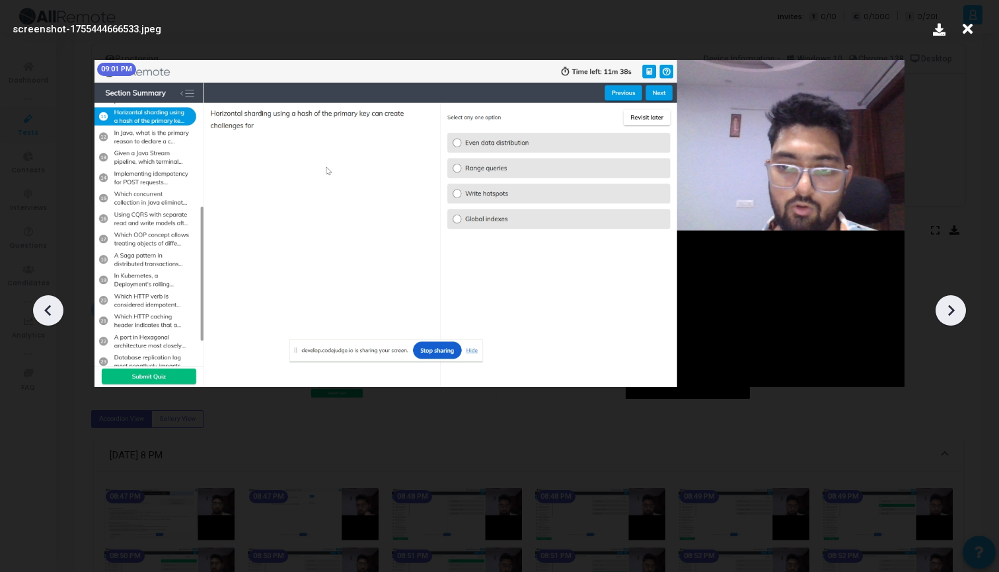
click at [955, 311] on icon at bounding box center [951, 311] width 20 height 20
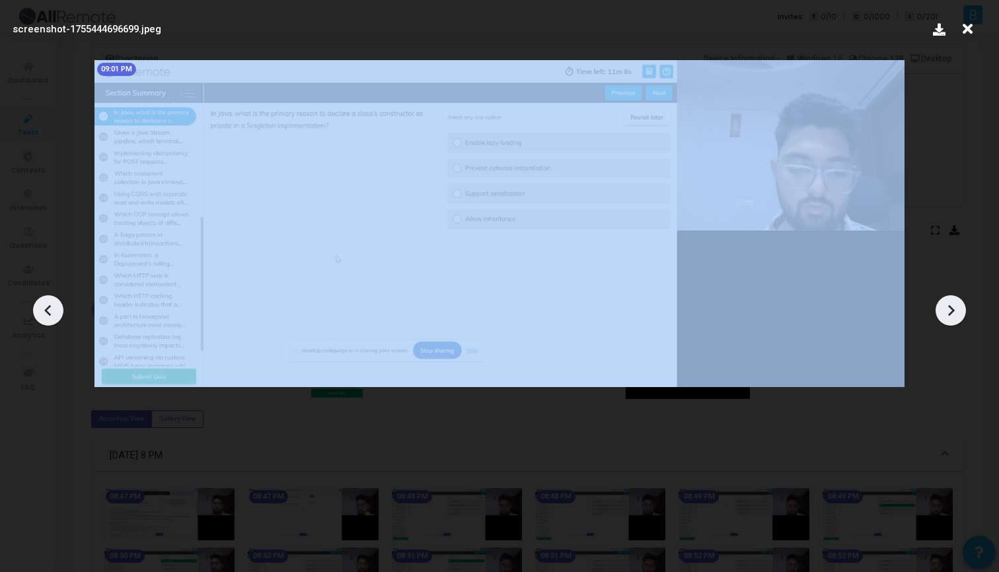
click at [955, 311] on icon at bounding box center [951, 311] width 20 height 20
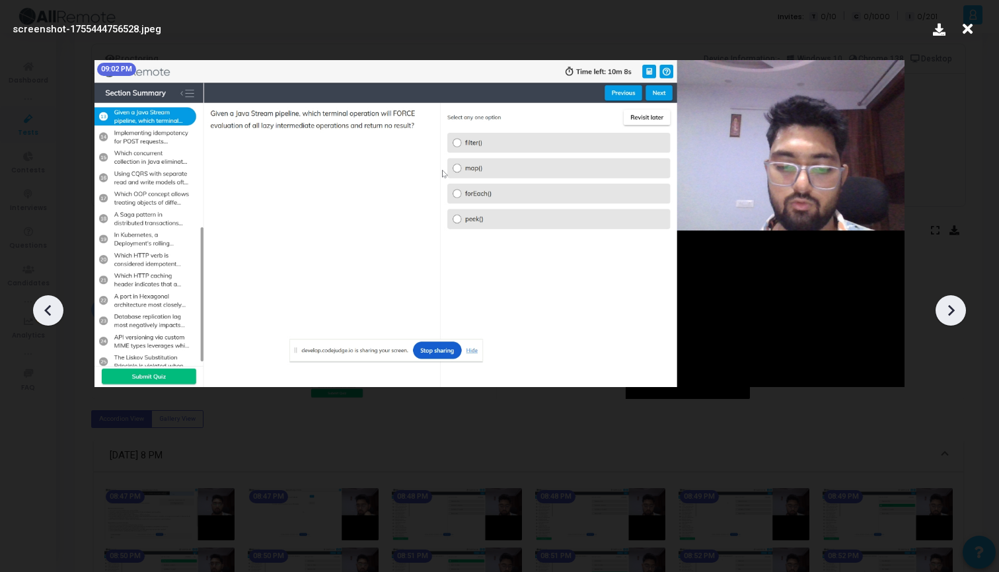
click at [955, 311] on icon at bounding box center [951, 311] width 20 height 20
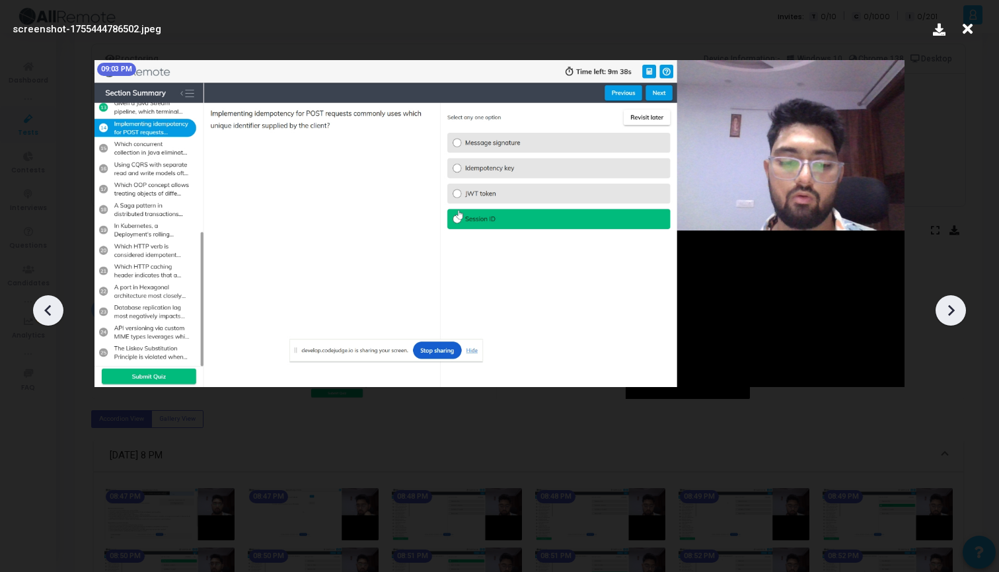
click at [955, 311] on icon at bounding box center [951, 311] width 20 height 20
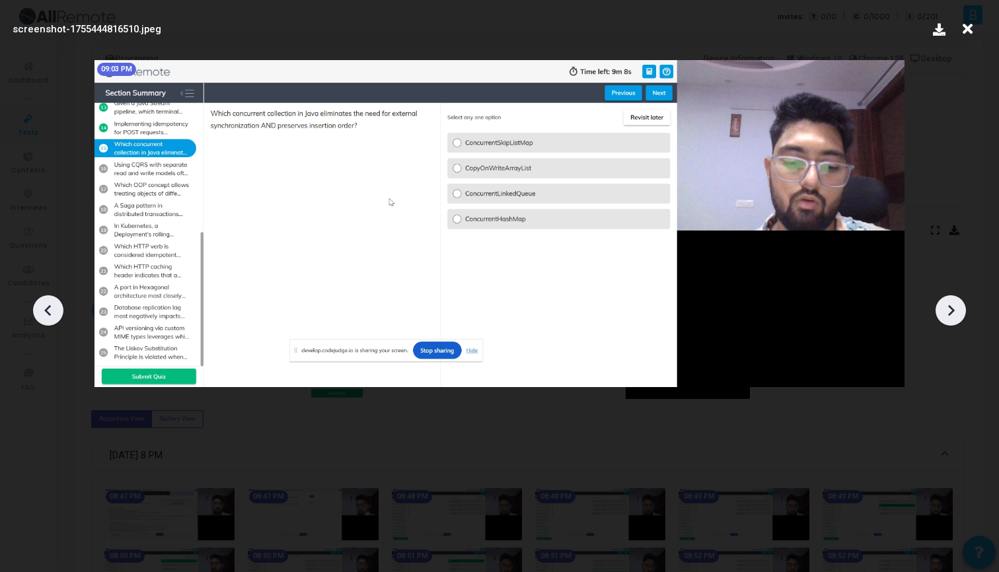
click at [971, 28] on icon at bounding box center [967, 29] width 20 height 25
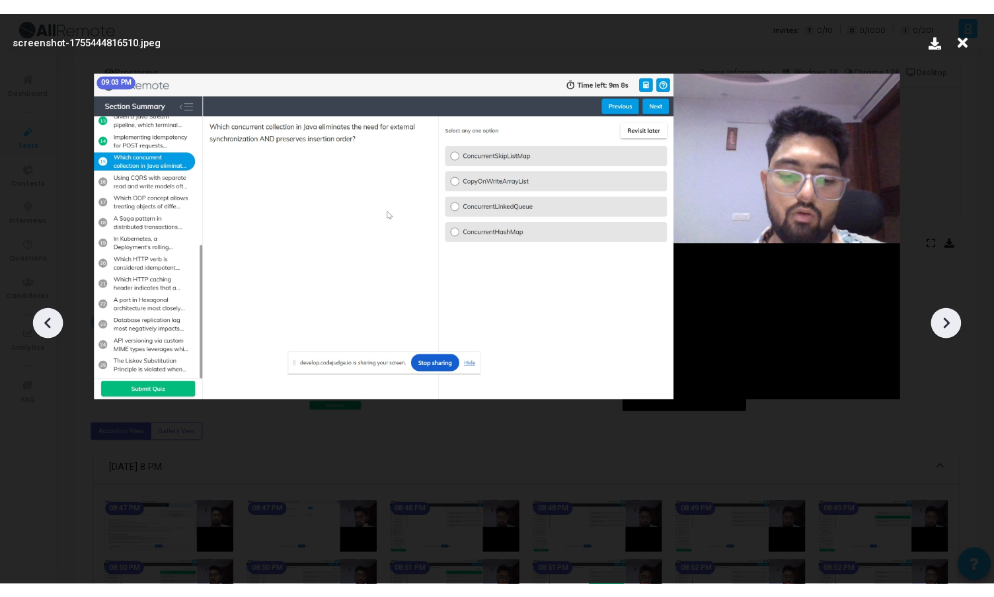
scroll to position [82, 0]
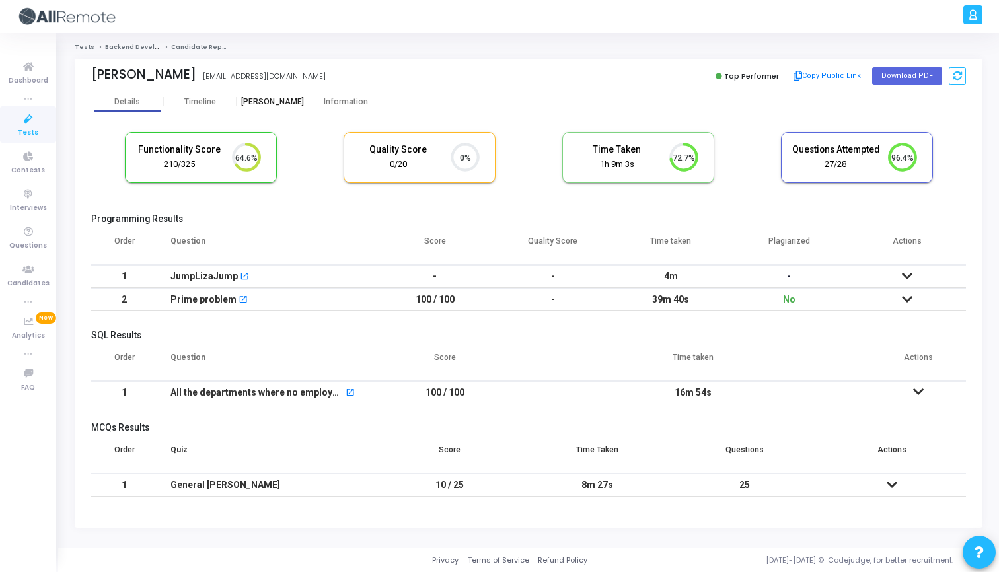
click at [272, 104] on div "[PERSON_NAME]" at bounding box center [273, 102] width 73 height 10
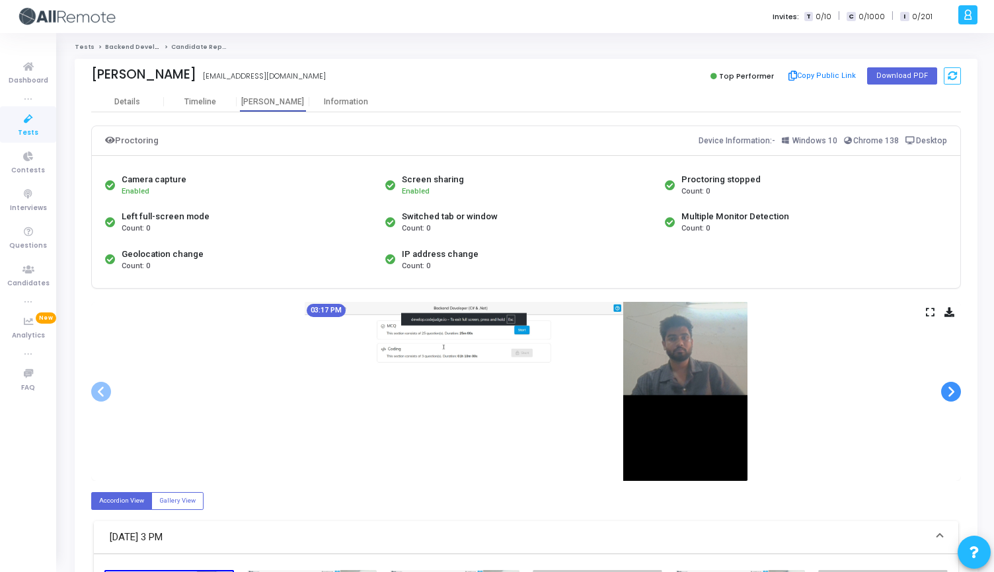
click at [948, 393] on span at bounding box center [951, 392] width 20 height 20
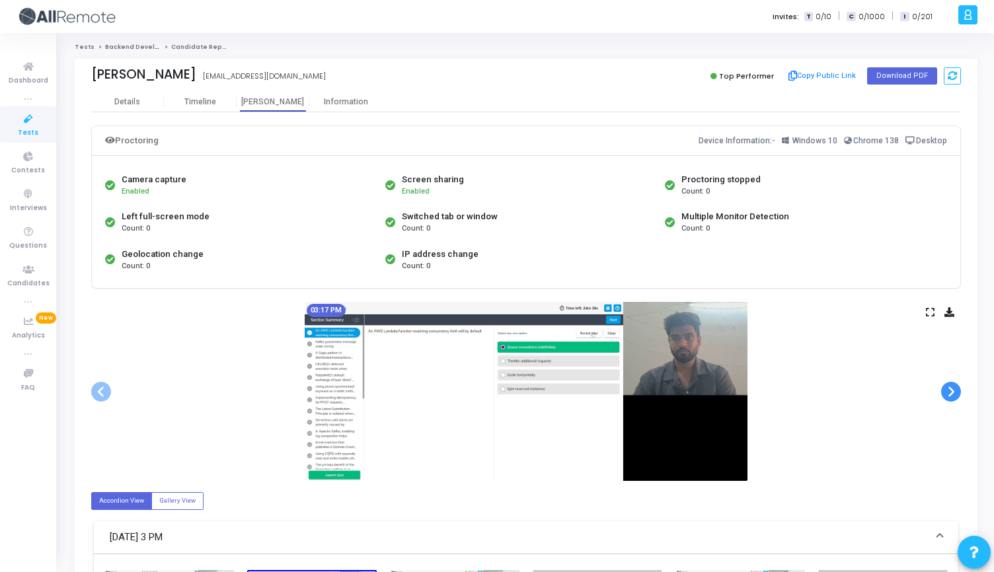
click at [948, 393] on span at bounding box center [951, 392] width 20 height 20
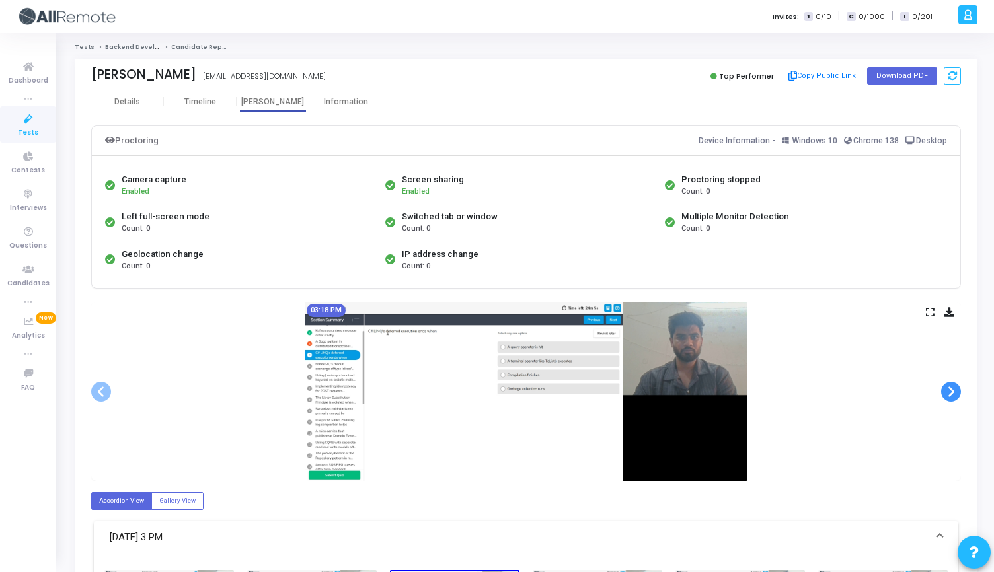
click at [948, 393] on span at bounding box center [951, 392] width 20 height 20
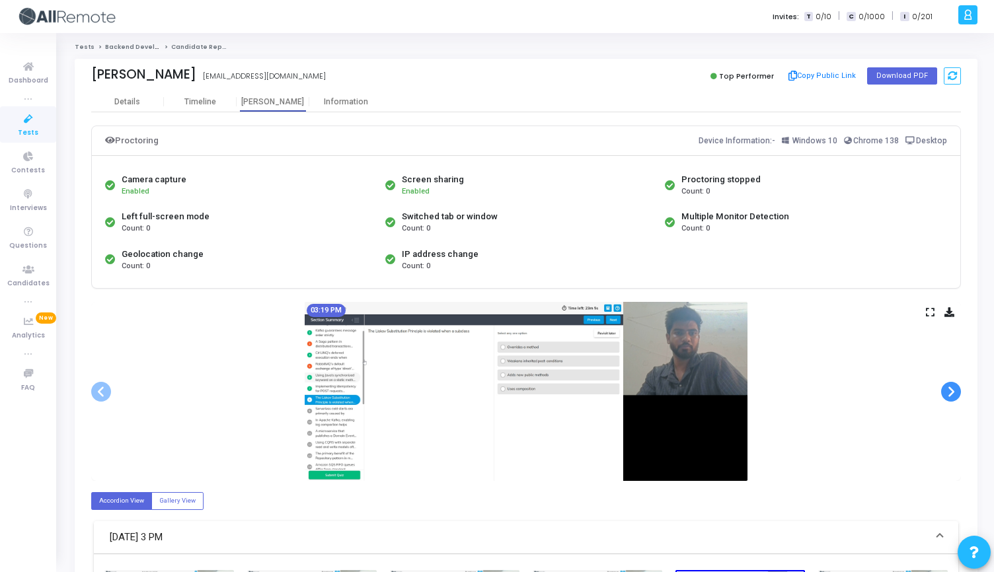
click at [948, 393] on span at bounding box center [951, 392] width 20 height 20
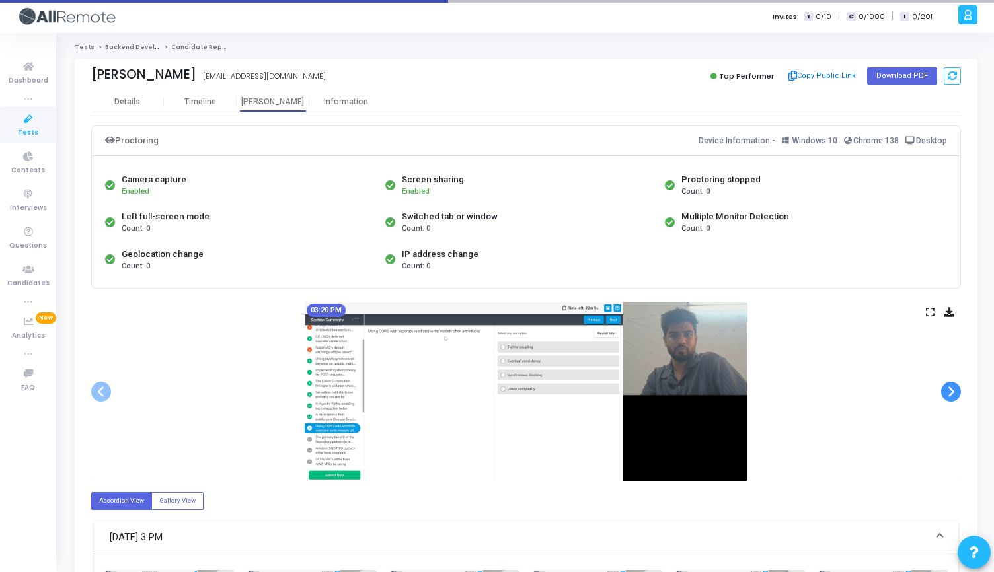
click at [948, 393] on span at bounding box center [951, 392] width 20 height 20
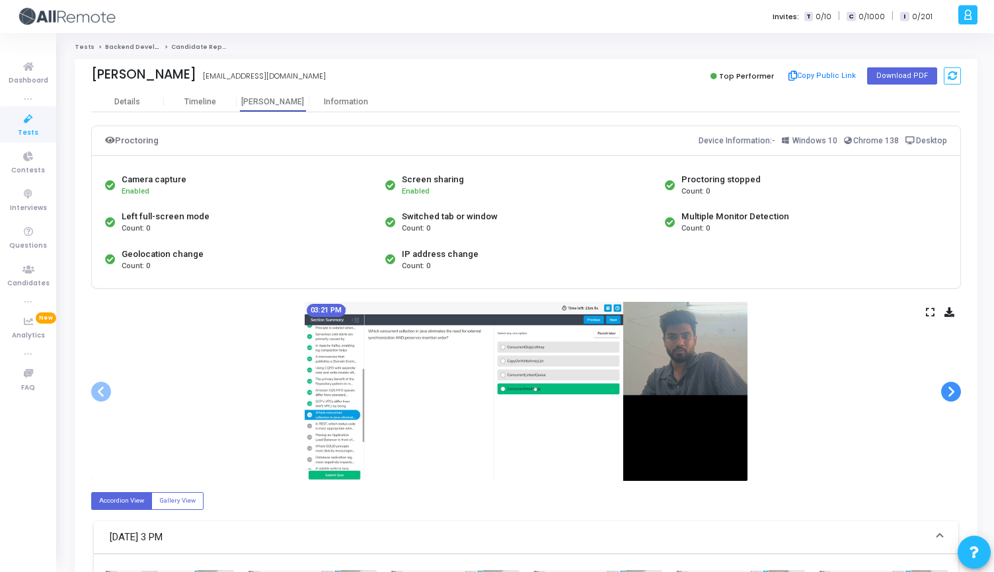
click at [948, 393] on span at bounding box center [951, 392] width 20 height 20
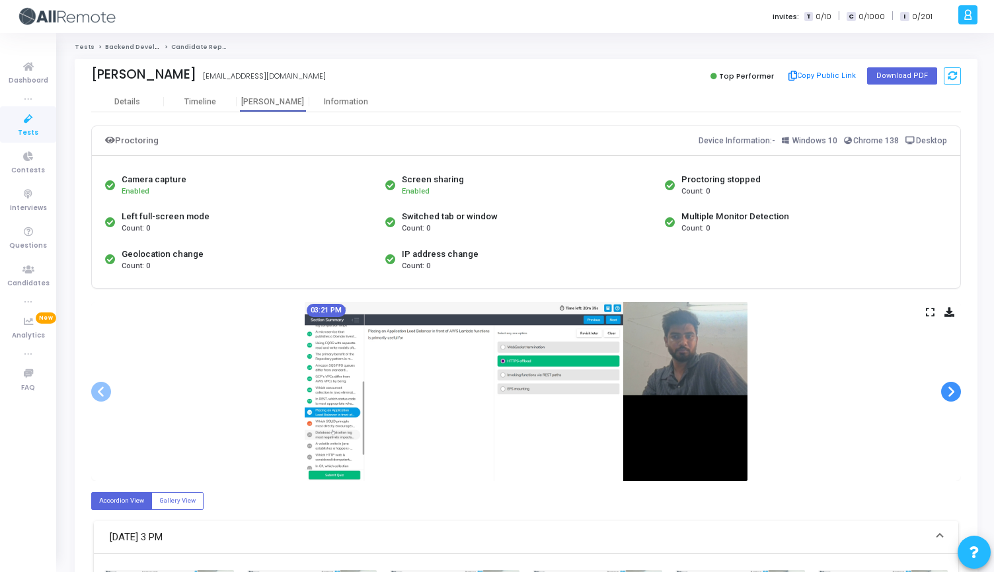
click at [948, 393] on span at bounding box center [951, 392] width 20 height 20
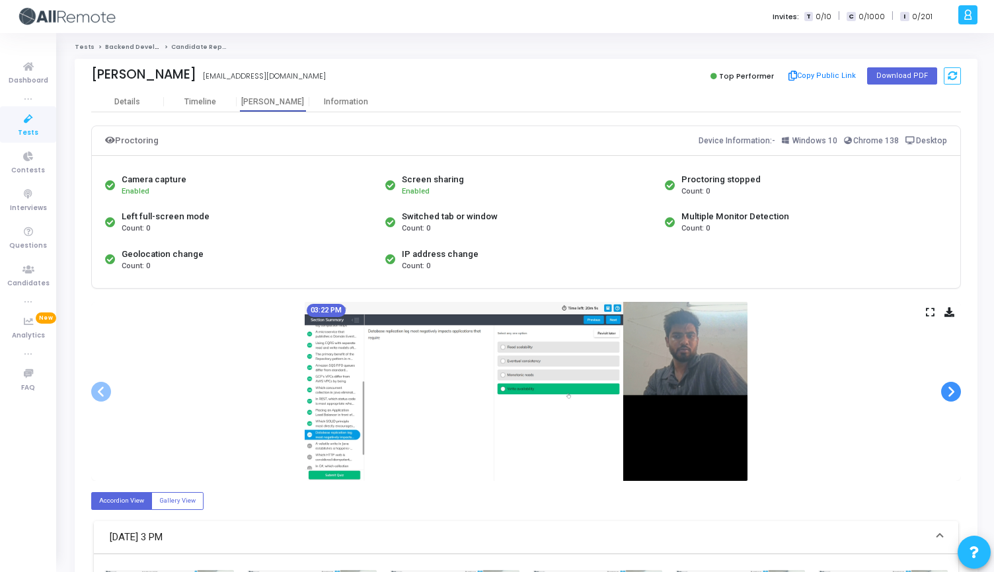
click at [948, 393] on span at bounding box center [951, 392] width 20 height 20
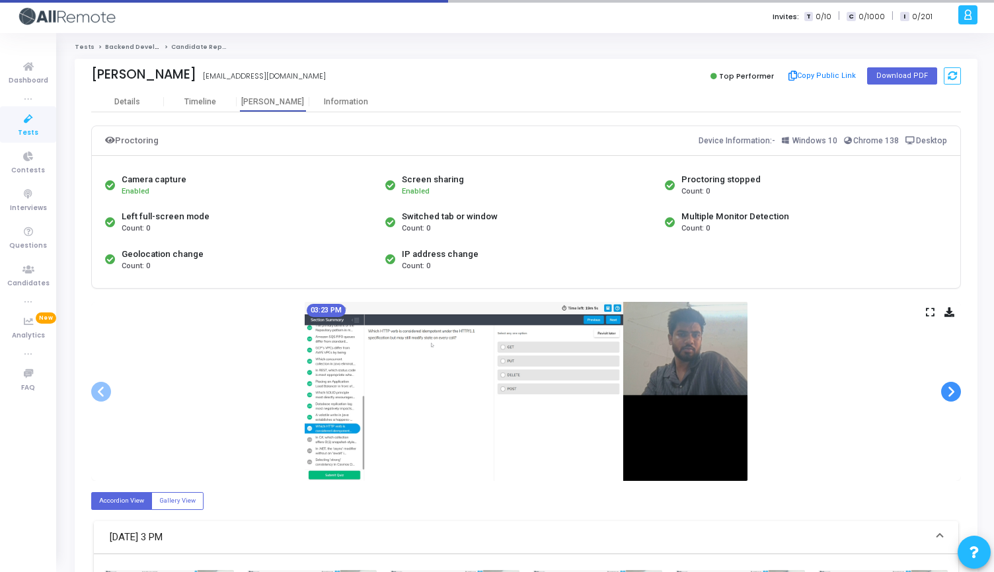
click at [948, 393] on span at bounding box center [951, 392] width 20 height 20
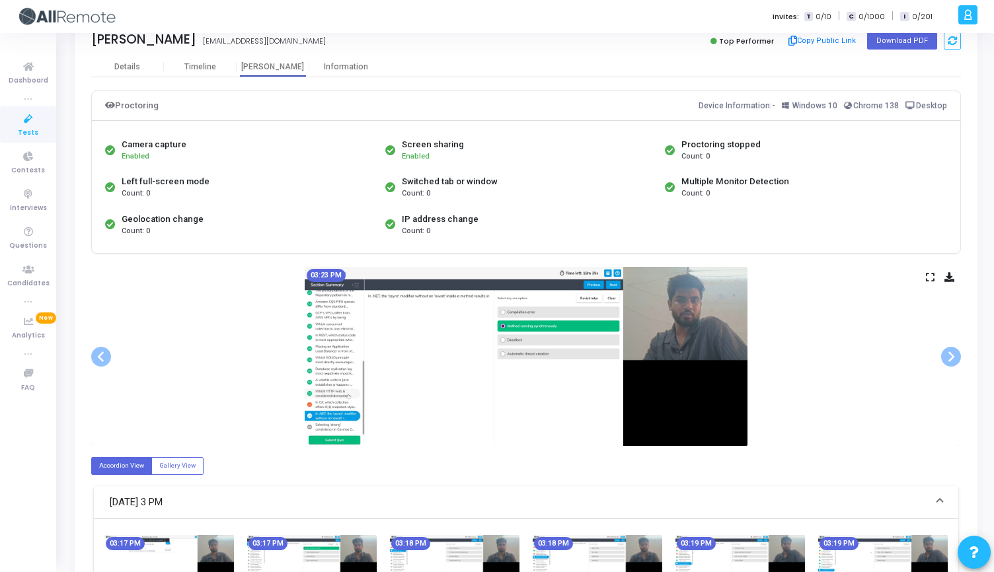
scroll to position [42, 0]
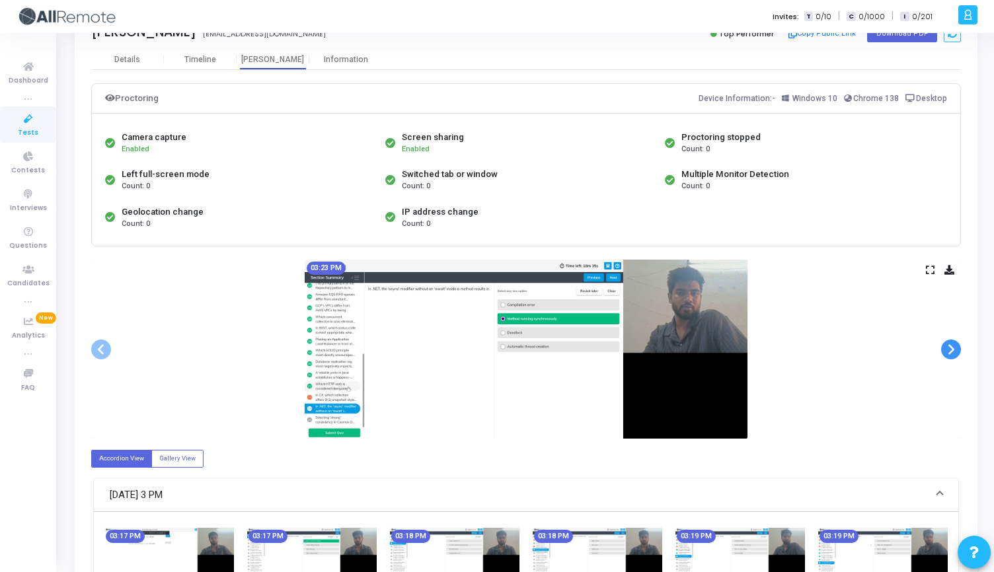
click at [953, 349] on span at bounding box center [951, 350] width 20 height 20
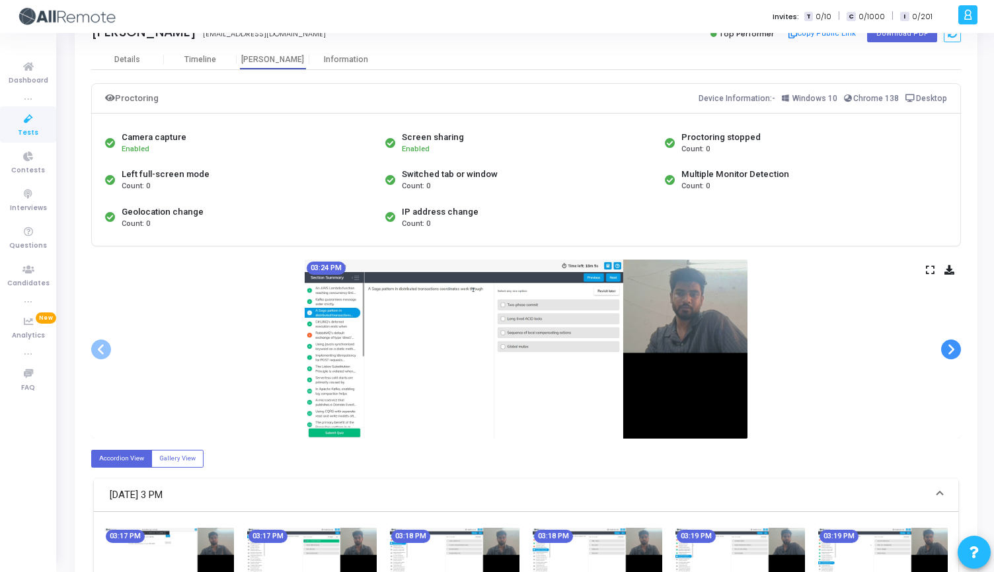
click at [949, 348] on span at bounding box center [951, 350] width 20 height 20
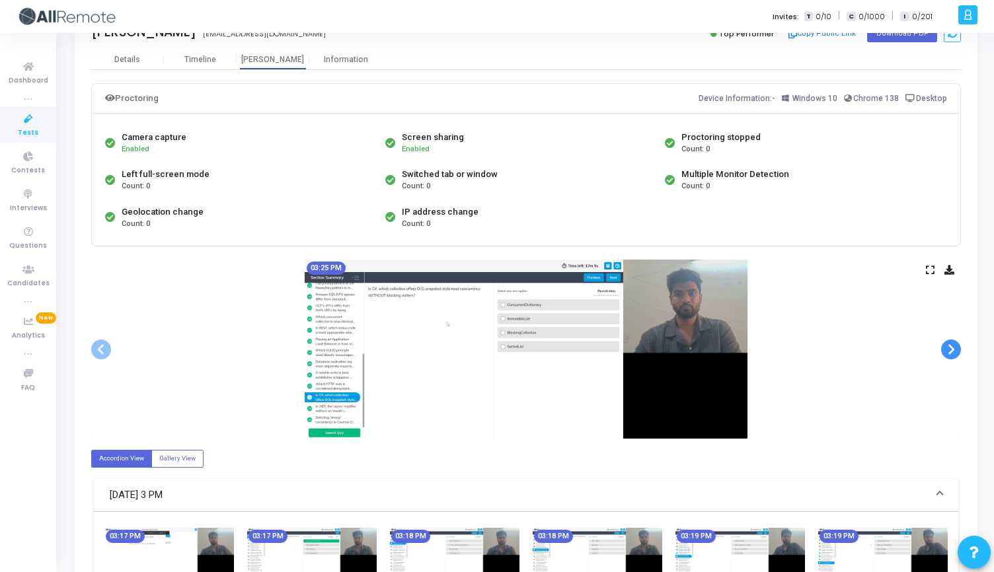
click at [949, 348] on span at bounding box center [951, 350] width 20 height 20
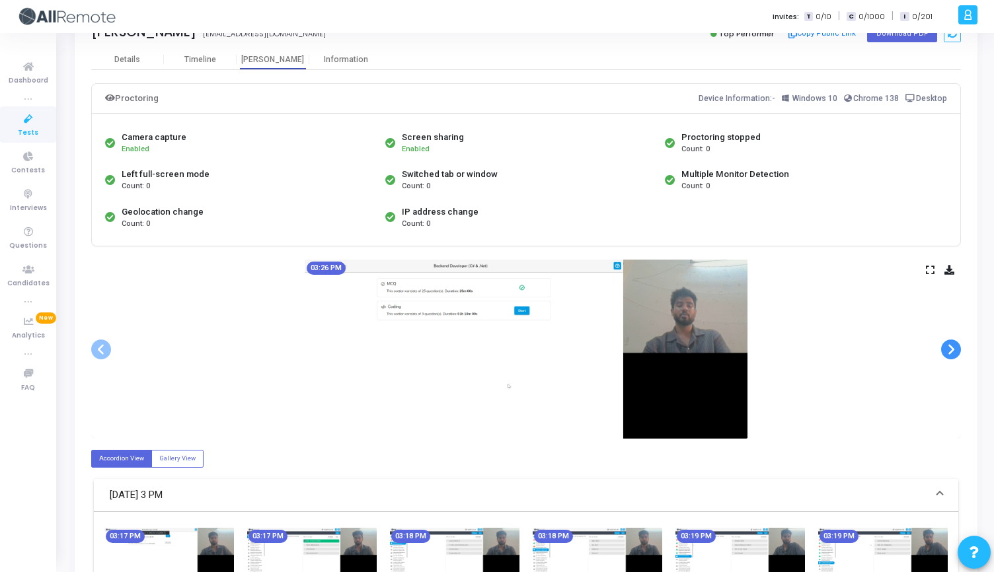
click at [949, 348] on span at bounding box center [951, 350] width 20 height 20
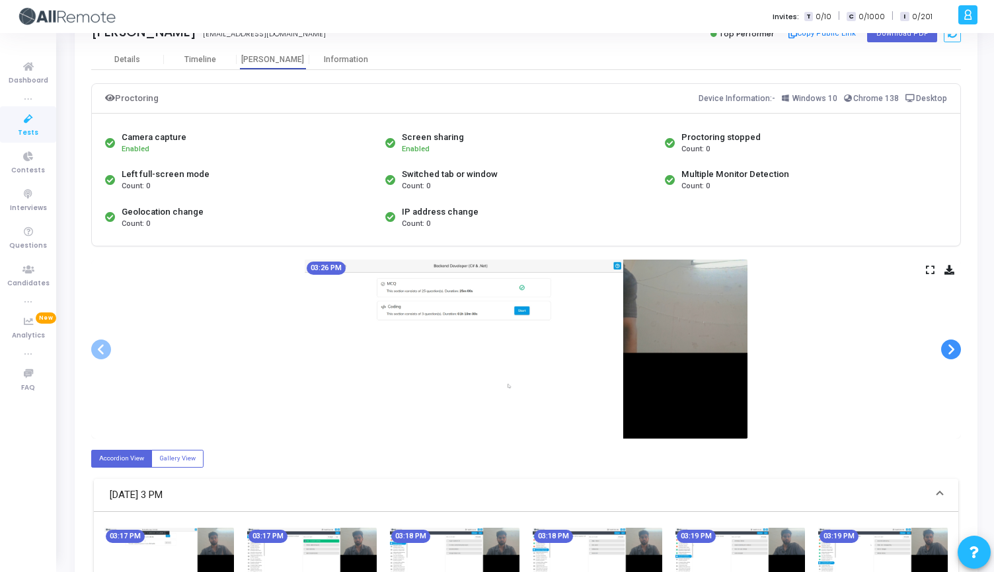
click at [949, 348] on span at bounding box center [951, 350] width 20 height 20
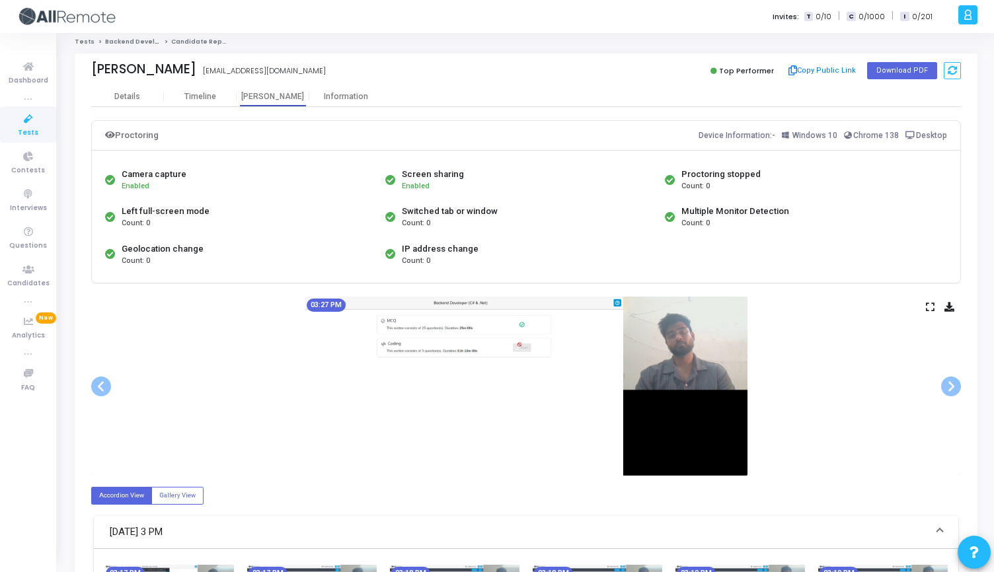
scroll to position [0, 0]
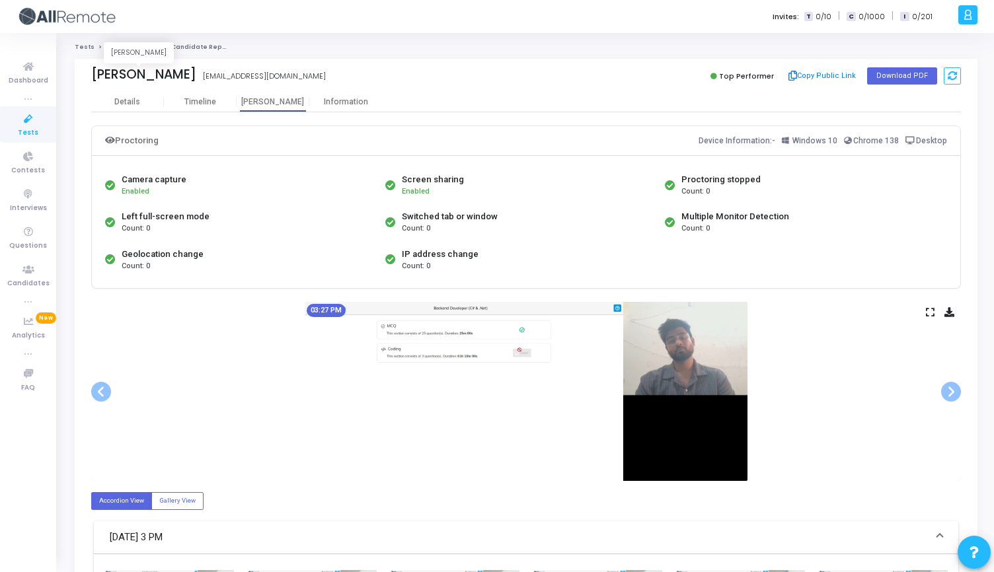
drag, startPoint x: 93, startPoint y: 77, endPoint x: 169, endPoint y: 80, distance: 76.1
click at [169, 80] on div "[PERSON_NAME]" at bounding box center [143, 74] width 105 height 15
drag, startPoint x: 169, startPoint y: 73, endPoint x: 89, endPoint y: 73, distance: 80.6
click at [89, 73] on div "[PERSON_NAME] [EMAIL_ADDRESS][DOMAIN_NAME] Top Performer Copy Public Link Downl…" at bounding box center [526, 75] width 903 height 33
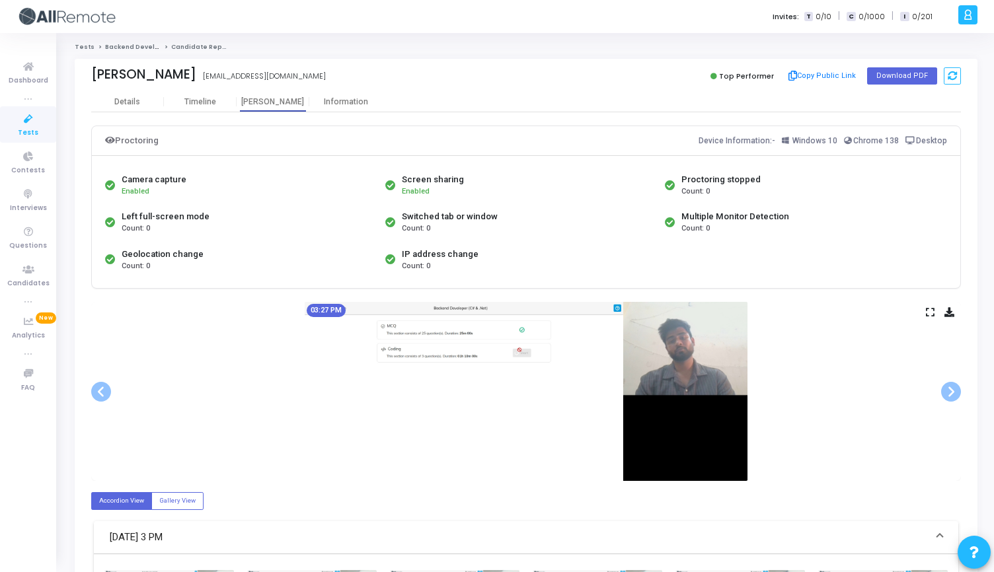
click at [89, 73] on div "[PERSON_NAME] [EMAIL_ADDRESS][DOMAIN_NAME] Top Performer Copy Public Link Downl…" at bounding box center [526, 75] width 903 height 33
drag, startPoint x: 94, startPoint y: 73, endPoint x: 170, endPoint y: 73, distance: 75.3
click at [170, 73] on div "[PERSON_NAME] [PERSON_NAME] [EMAIL_ADDRESS][DOMAIN_NAME]" at bounding box center [305, 76] width 428 height 19
click at [170, 73] on div "[PERSON_NAME] [EMAIL_ADDRESS][DOMAIN_NAME]" at bounding box center [305, 76] width 428 height 19
drag, startPoint x: 168, startPoint y: 73, endPoint x: 93, endPoint y: 71, distance: 75.3
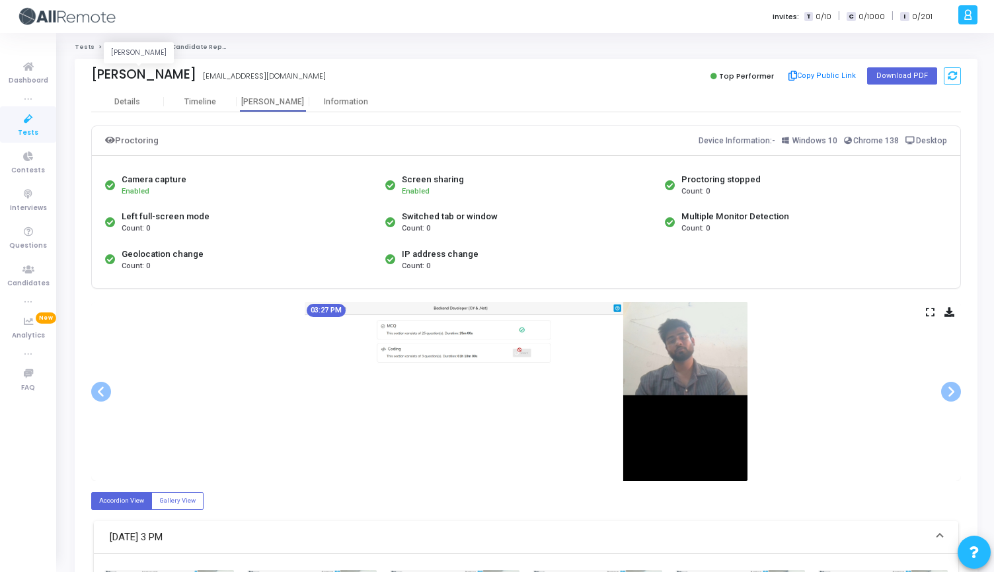
click at [94, 71] on div "[PERSON_NAME]" at bounding box center [143, 74] width 105 height 15
click at [93, 71] on div "[PERSON_NAME]" at bounding box center [143, 74] width 105 height 15
drag, startPoint x: 176, startPoint y: 76, endPoint x: 274, endPoint y: 77, distance: 97.1
click at [274, 77] on div "[PERSON_NAME] [EMAIL_ADDRESS][DOMAIN_NAME] [EMAIL_ADDRESS][DOMAIN_NAME]" at bounding box center [305, 76] width 428 height 19
click at [274, 77] on div "[PERSON_NAME] [EMAIL_ADDRESS][DOMAIN_NAME]" at bounding box center [305, 76] width 428 height 19
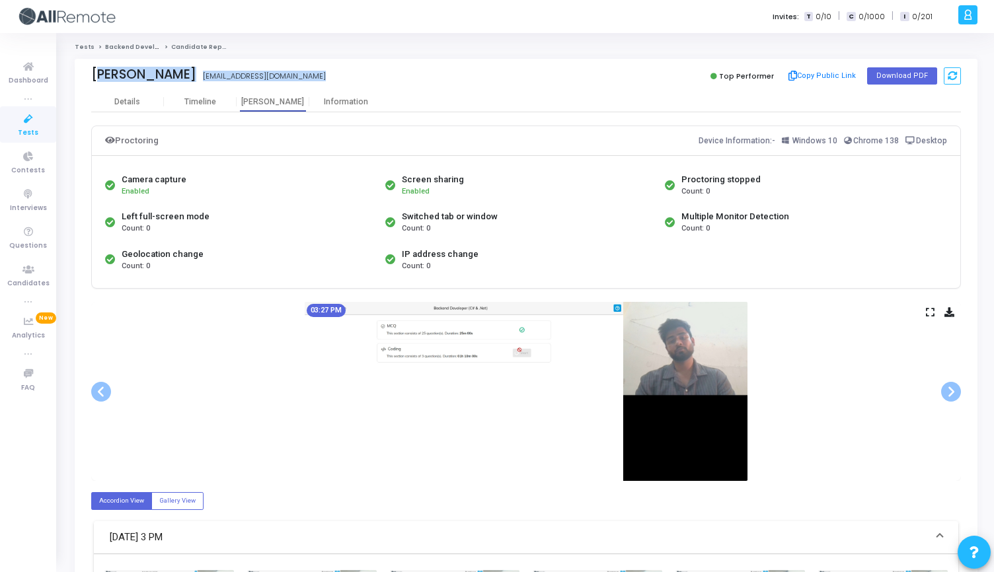
drag, startPoint x: 274, startPoint y: 77, endPoint x: 85, endPoint y: 81, distance: 189.0
click at [85, 81] on div "[PERSON_NAME] [PERSON_NAME] [EMAIL_ADDRESS][DOMAIN_NAME] Top Performer Copy Pub…" at bounding box center [526, 75] width 903 height 33
click at [85, 81] on div "[PERSON_NAME] [EMAIL_ADDRESS][DOMAIN_NAME] Top Performer Copy Public Link Downl…" at bounding box center [526, 75] width 903 height 33
drag, startPoint x: 93, startPoint y: 75, endPoint x: 284, endPoint y: 73, distance: 191.6
click at [284, 73] on div "[PERSON_NAME] [EMAIL_ADDRESS][DOMAIN_NAME] [EMAIL_ADDRESS][DOMAIN_NAME]" at bounding box center [305, 76] width 428 height 19
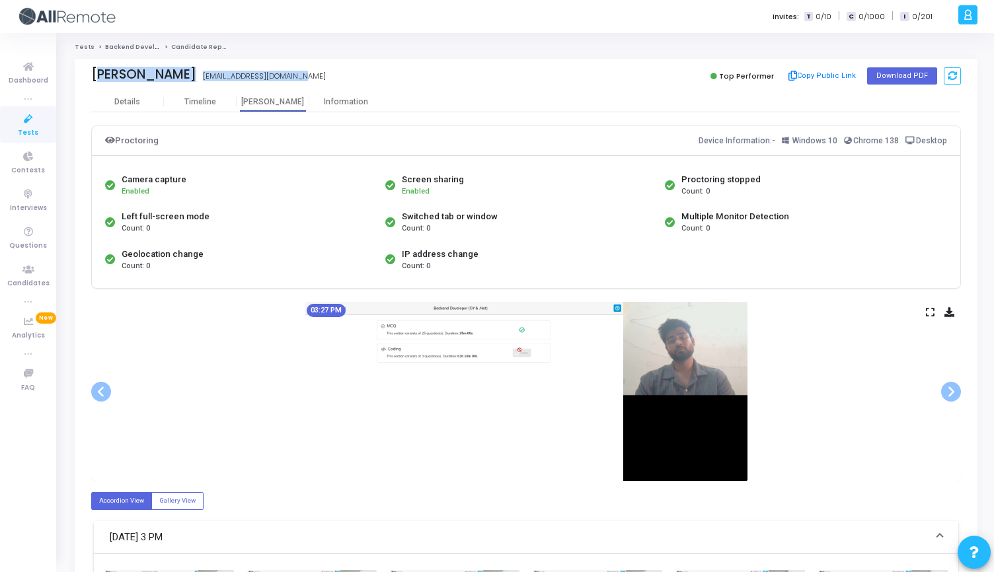
click at [284, 73] on div "[PERSON_NAME] [EMAIL_ADDRESS][DOMAIN_NAME]" at bounding box center [305, 76] width 428 height 19
drag, startPoint x: 284, startPoint y: 73, endPoint x: 81, endPoint y: 69, distance: 203.5
click at [81, 69] on div "[PERSON_NAME] [EMAIL_ADDRESS][DOMAIN_NAME] Top Performer Copy Public Link Downl…" at bounding box center [526, 75] width 903 height 33
click at [953, 391] on span at bounding box center [951, 392] width 20 height 20
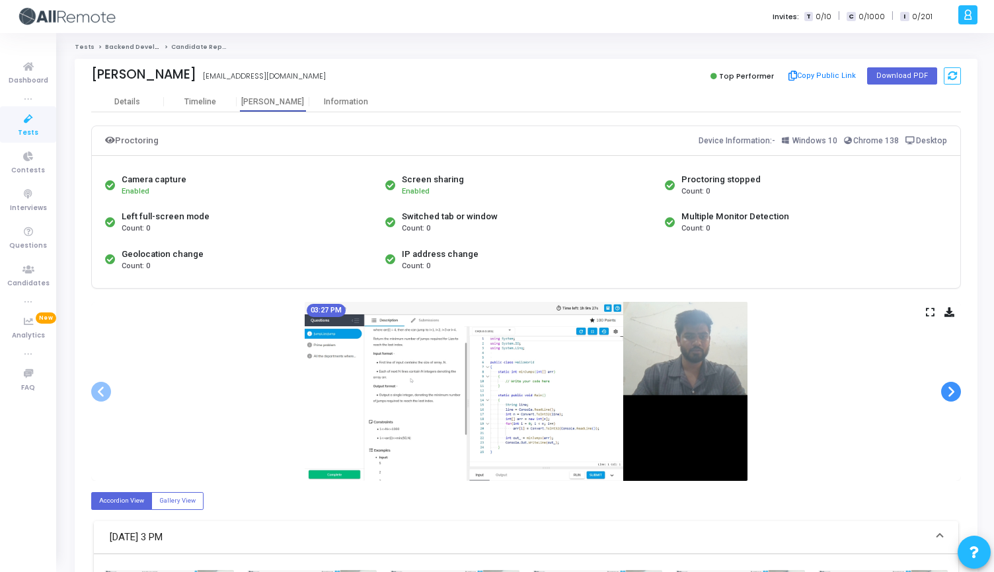
click at [953, 391] on span at bounding box center [951, 392] width 20 height 20
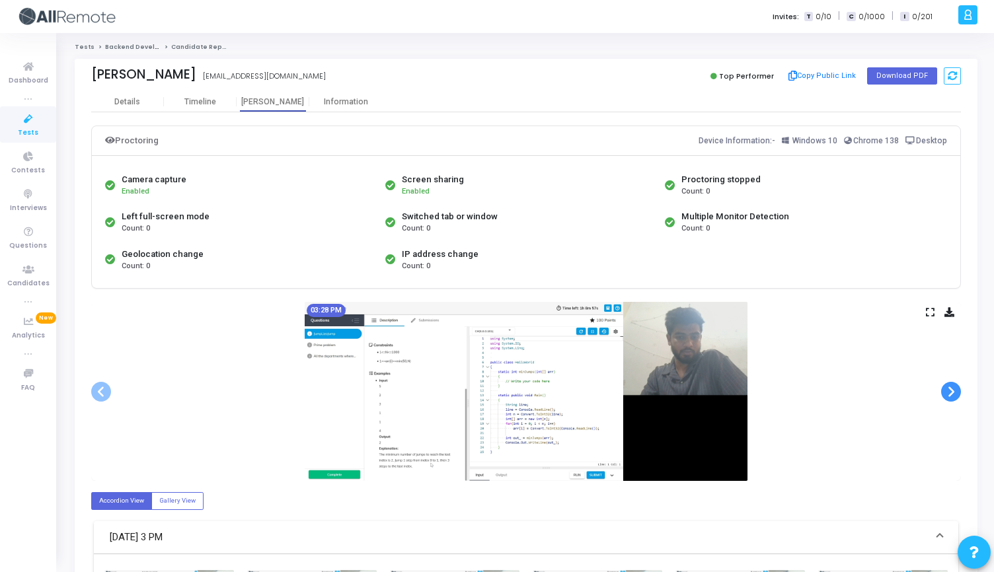
click at [953, 391] on span at bounding box center [951, 392] width 20 height 20
drag, startPoint x: 93, startPoint y: 72, endPoint x: 172, endPoint y: 73, distance: 79.3
click at [172, 73] on div "[PERSON_NAME] [EMAIL_ADDRESS][DOMAIN_NAME]" at bounding box center [305, 76] width 428 height 19
copy div "[PERSON_NAME]"
drag, startPoint x: 177, startPoint y: 77, endPoint x: 270, endPoint y: 77, distance: 92.5
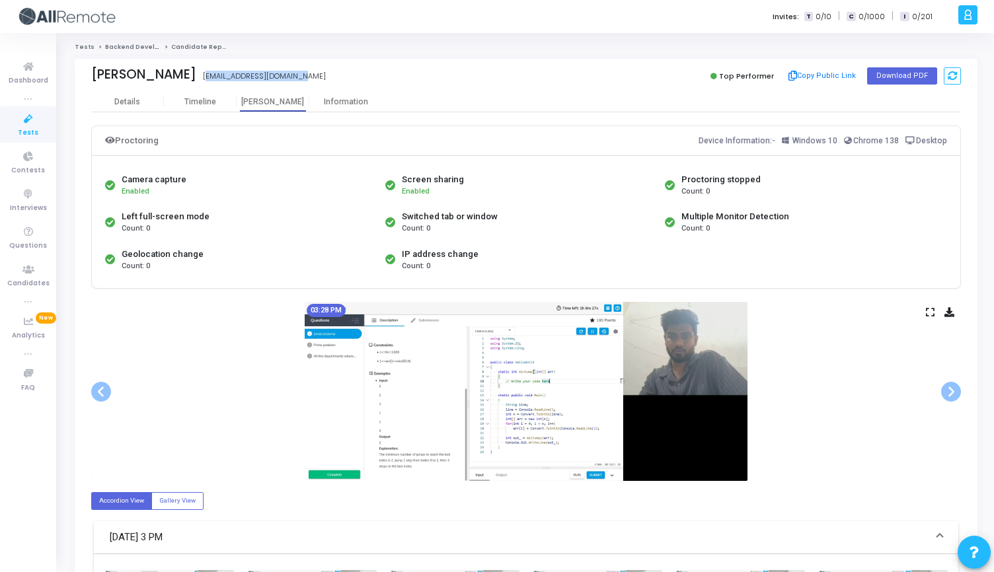
click at [270, 77] on div "[PERSON_NAME] [EMAIL_ADDRESS][DOMAIN_NAME]" at bounding box center [305, 76] width 428 height 19
copy div "[EMAIL_ADDRESS][DOMAIN_NAME]"
click at [947, 385] on span at bounding box center [951, 392] width 20 height 20
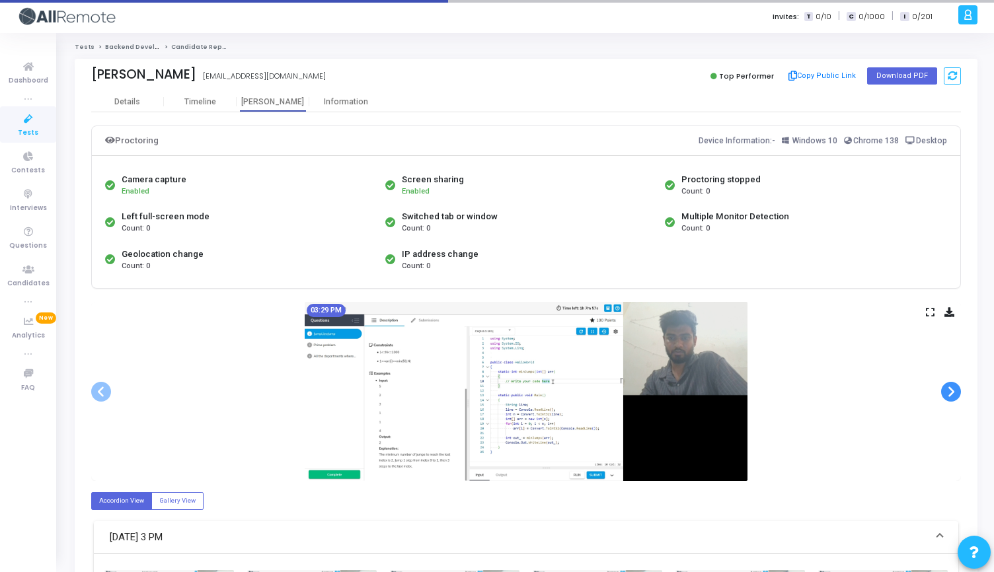
click at [947, 385] on span at bounding box center [951, 392] width 20 height 20
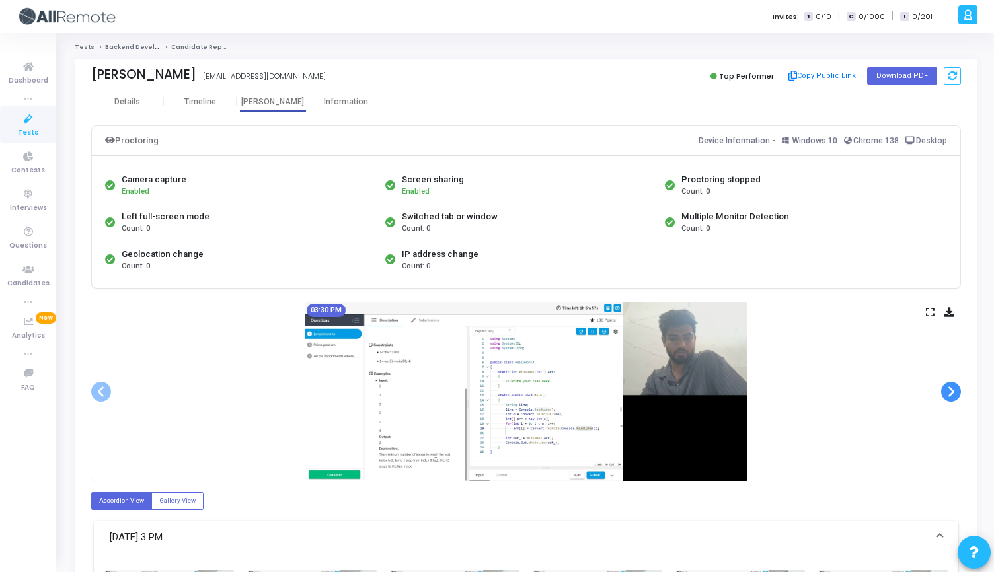
click at [947, 385] on span at bounding box center [951, 392] width 20 height 20
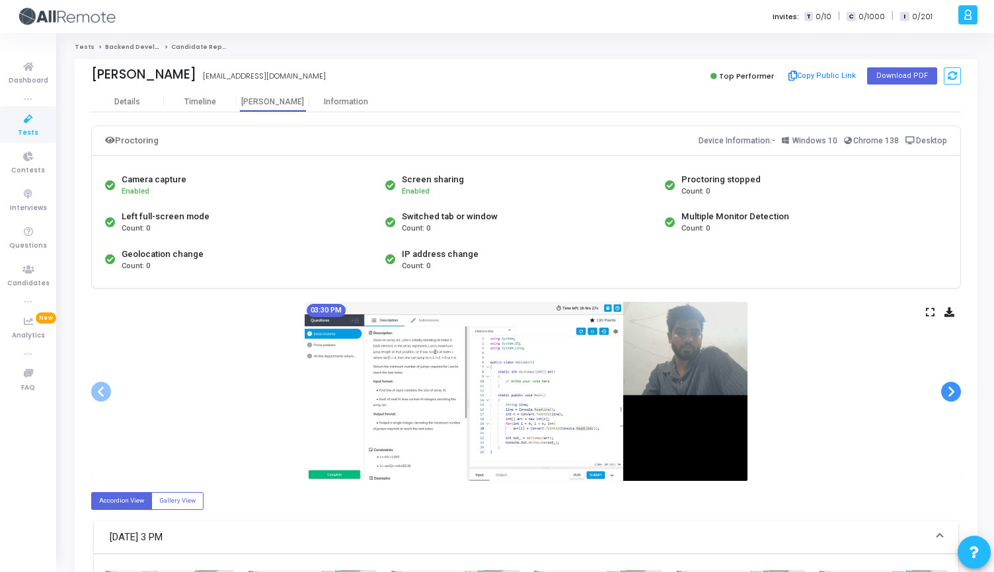
click at [947, 385] on span at bounding box center [951, 392] width 20 height 20
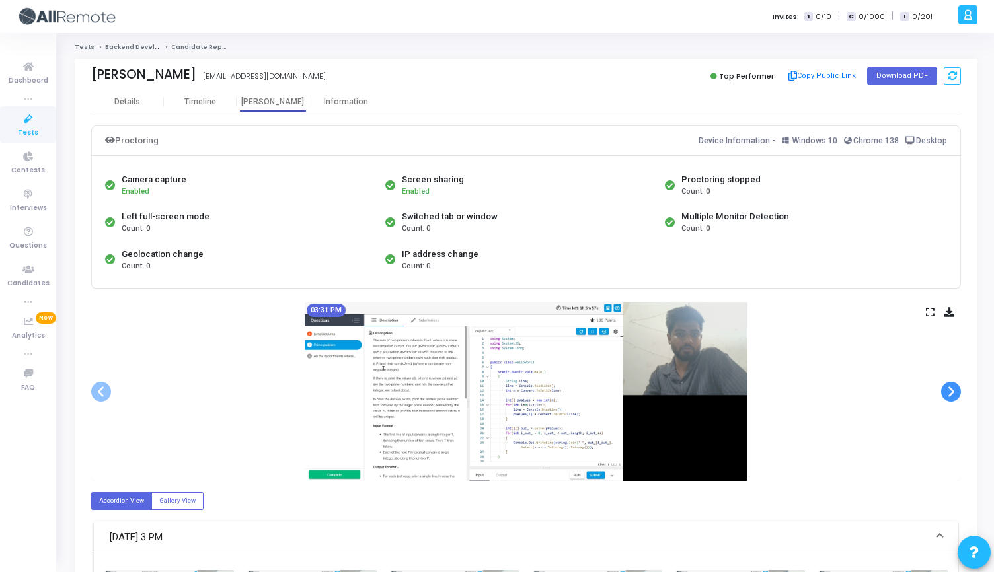
click at [947, 385] on span at bounding box center [951, 392] width 20 height 20
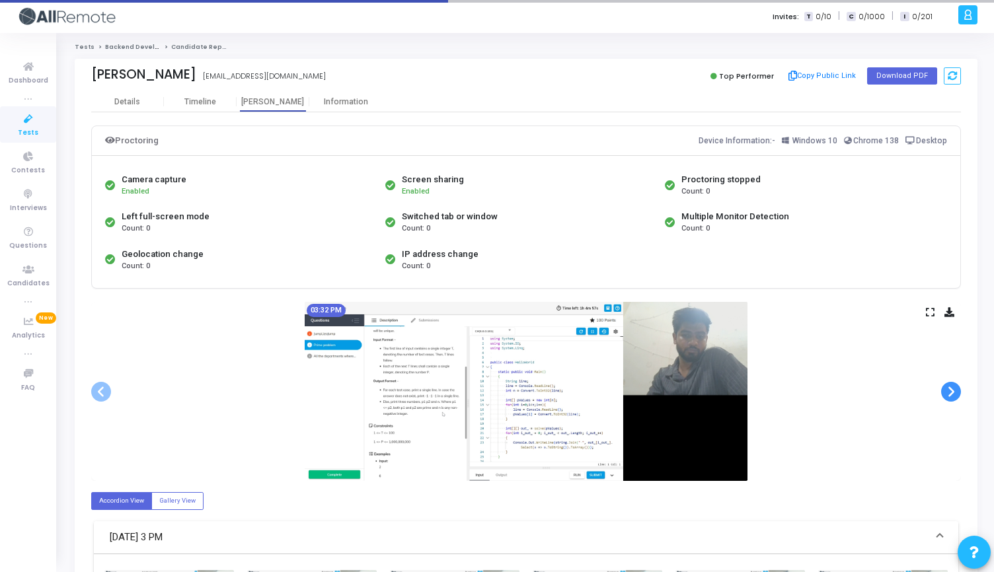
click at [947, 385] on span at bounding box center [951, 392] width 20 height 20
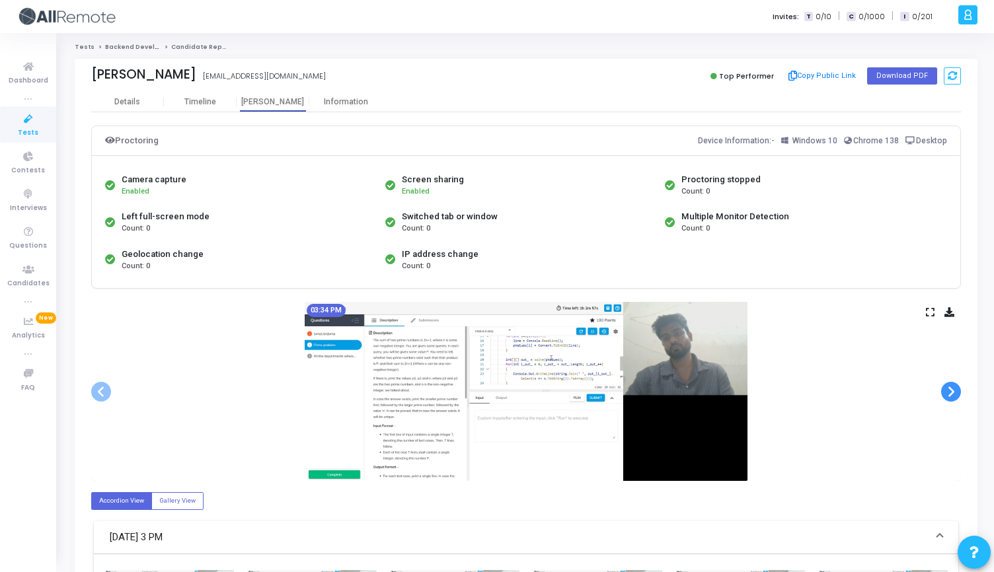
click at [947, 385] on span at bounding box center [951, 392] width 20 height 20
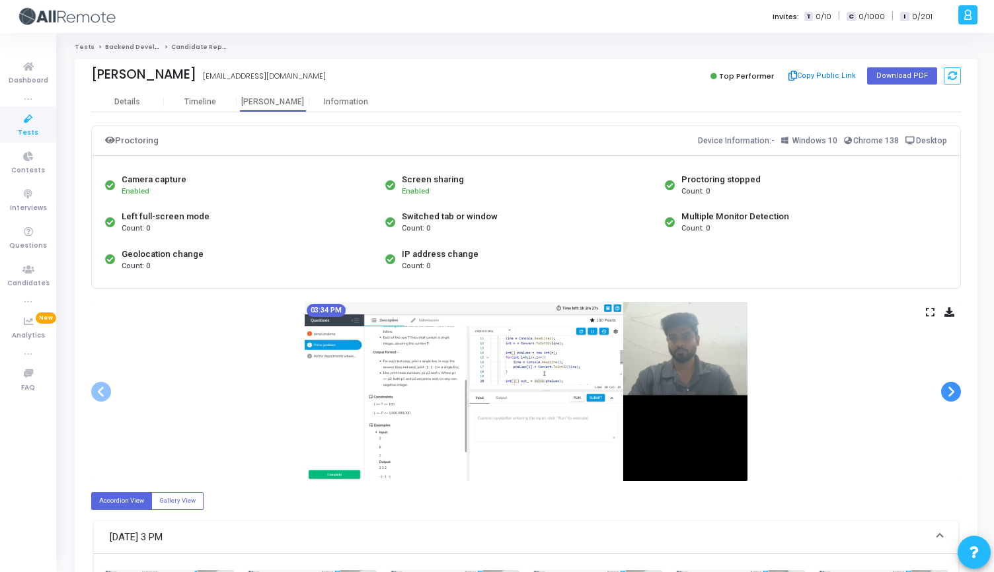
click at [947, 385] on span at bounding box center [951, 392] width 20 height 20
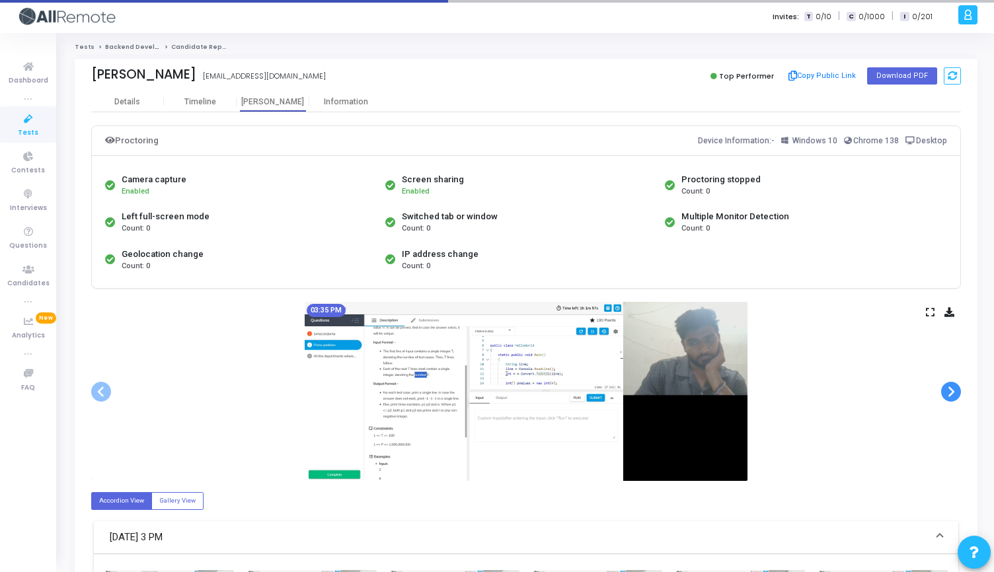
click at [947, 385] on span at bounding box center [951, 392] width 20 height 20
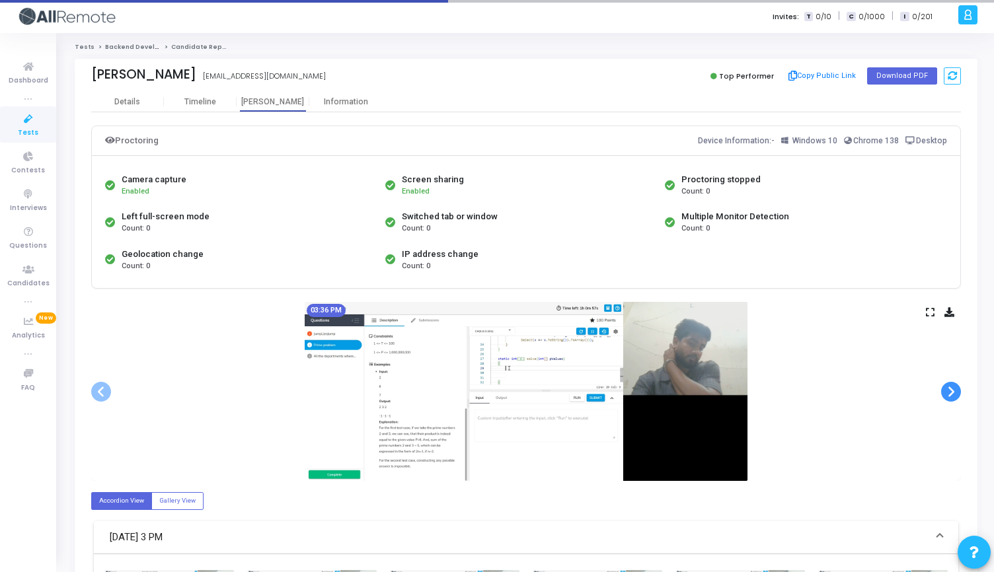
click at [947, 385] on span at bounding box center [951, 392] width 20 height 20
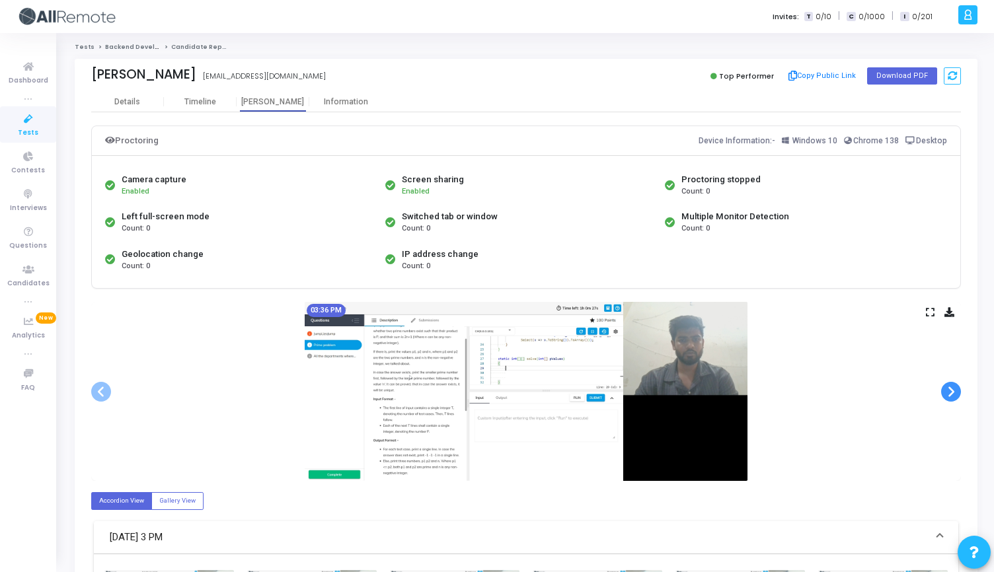
click at [947, 385] on span at bounding box center [951, 392] width 20 height 20
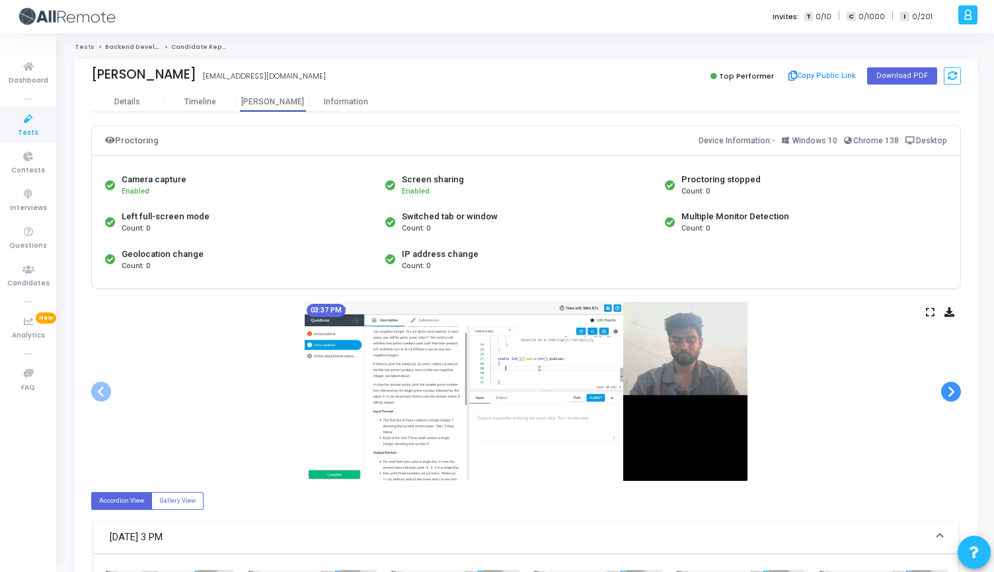
click at [947, 385] on span at bounding box center [951, 392] width 20 height 20
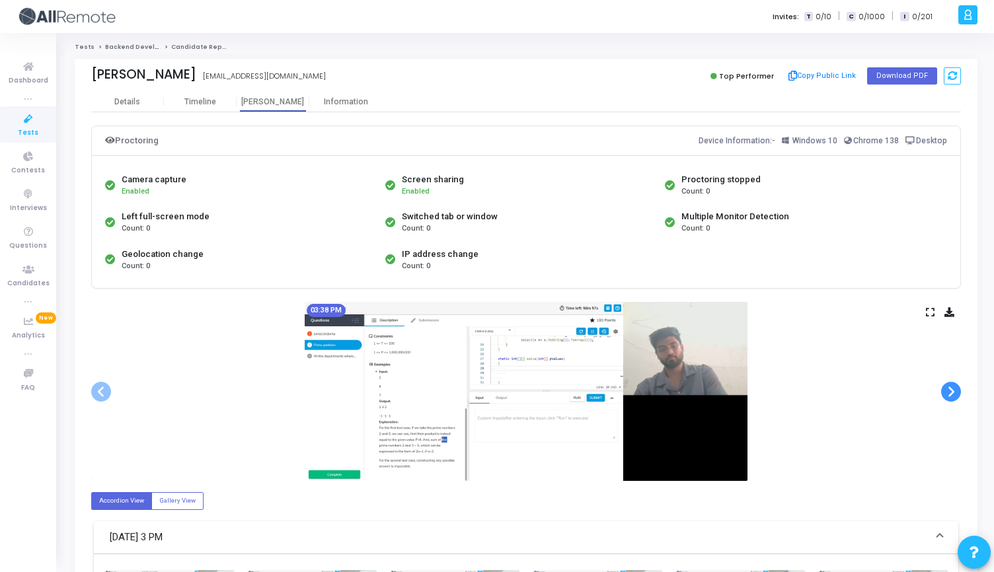
click at [947, 385] on span at bounding box center [951, 392] width 20 height 20
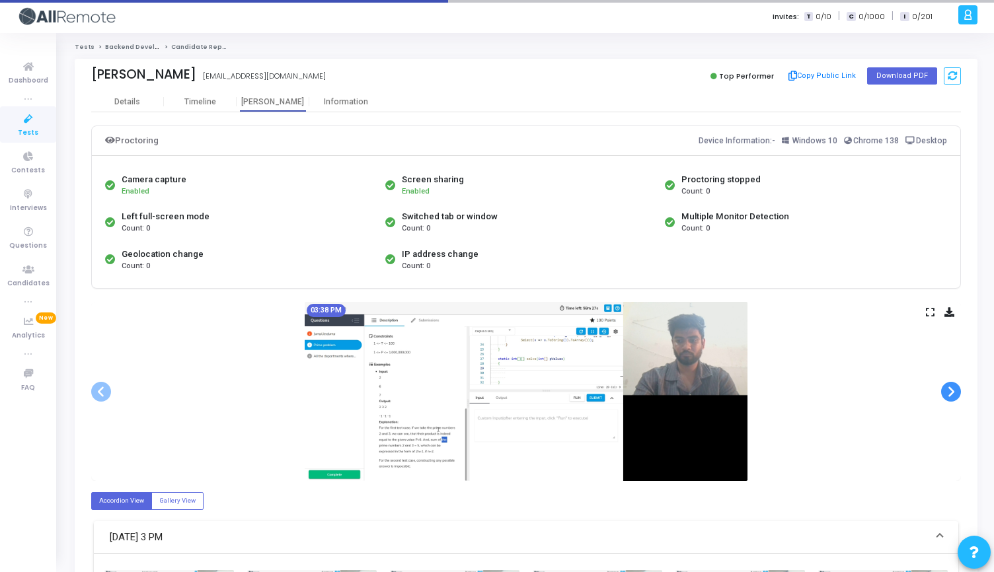
click at [947, 385] on span at bounding box center [951, 392] width 20 height 20
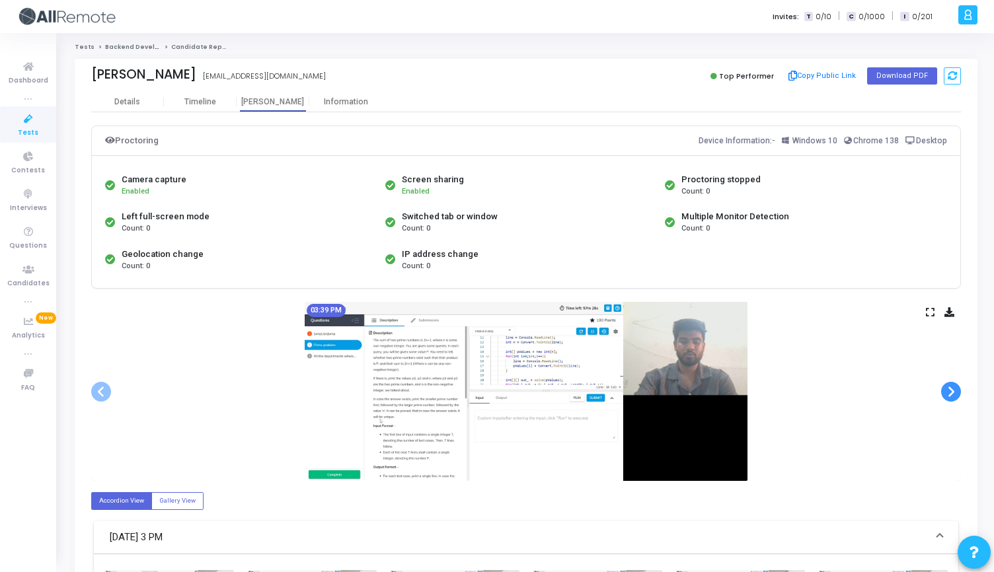
click at [947, 385] on span at bounding box center [951, 392] width 20 height 20
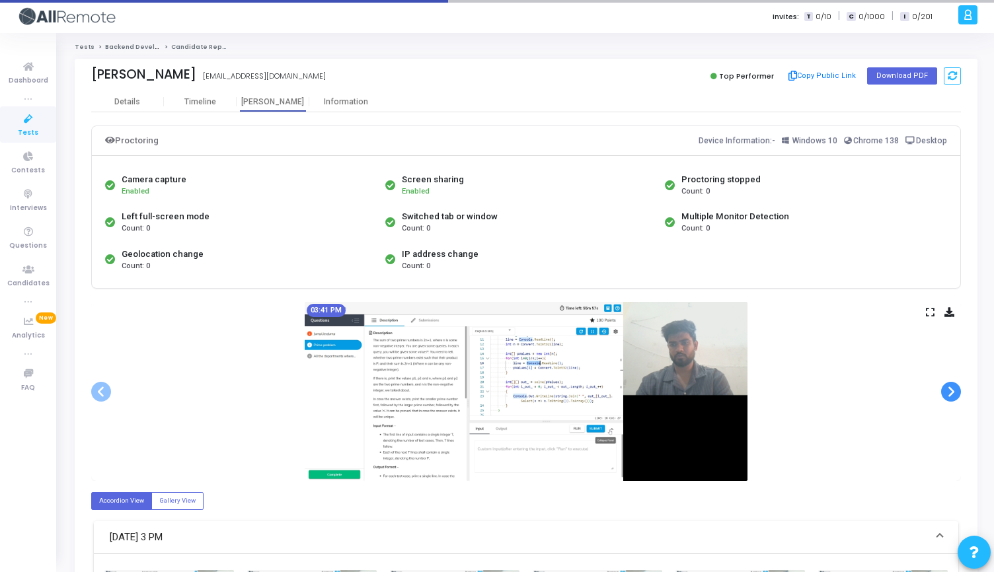
click at [947, 385] on span at bounding box center [951, 392] width 20 height 20
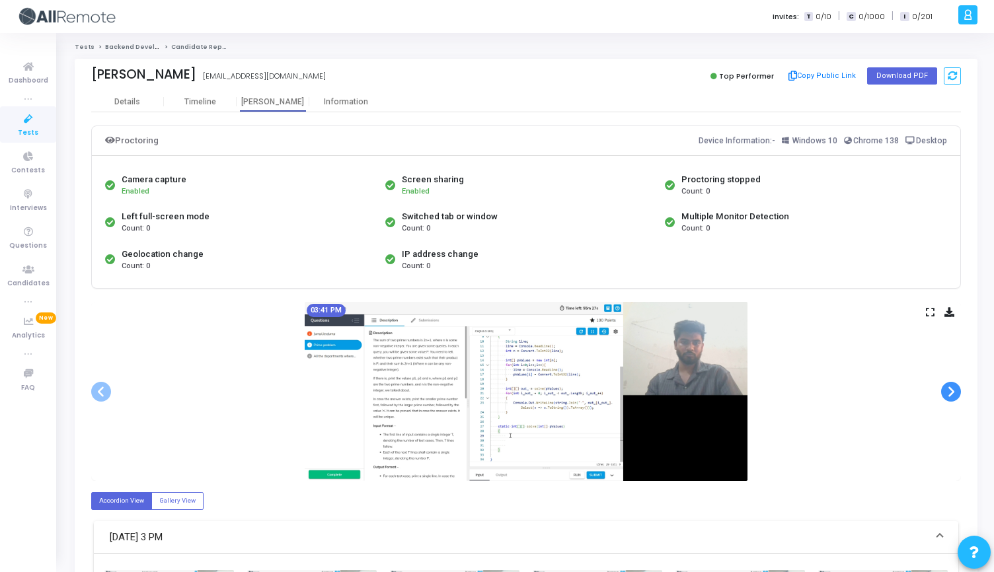
click at [947, 385] on span at bounding box center [951, 392] width 20 height 20
